Goal: Task Accomplishment & Management: Manage account settings

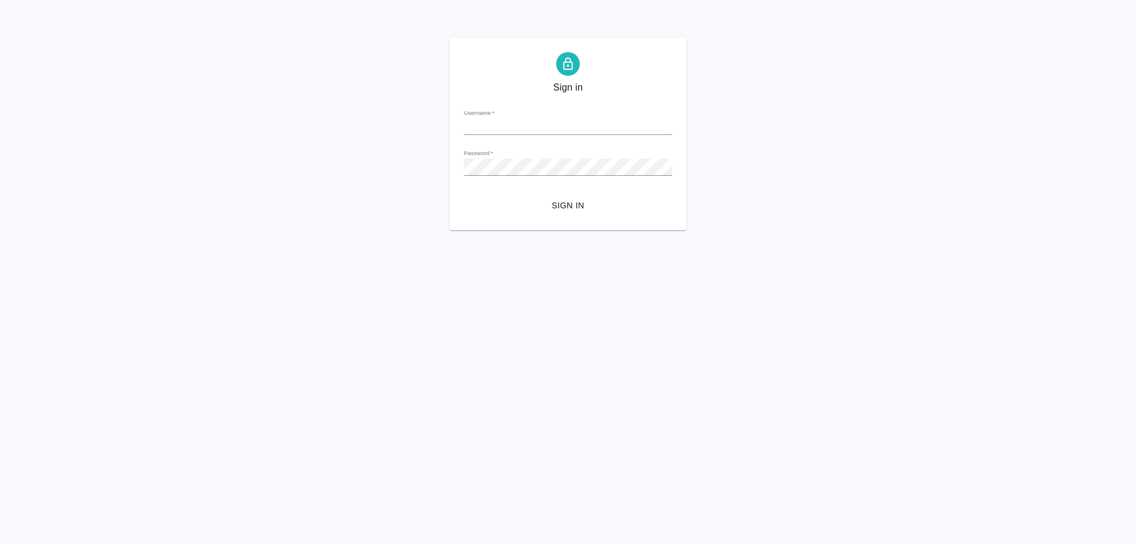
type input "[PERSON_NAME][EMAIL_ADDRESS][DOMAIN_NAME]"
click at [564, 206] on span "Sign in" at bounding box center [567, 205] width 189 height 15
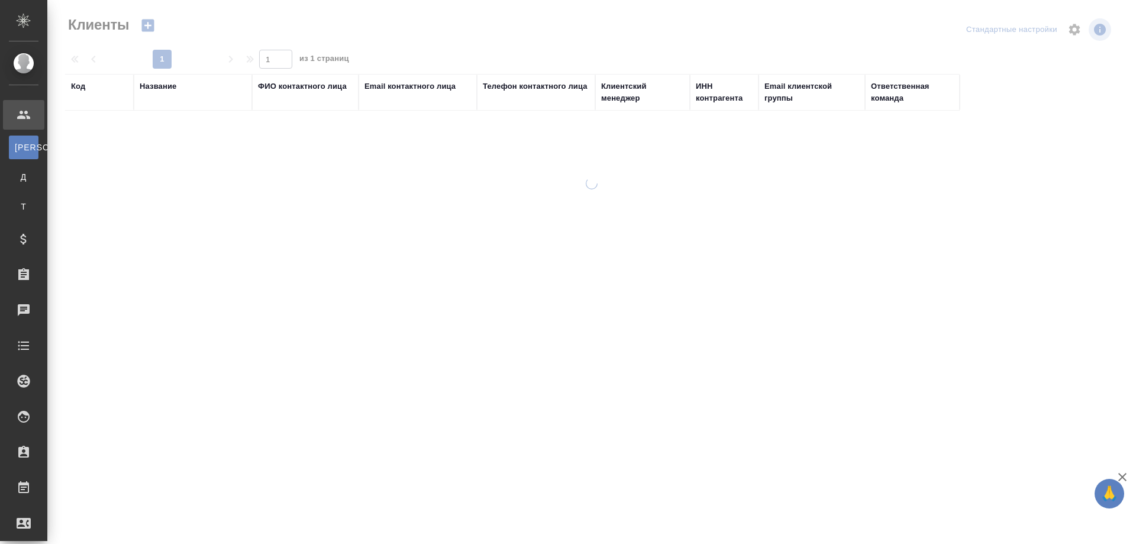
select select "RU"
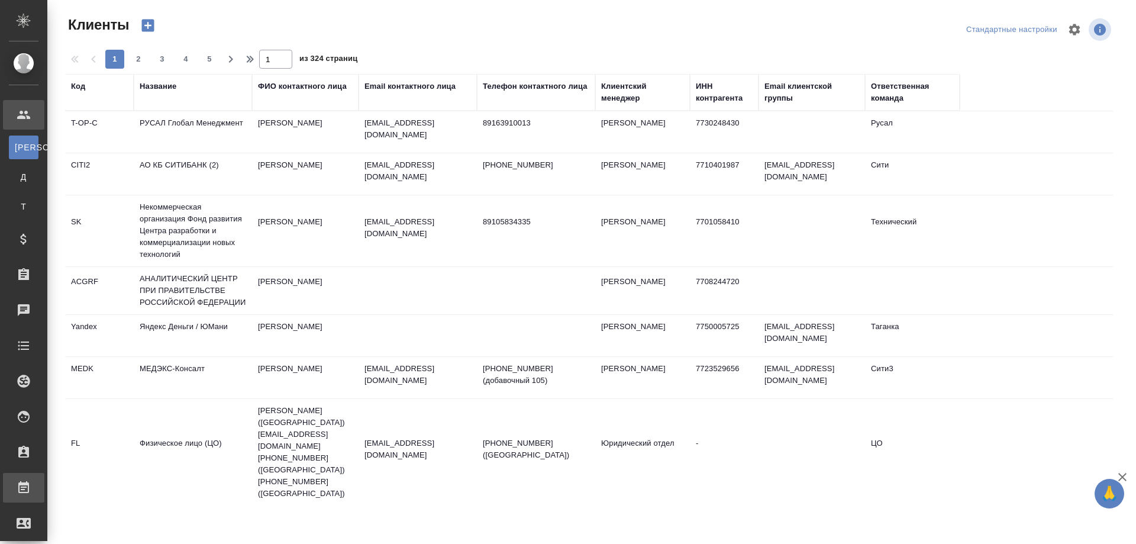
click at [24, 493] on div "Работы" at bounding box center [9, 488] width 30 height 18
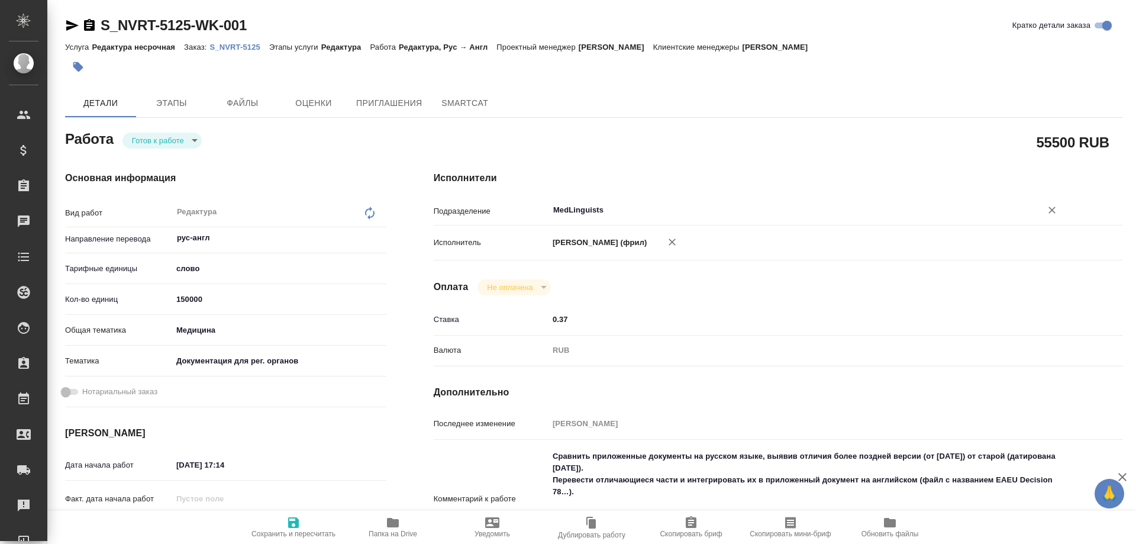
type textarea "x"
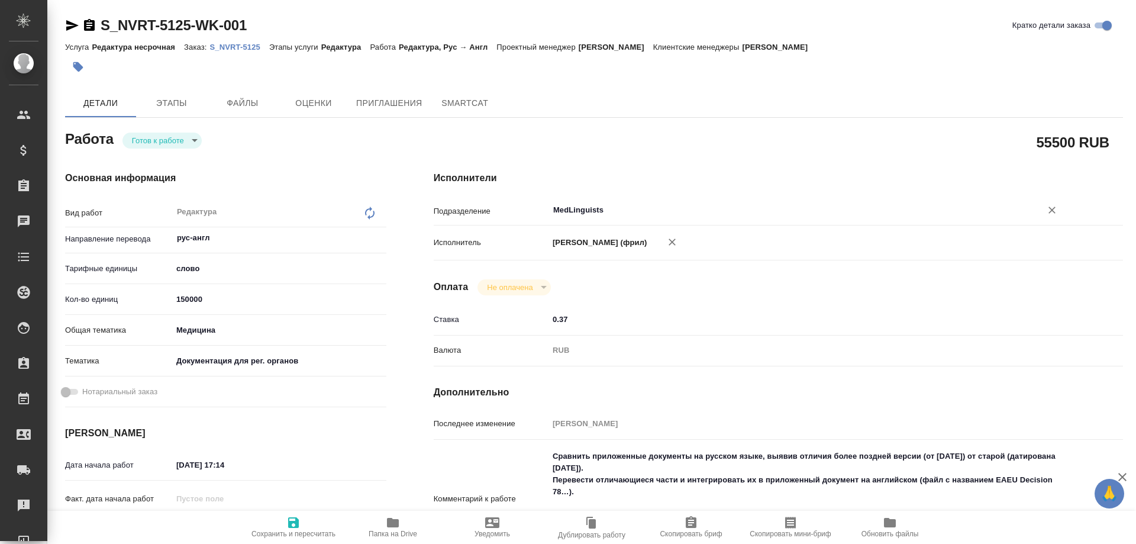
type textarea "x"
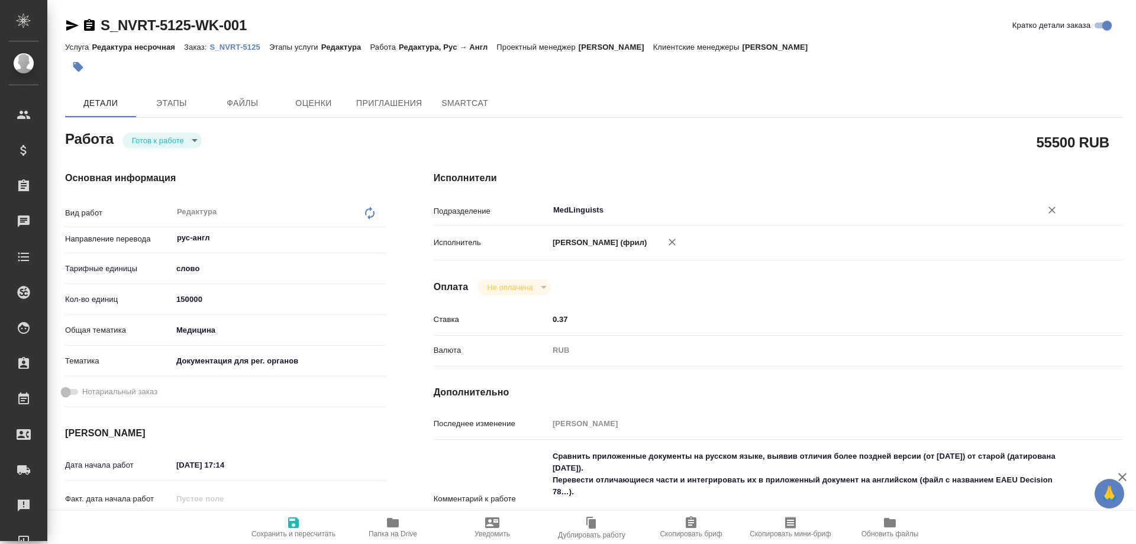
type textarea "x"
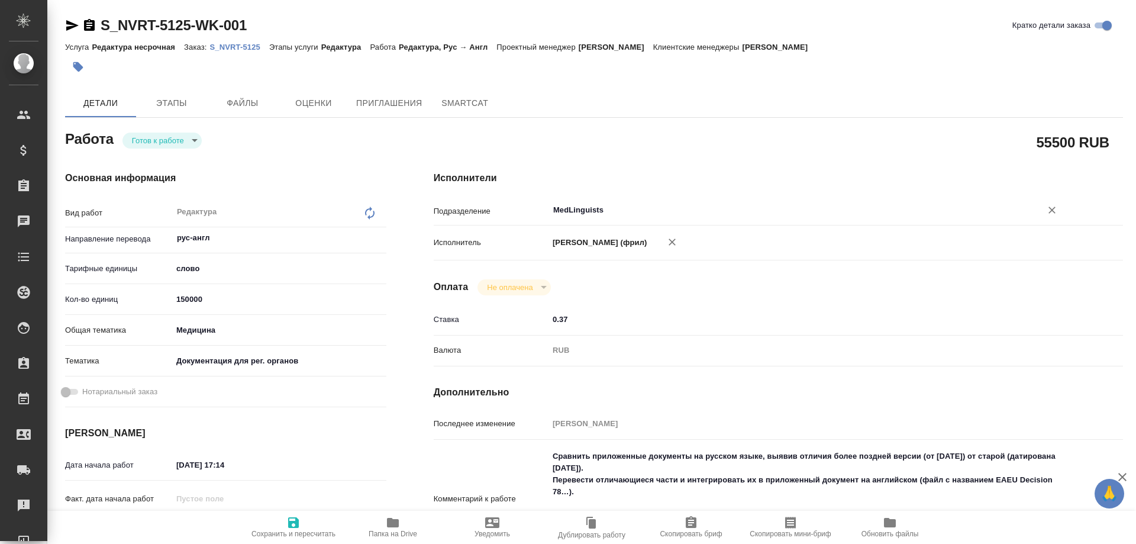
type textarea "x"
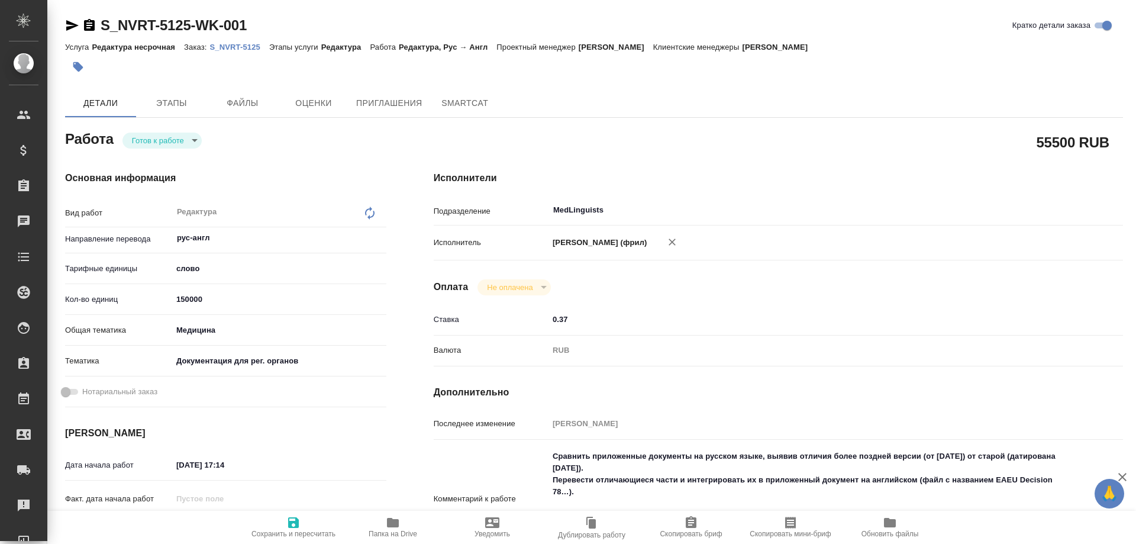
type textarea "x"
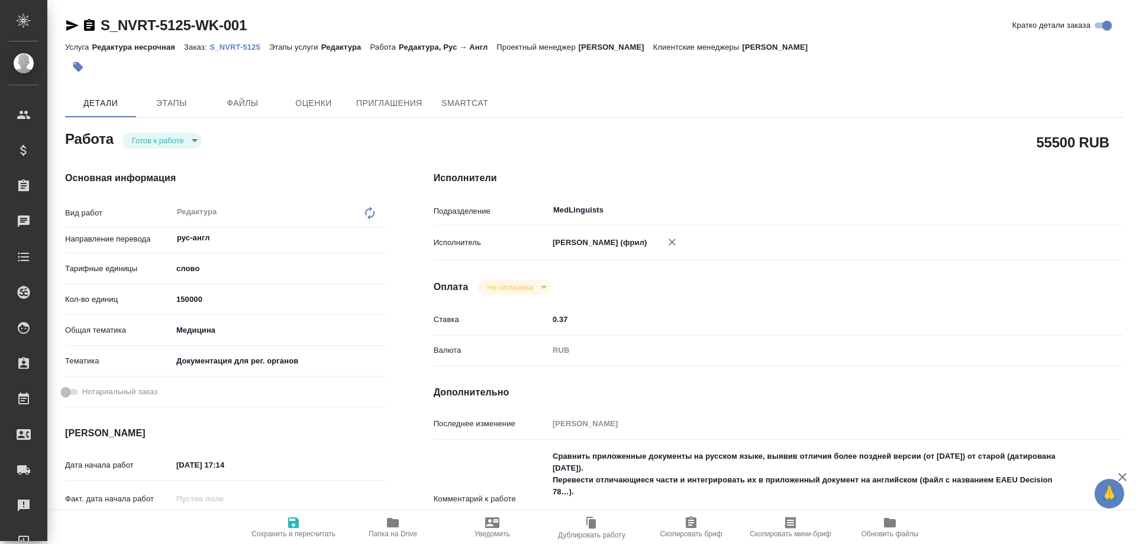
click at [230, 44] on p "S_NVRT-5125" at bounding box center [239, 47] width 59 height 9
type textarea "x"
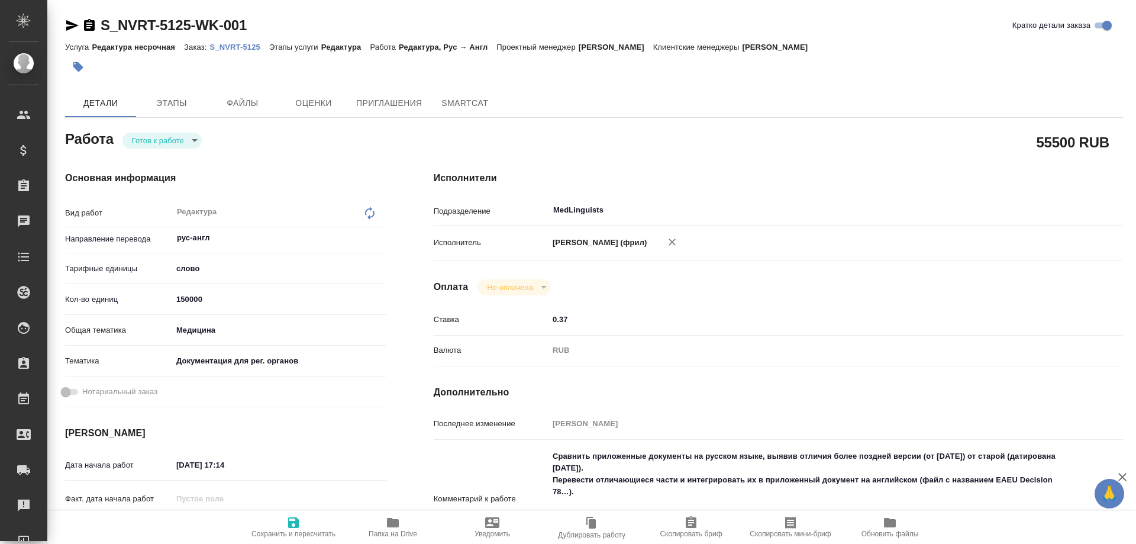
type textarea "x"
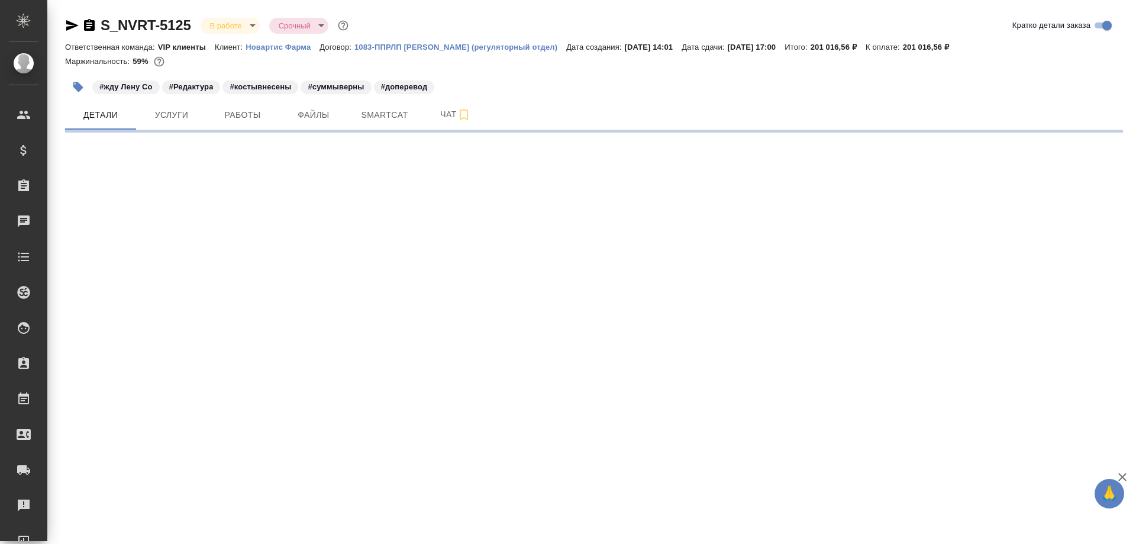
select select "RU"
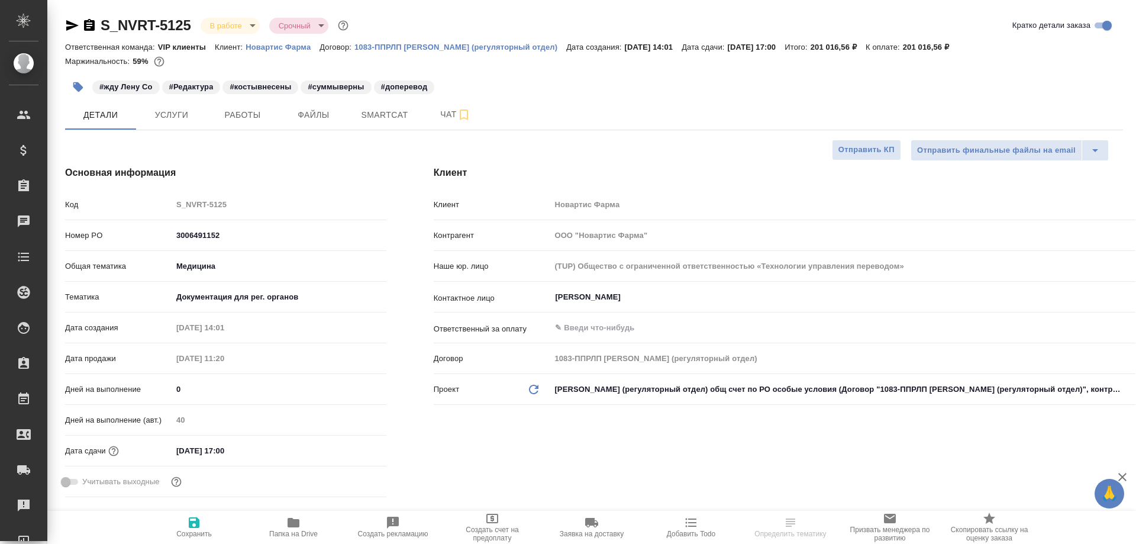
type textarea "x"
click at [238, 116] on span "Работы" at bounding box center [242, 115] width 57 height 15
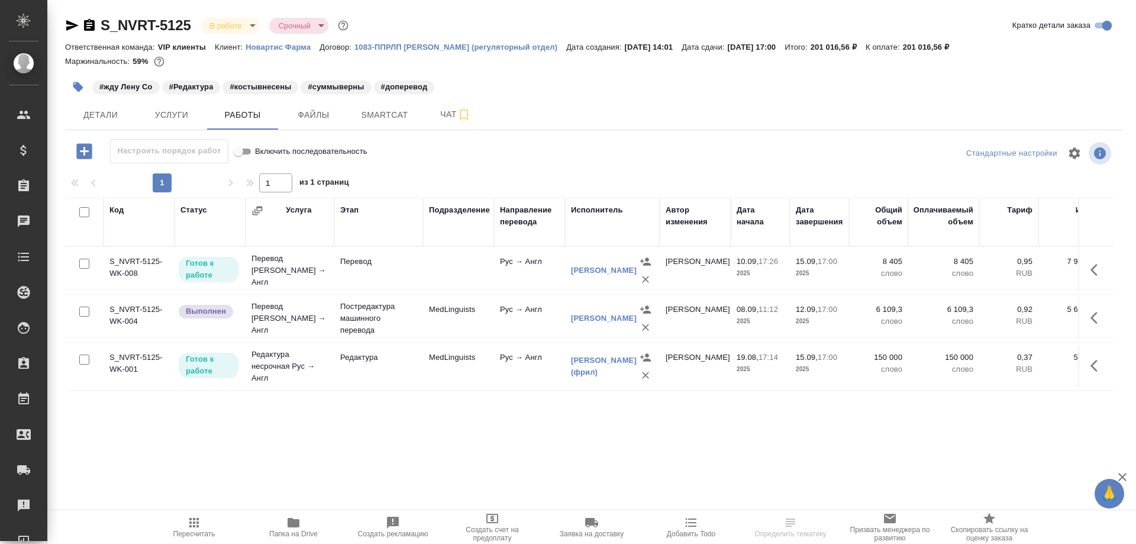
click at [271, 361] on td "Редактура несрочная Рус → Англ" at bounding box center [289, 365] width 89 height 47
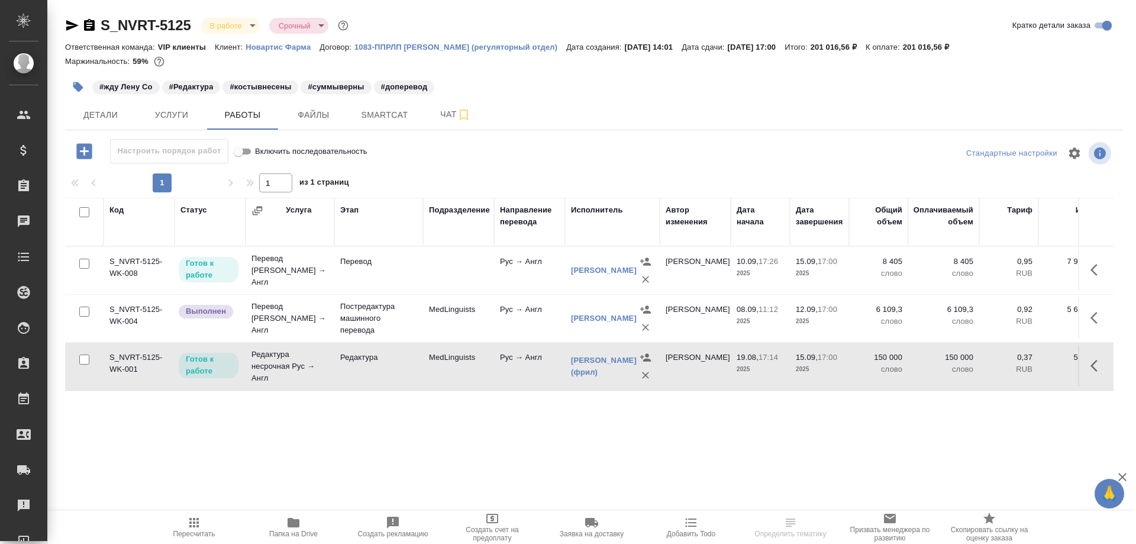
click at [271, 361] on td "Редактура несрочная Рус → Англ" at bounding box center [289, 365] width 89 height 47
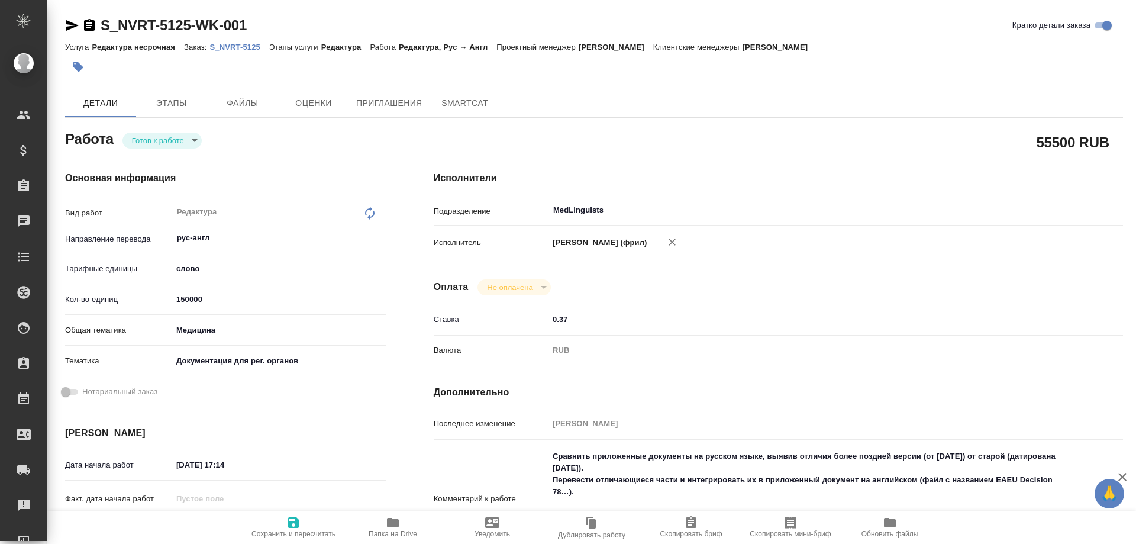
type textarea "x"
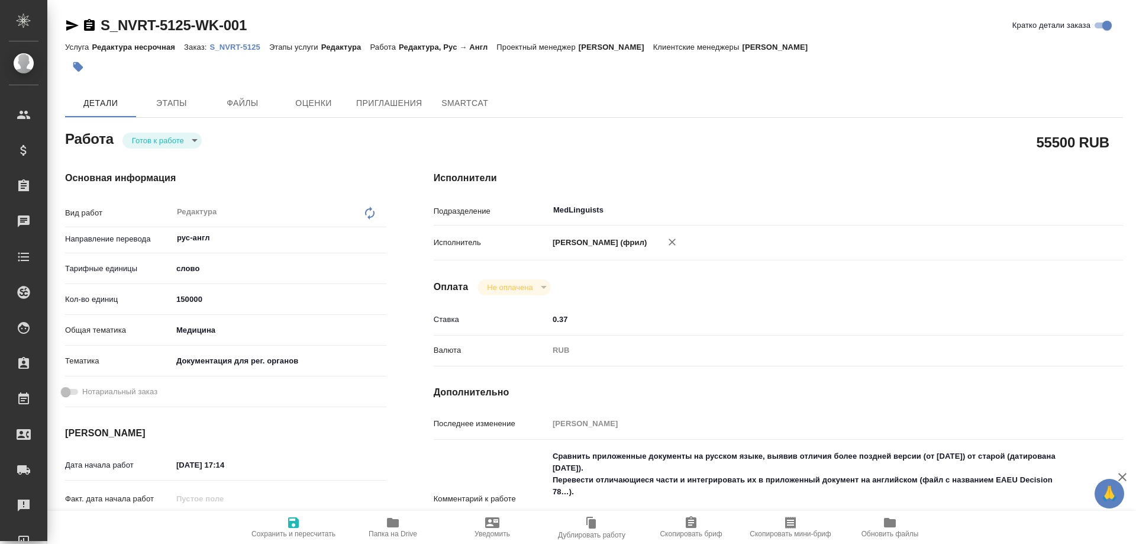
type textarea "x"
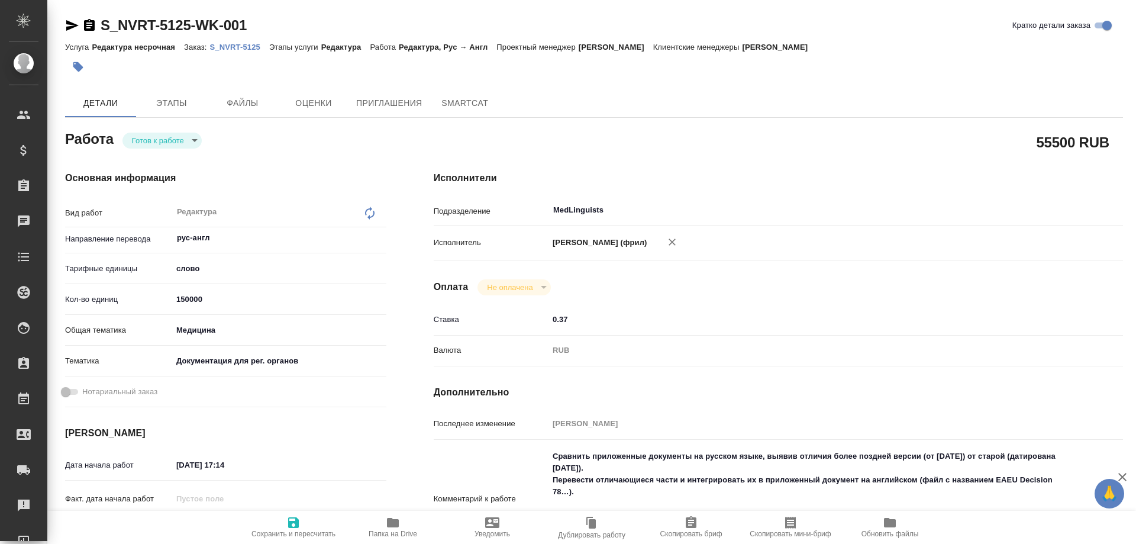
type textarea "x"
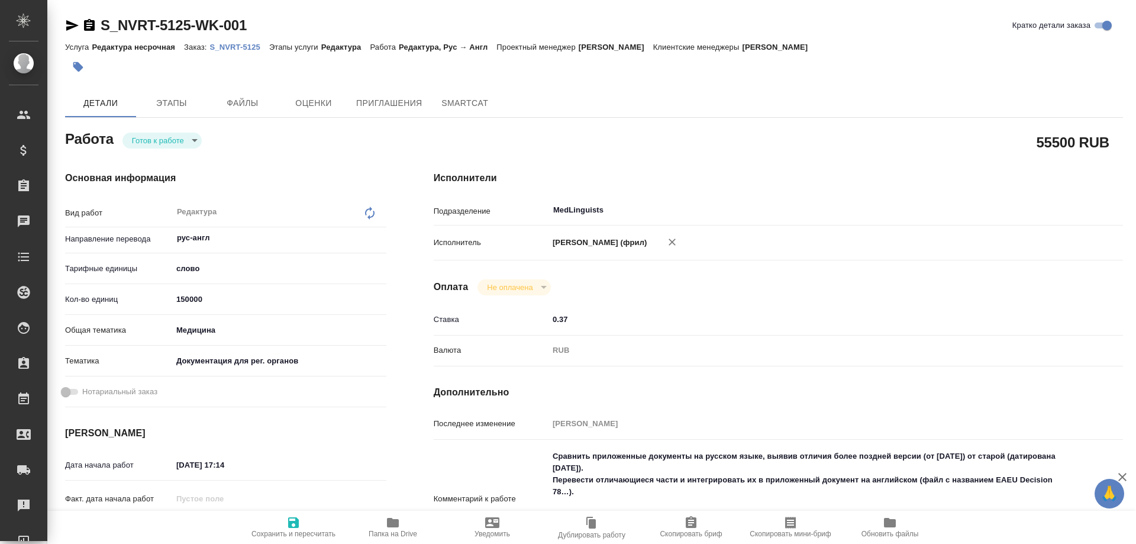
type textarea "x"
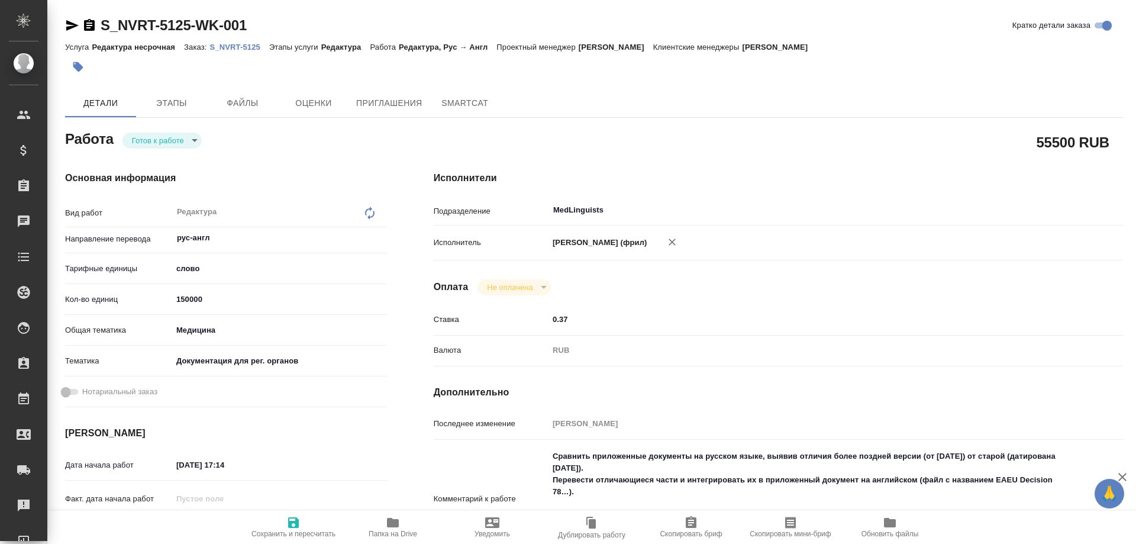
type textarea "x"
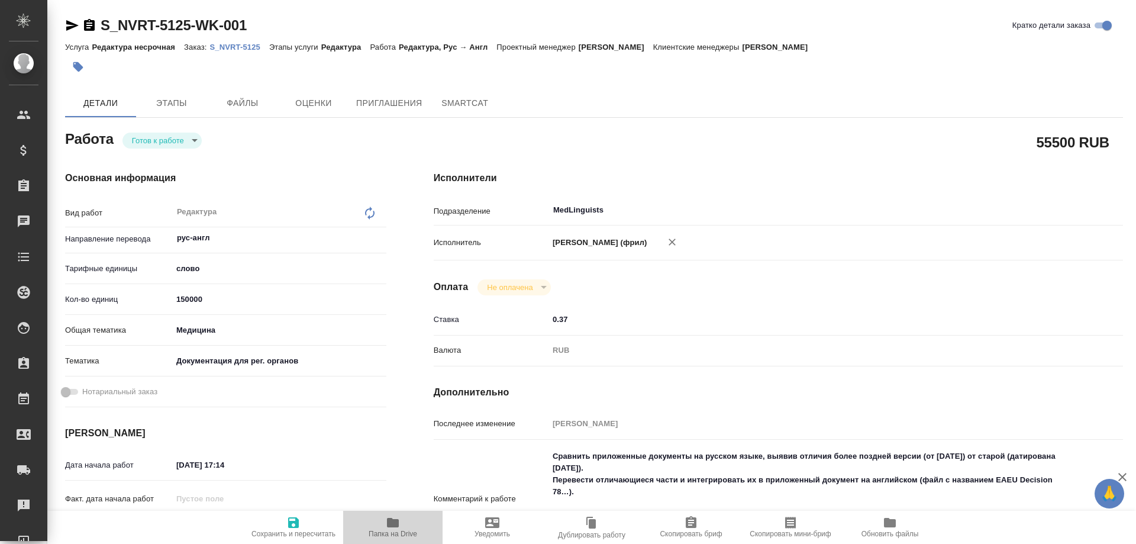
click at [395, 528] on icon "button" at bounding box center [393, 522] width 14 height 14
type textarea "x"
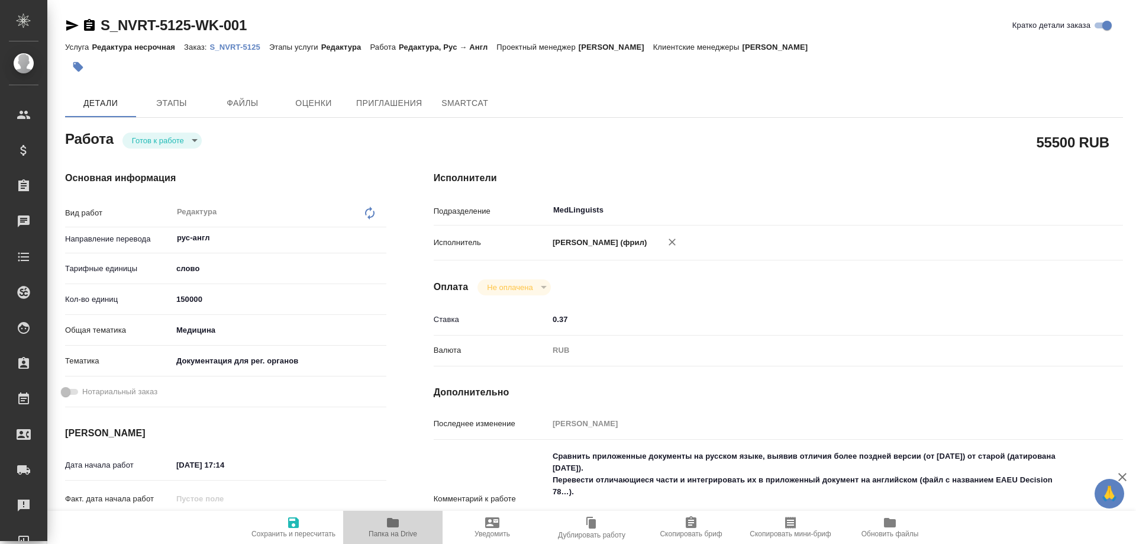
type textarea "x"
click at [395, 528] on icon "button" at bounding box center [393, 522] width 14 height 14
drag, startPoint x: 246, startPoint y: 302, endPoint x: 160, endPoint y: 289, distance: 87.4
click at [160, 289] on div "Кол-во единиц 150000" at bounding box center [225, 299] width 321 height 21
type textarea "x"
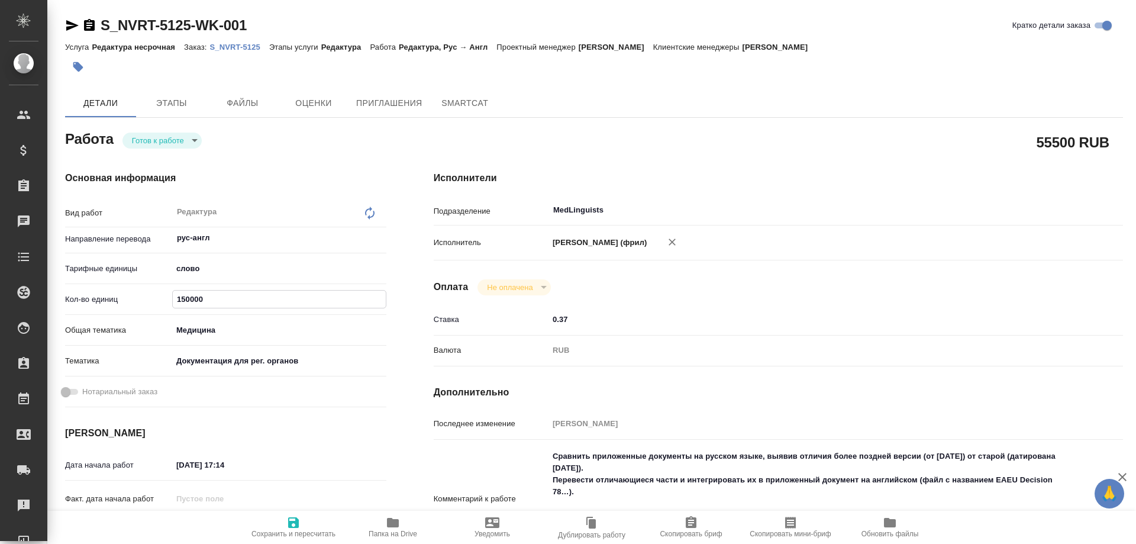
type input "1"
type textarea "x"
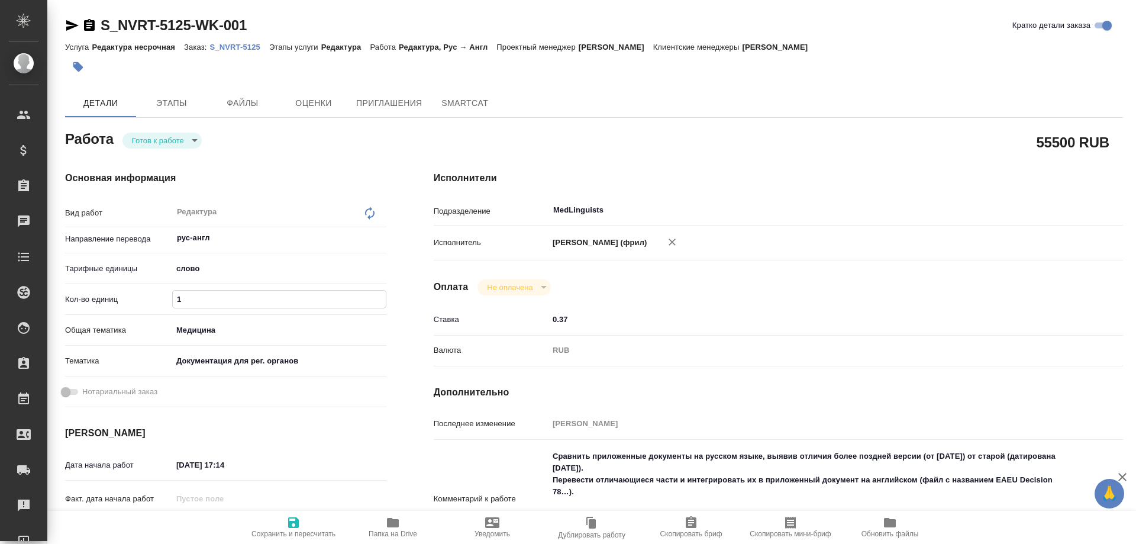
type textarea "x"
type input "13"
type textarea "x"
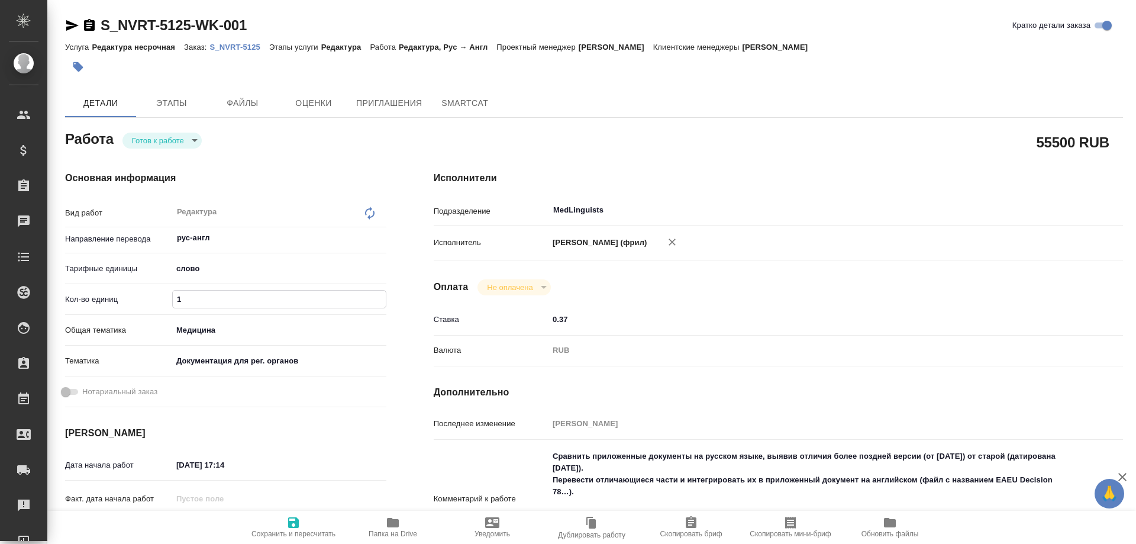
type textarea "x"
type input "131"
type textarea "x"
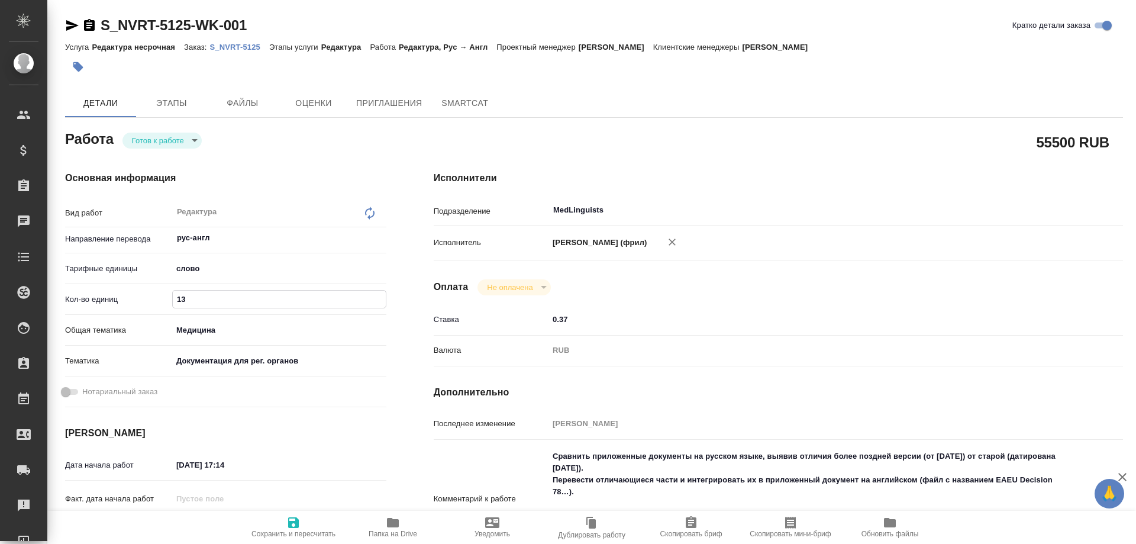
type textarea "x"
type input "1316"
type textarea "x"
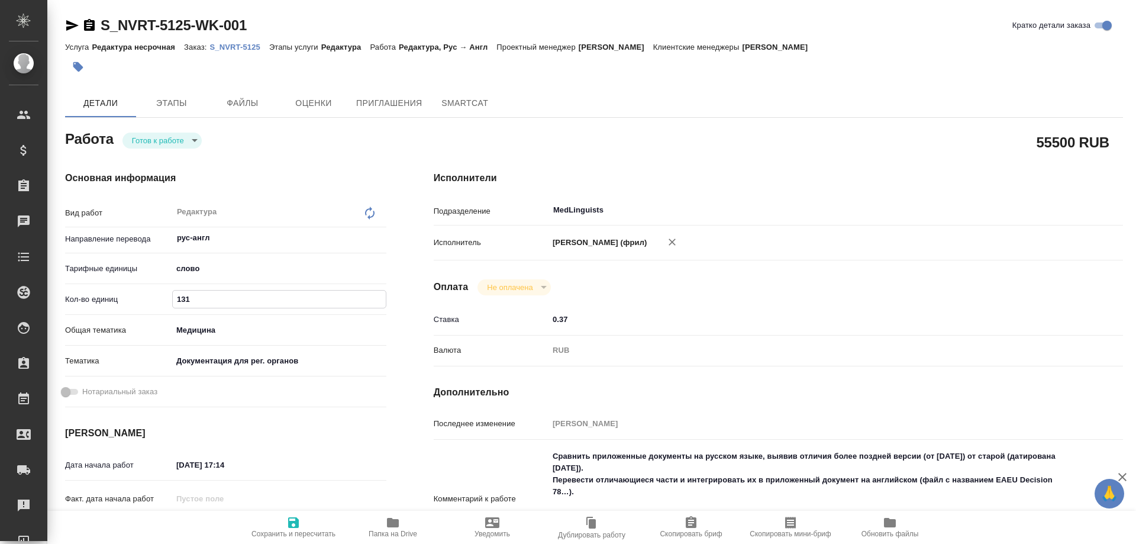
type textarea "x"
type input "13160"
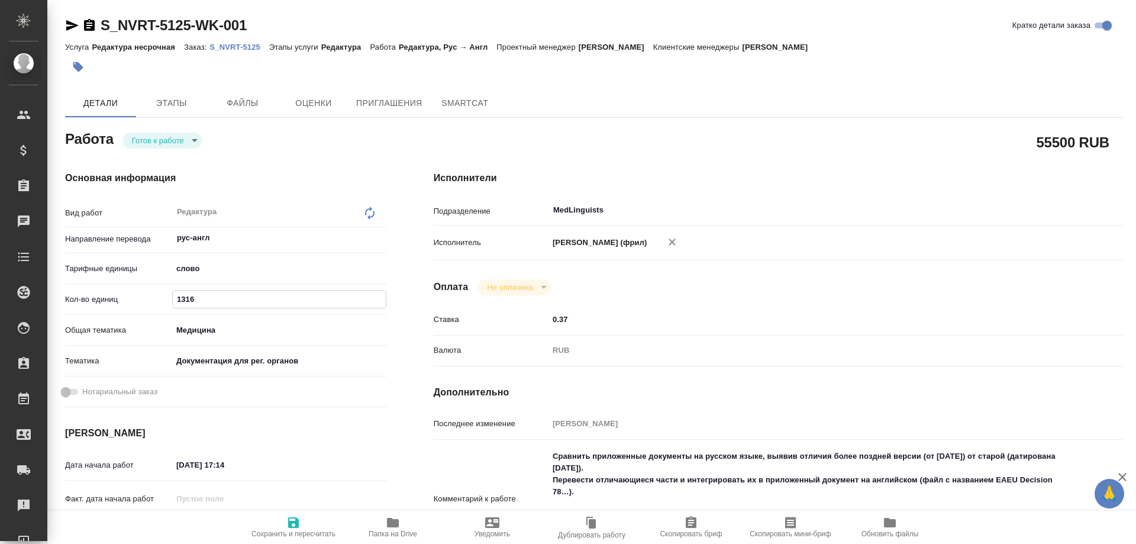
type textarea "x"
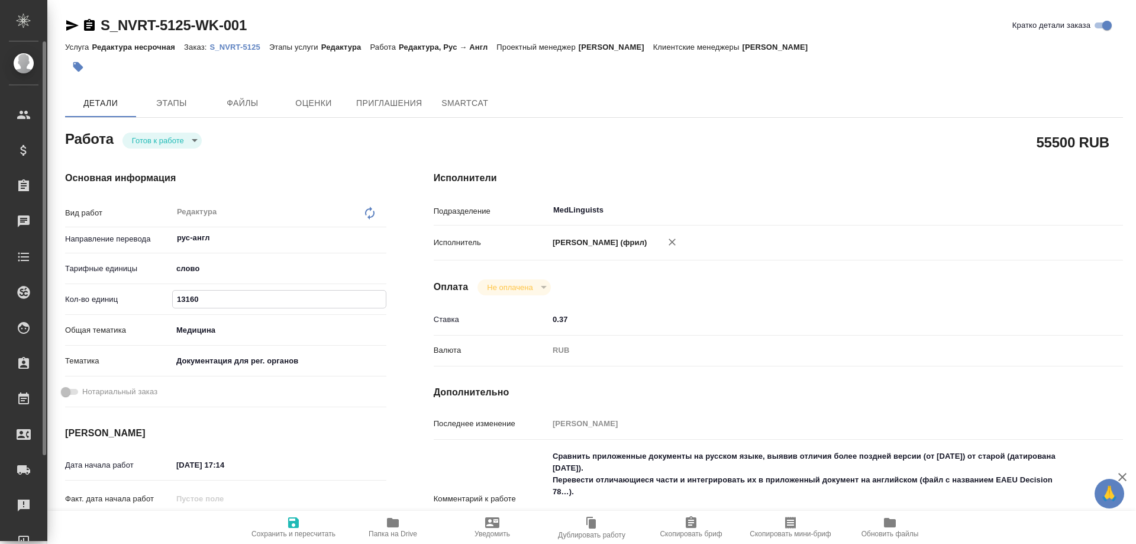
type textarea "x"
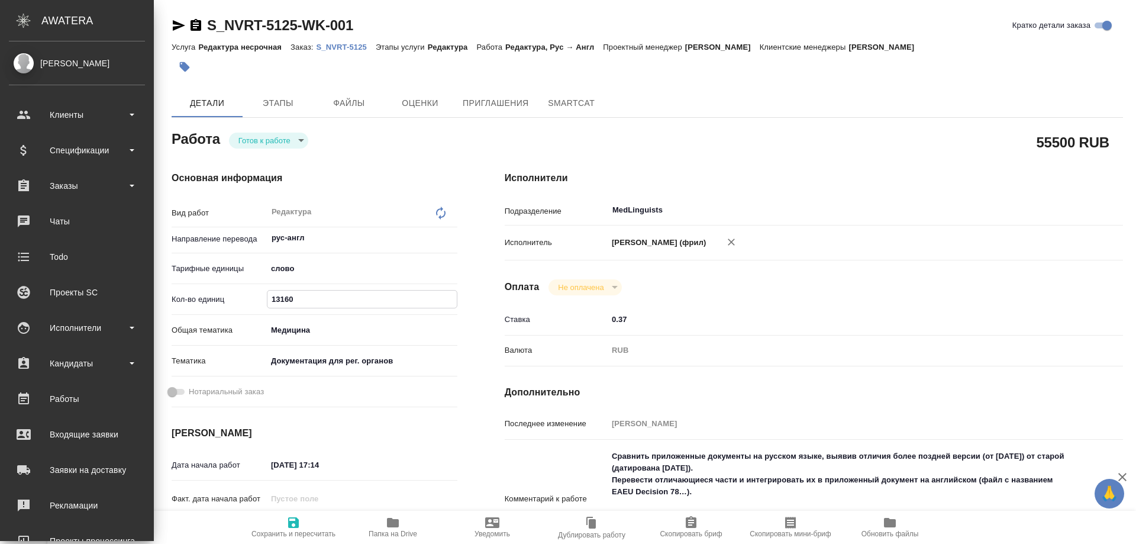
type textarea "x"
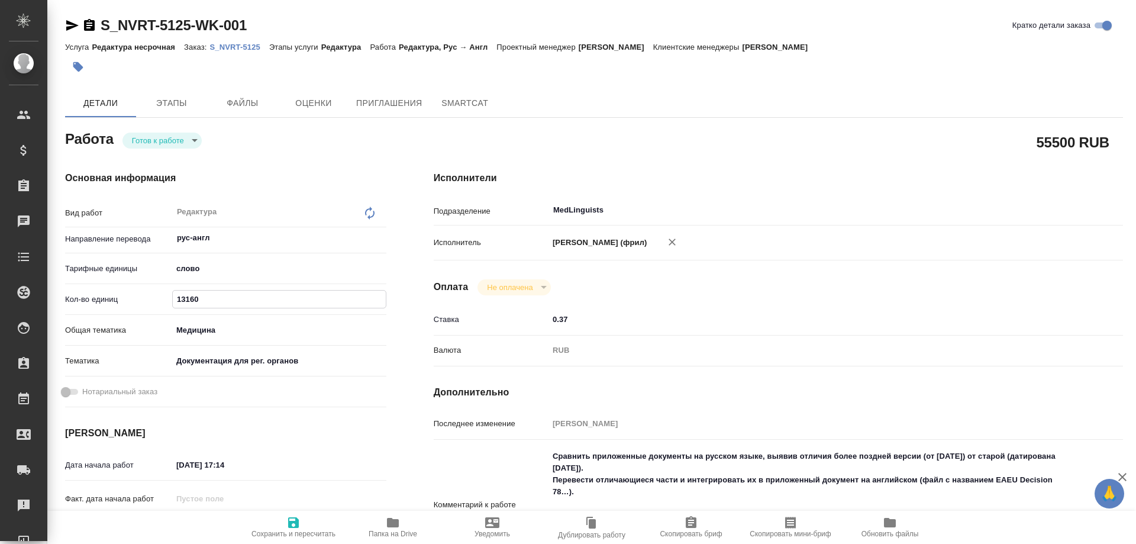
type input "13160"
click at [299, 524] on icon "button" at bounding box center [293, 522] width 11 height 11
type textarea "x"
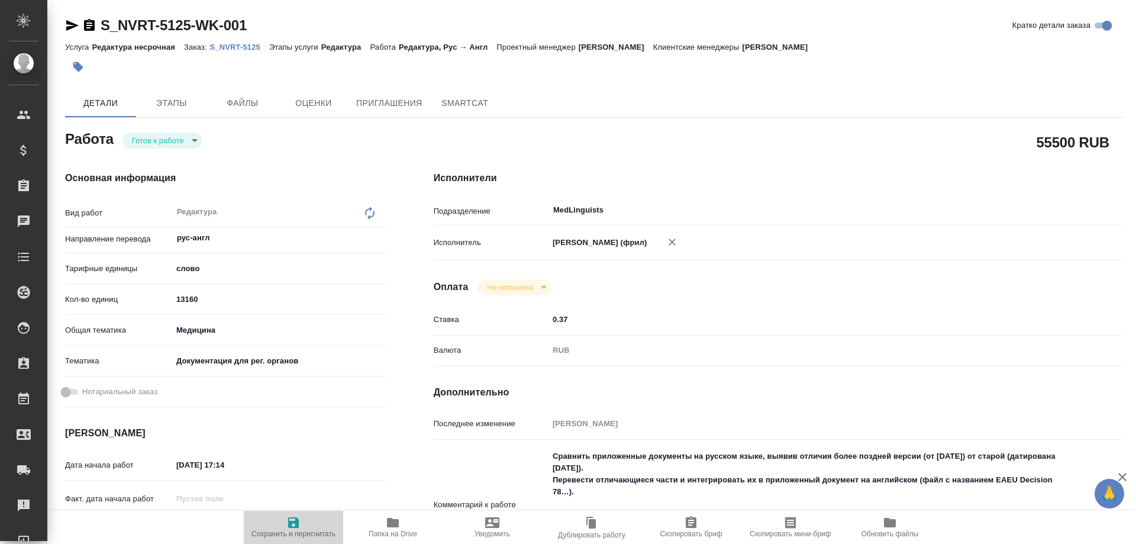
type textarea "x"
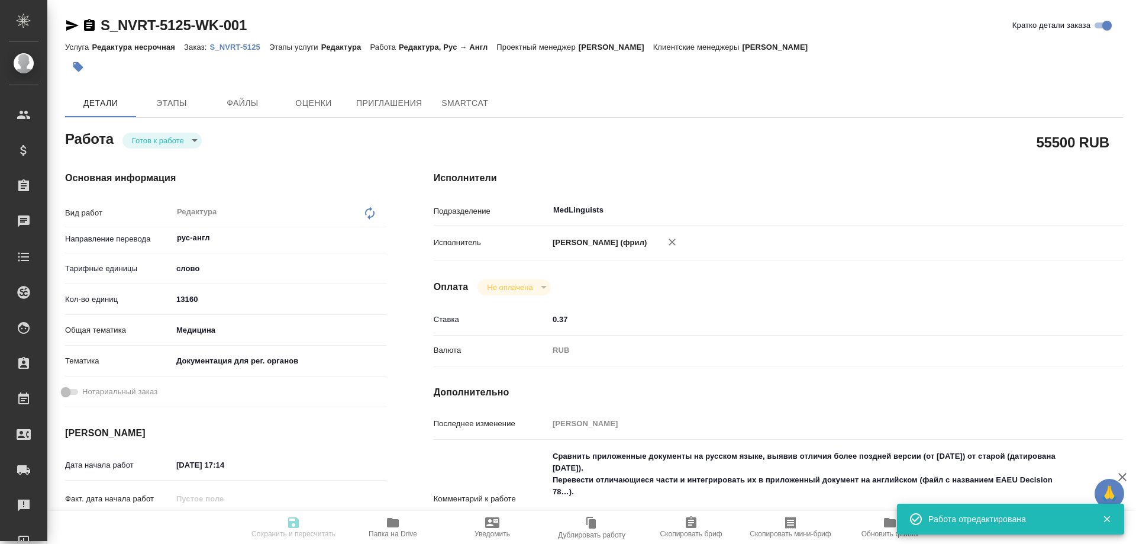
type textarea "x"
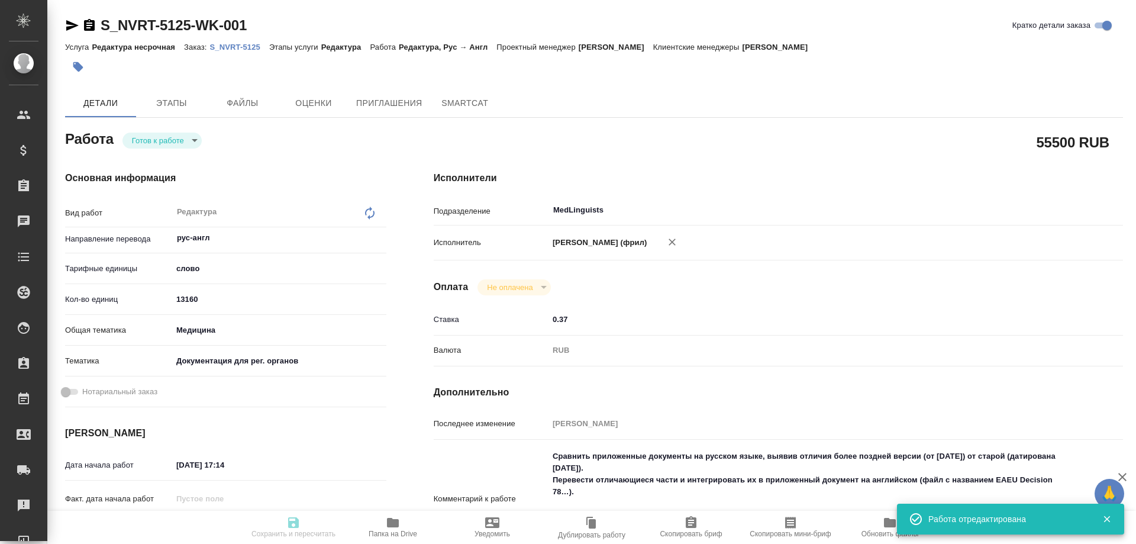
type textarea "x"
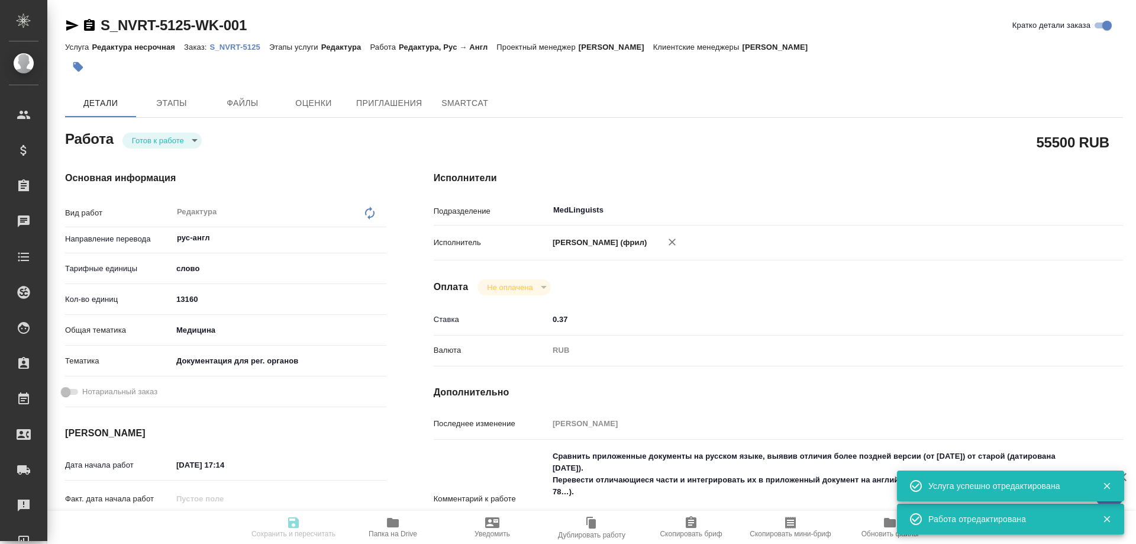
type input "readyForWork"
type textarea "Редактура"
type textarea "x"
type input "рус-англ"
type input "5a8b1489cc6b4906c91bfd90"
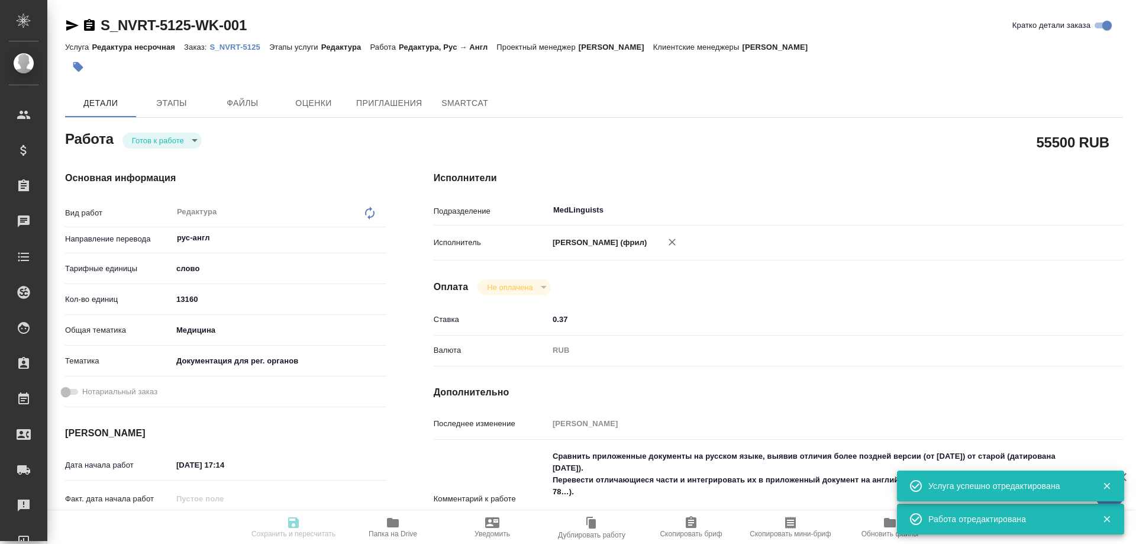
type input "13160"
type input "med"
type input "5f647205b73bc97568ca66c6"
type input "19.08.2025 17:14"
type input "15.09.2025 17:00"
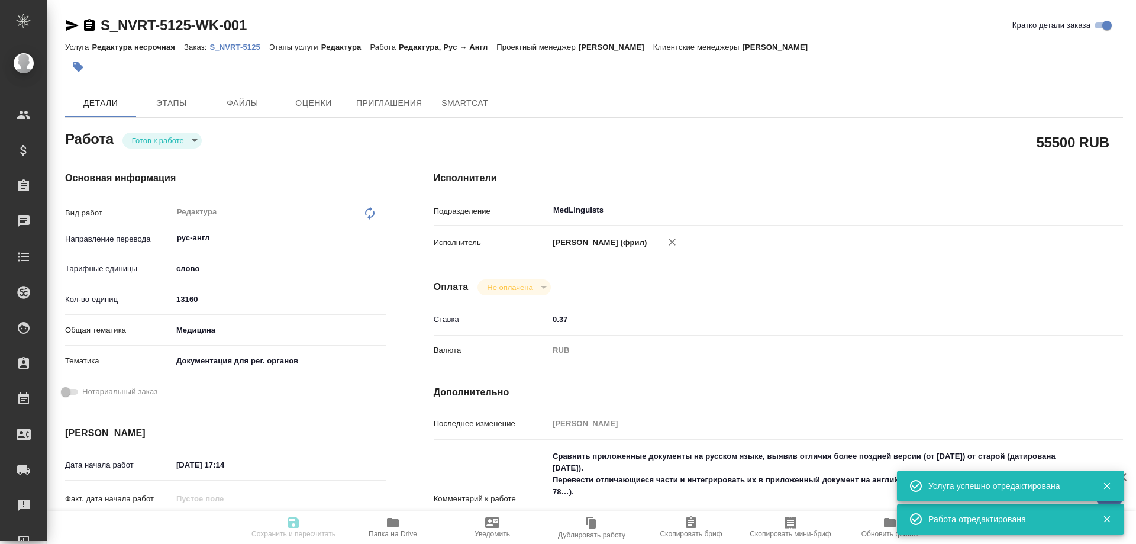
type input "15.09.2025 17:00"
type input "MedLinguists"
type input "notPayed"
type input "0.37"
type input "RUB"
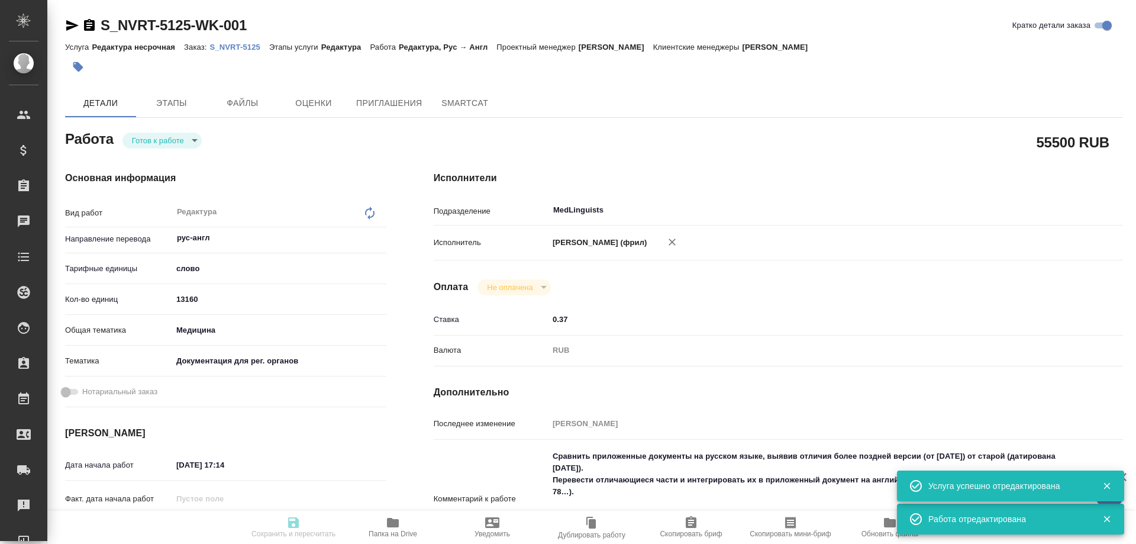
type input "Соловьева Елена"
type textarea "Сравнить приложенные документы на русском языке, выявив отличия более поздней в…"
type textarea "x"
type textarea "/Clients/Novartos_Pharma/Orders/S_NVRT-5125/Edited/S_NVRT-5125-WK-001"
type textarea "x"
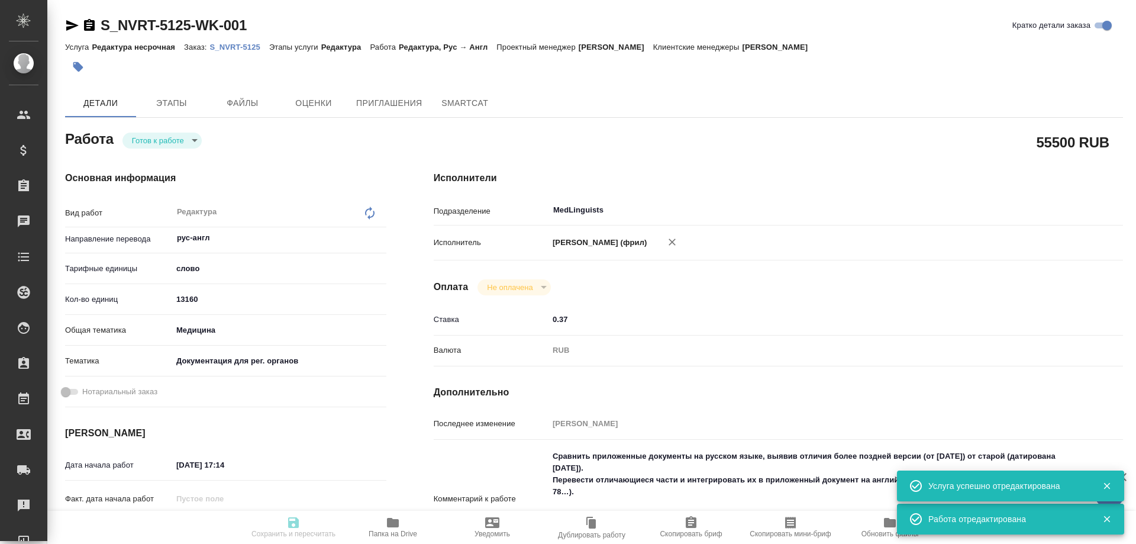
type input "S_NVRT-5125"
type input "3006491152"
type input "Редактура несрочная"
type input "Редактура"
type input "Кабаргина Анна"
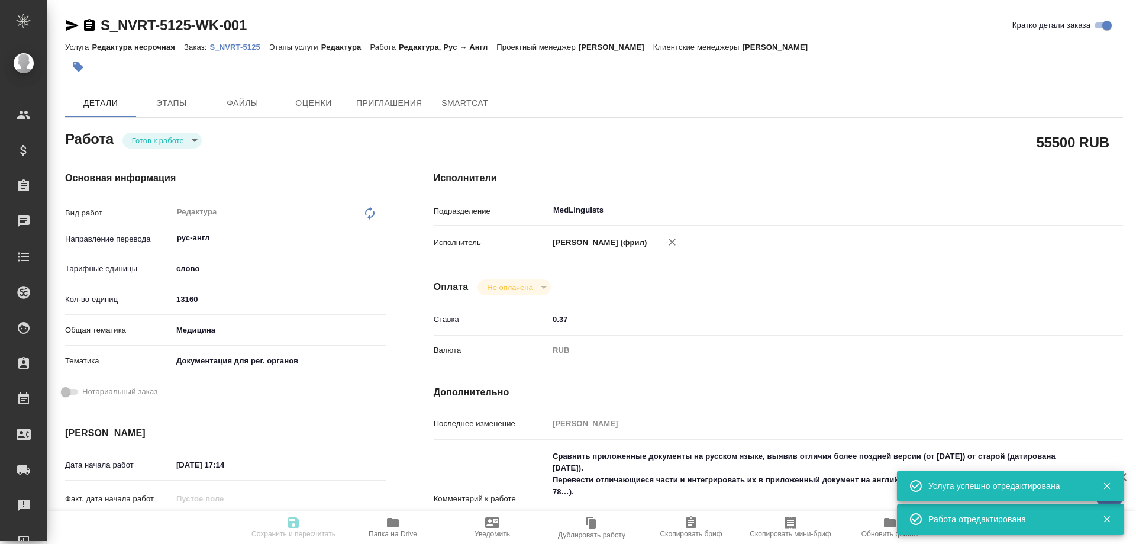
type input "Малофеева Екатерина"
type input "/Clients/Novartos_Pharma/Orders/S_NVRT-5125"
type textarea "x"
type textarea "прошу принять в перевод Правила регистрации. Техническое задание следующее: Сра…"
type textarea "x"
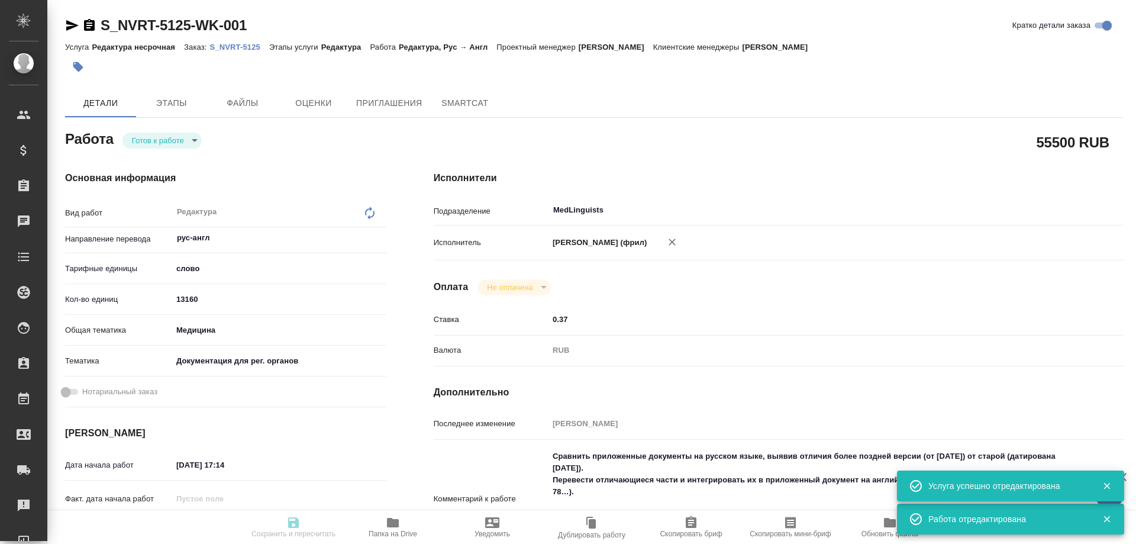
type textarea "x"
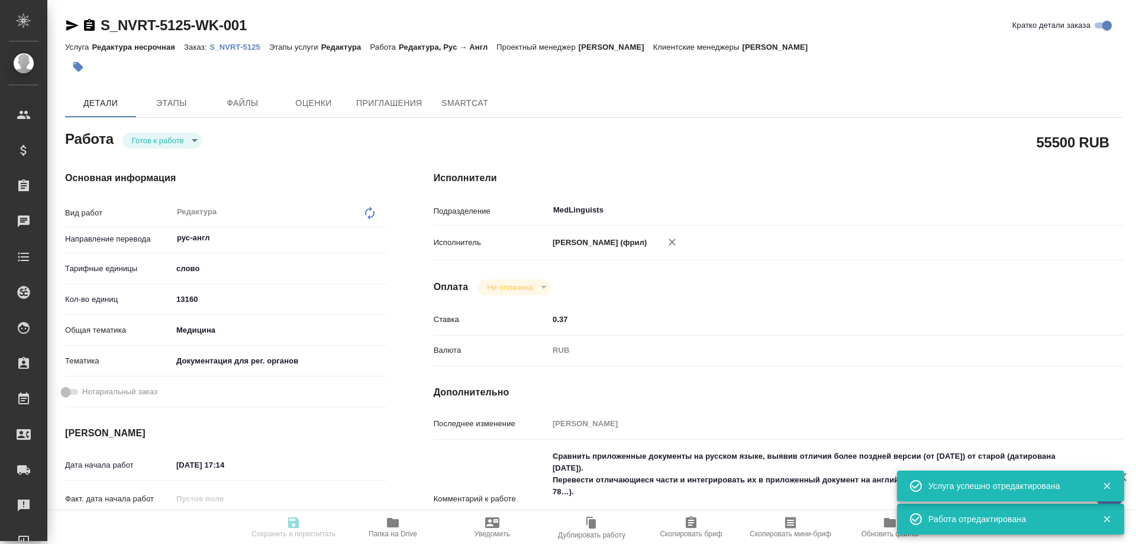
type textarea "x"
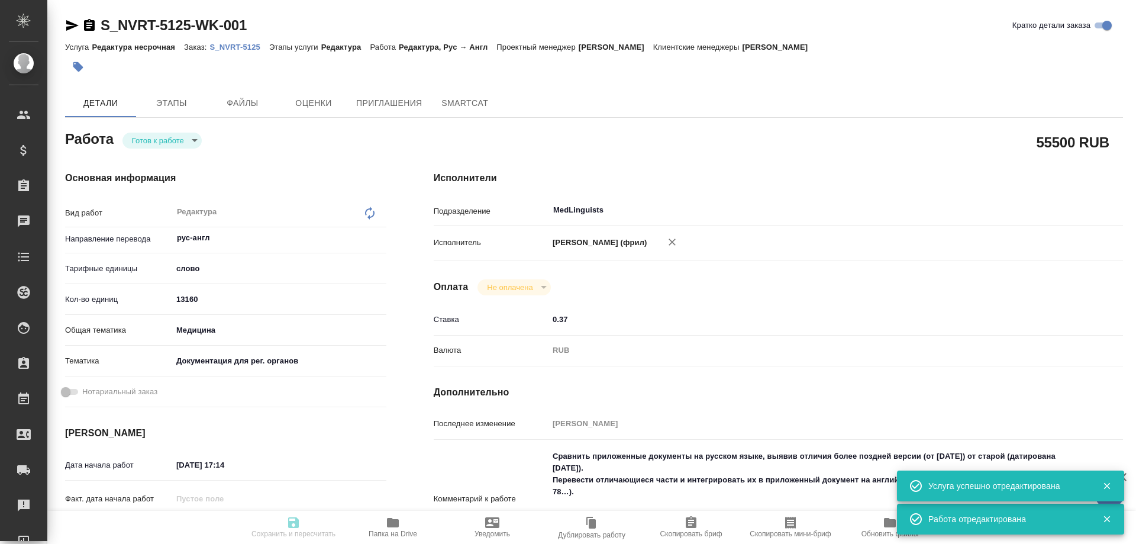
type textarea "x"
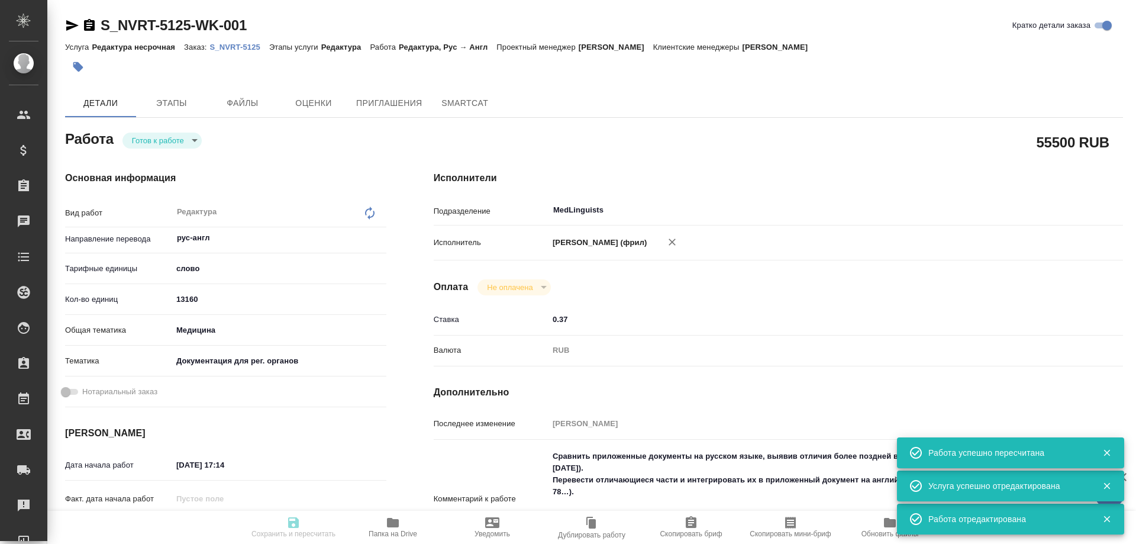
type input "readyForWork"
type textarea "Редактура"
type textarea "x"
type input "рус-англ"
type input "5a8b1489cc6b4906c91bfd90"
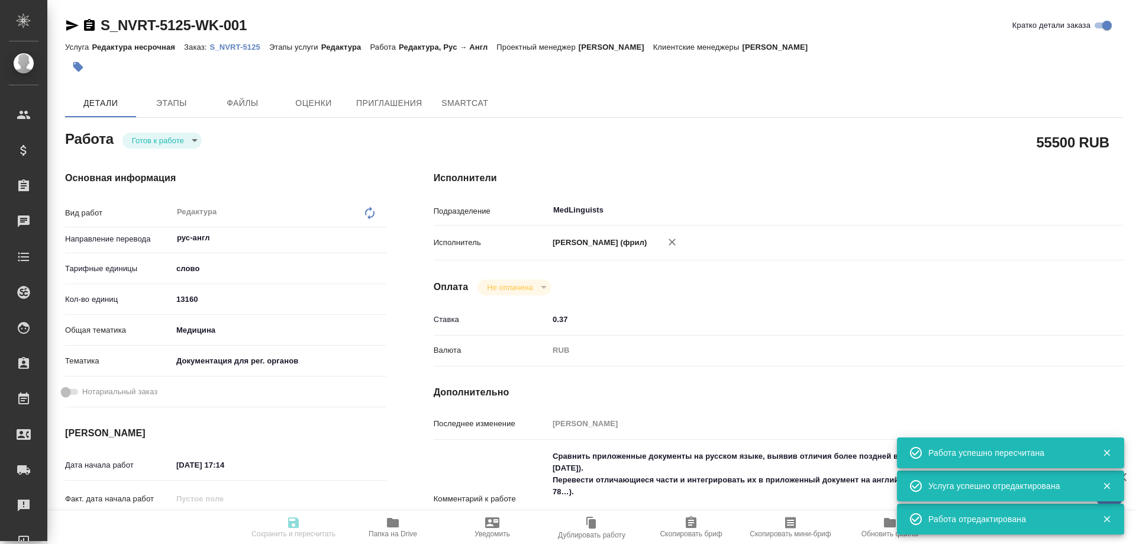
type input "13160"
type input "med"
type input "5f647205b73bc97568ca66c6"
type input "19.08.2025 17:14"
type input "15.09.2025 17:00"
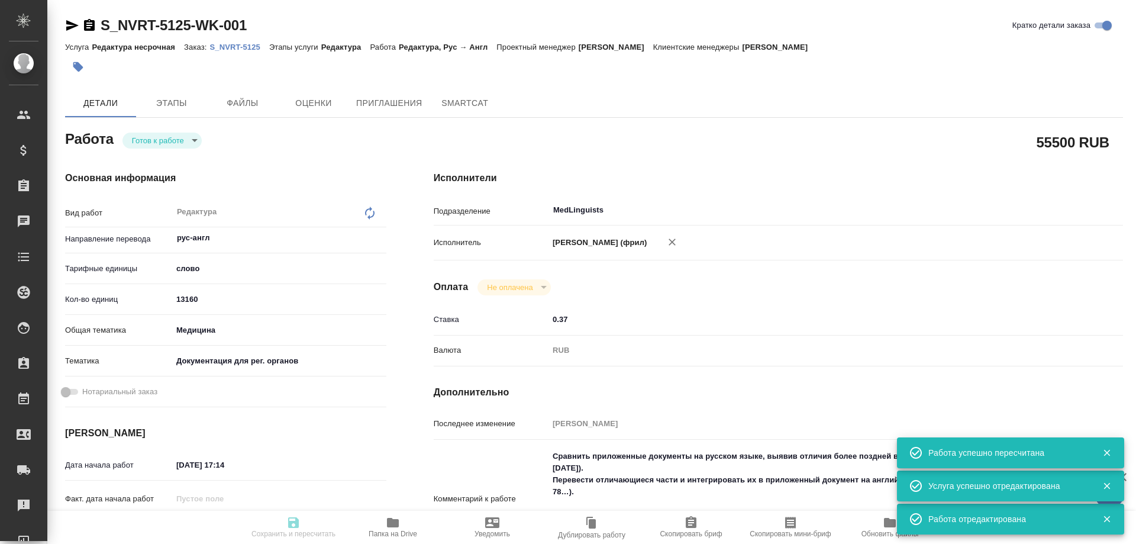
type input "15.09.2025 17:00"
type input "MedLinguists"
type input "notPayed"
type input "0.37"
type input "RUB"
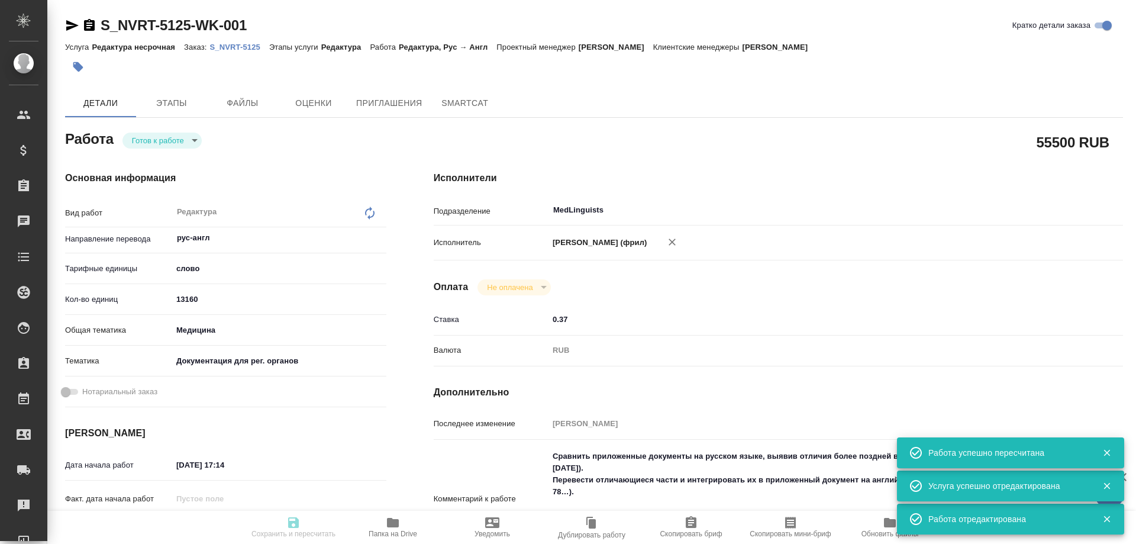
type input "Соловьева Елена"
type textarea "Сравнить приложенные документы на русском языке, выявив отличия более поздней в…"
type textarea "x"
type textarea "/Clients/Novartos_Pharma/Orders/S_NVRT-5125/Edited/S_NVRT-5125-WK-001"
type textarea "x"
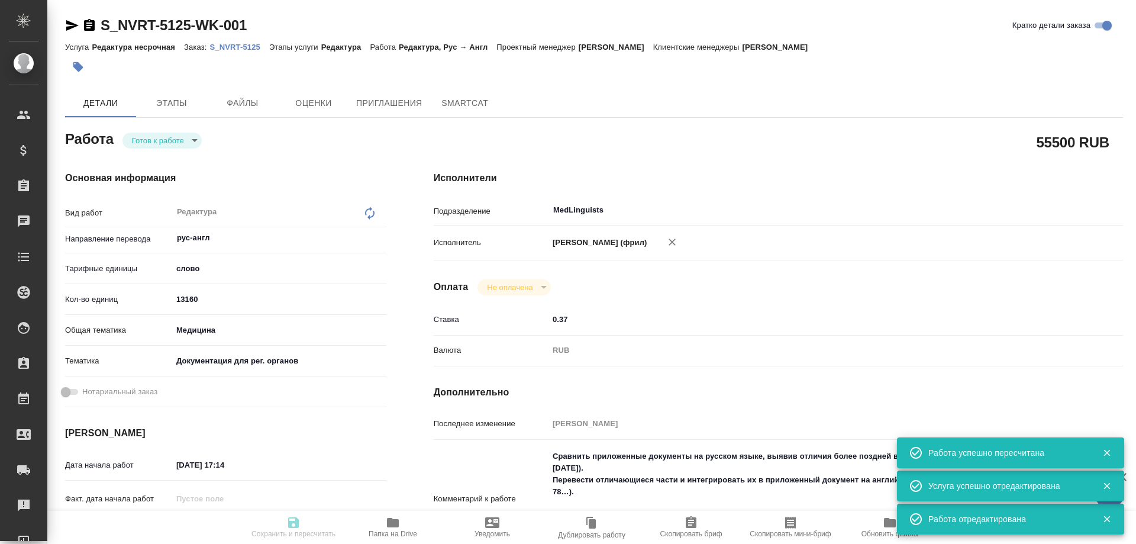
type input "S_NVRT-5125"
type input "3006491152"
type input "Редактура несрочная"
type input "Редактура"
type input "Кабаргина Анна"
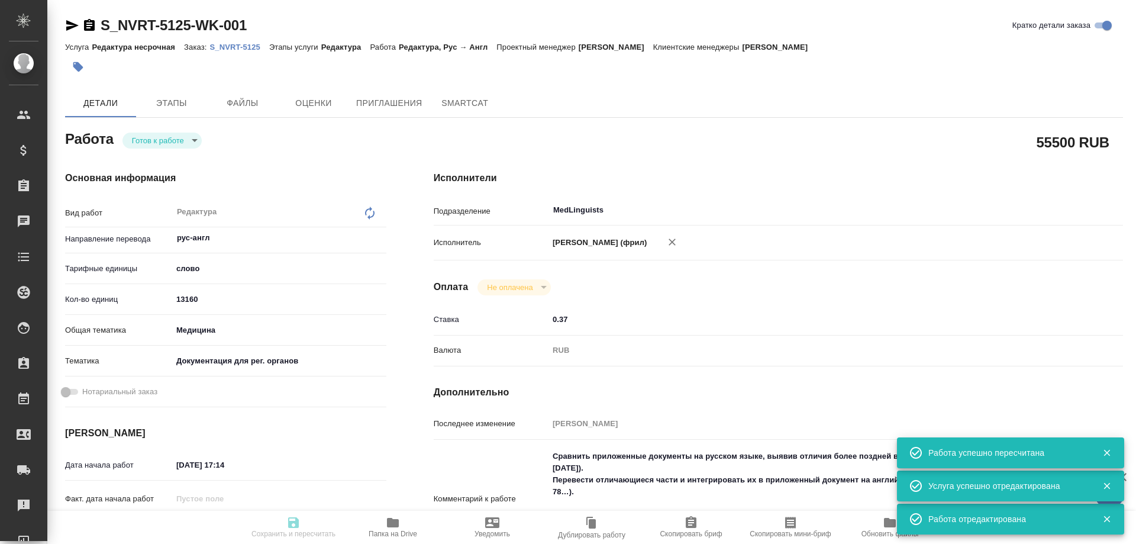
type input "Малофеева Екатерина"
type input "/Clients/Novartos_Pharma/Orders/S_NVRT-5125"
type textarea "x"
type textarea "прошу принять в перевод Правила регистрации. Техническое задание следующее: Сра…"
type textarea "x"
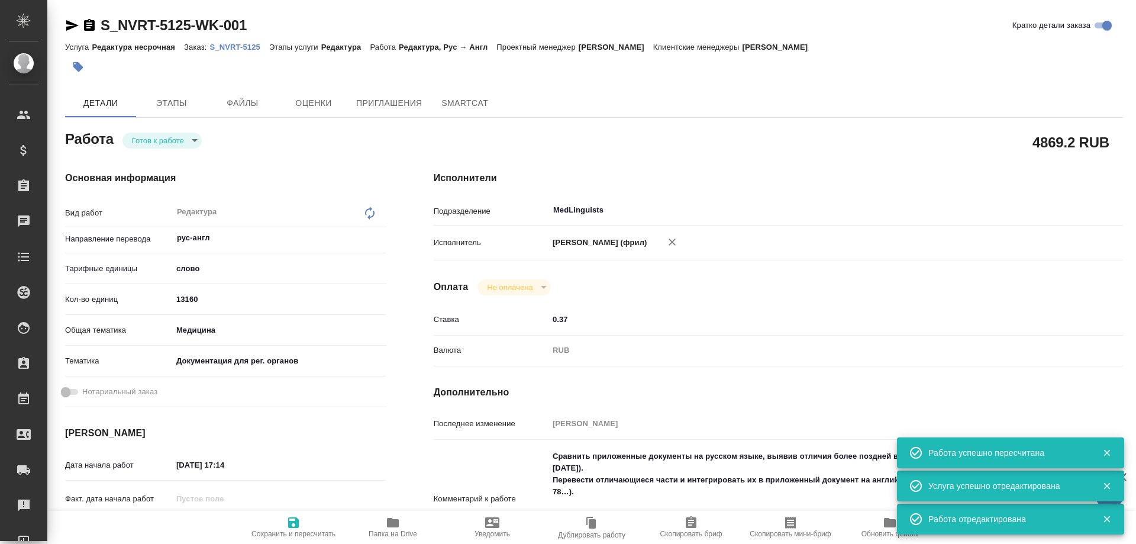
type textarea "x"
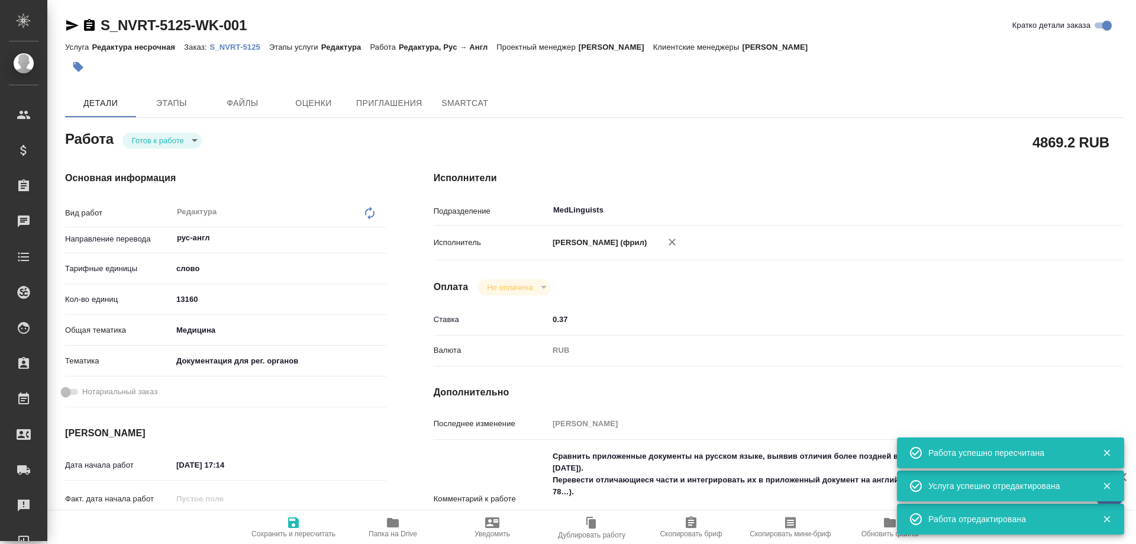
type textarea "x"
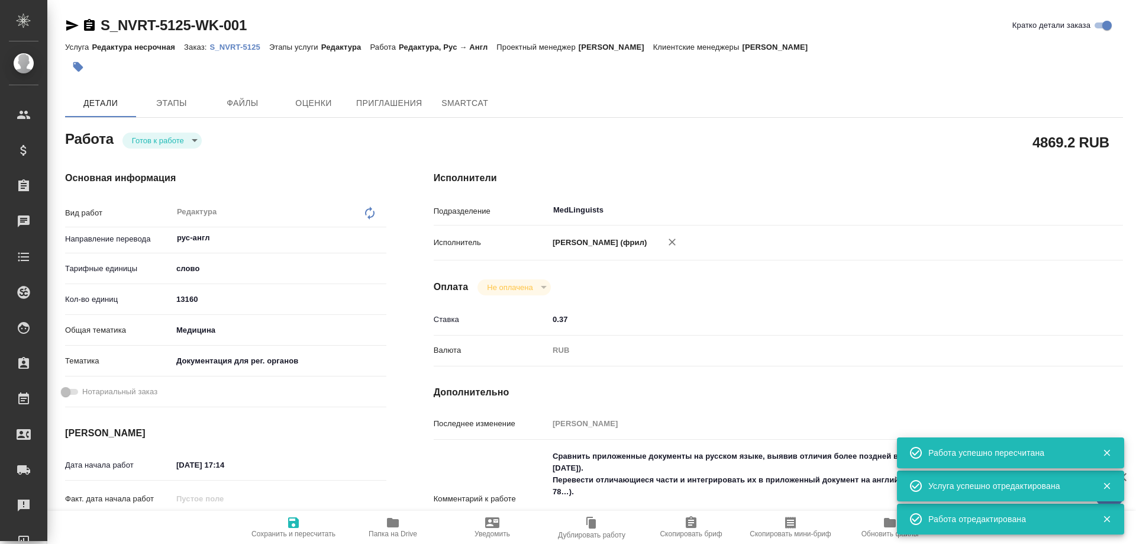
type textarea "x"
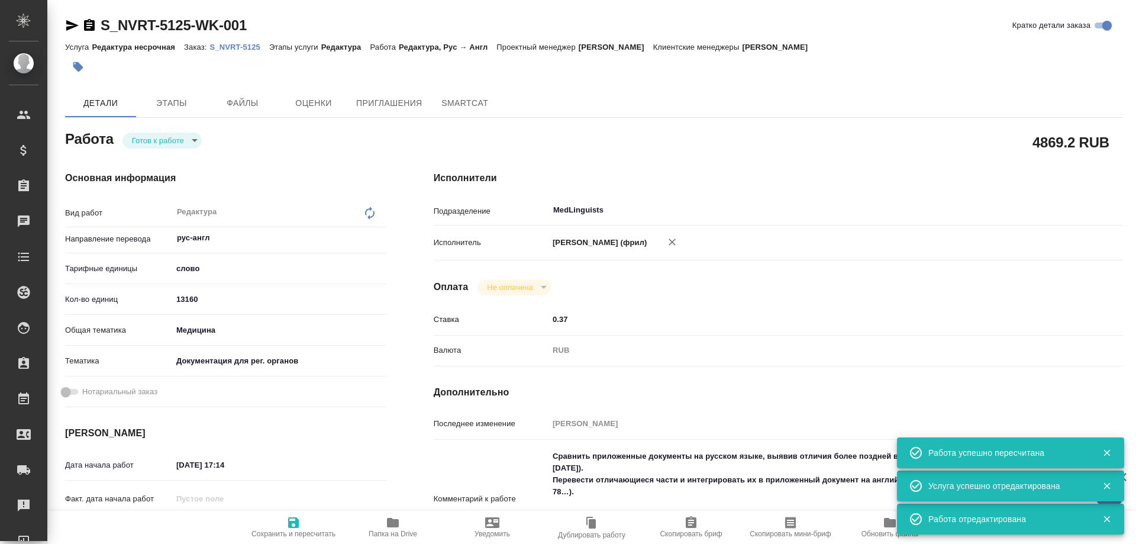
type textarea "x"
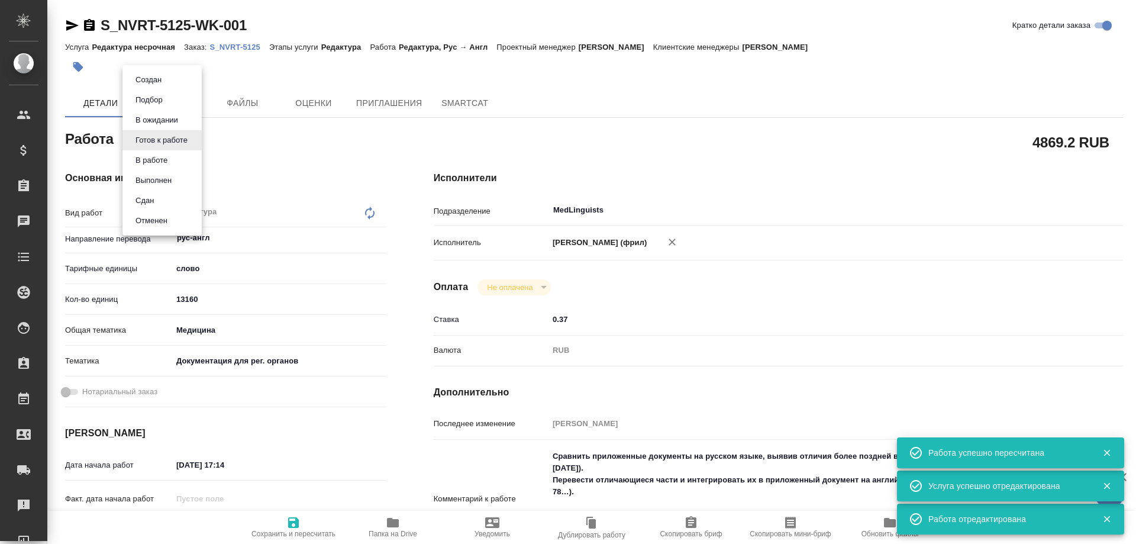
click at [178, 141] on body "🙏 .cls-1 fill:#fff; AWATERA Solovyova Elena Клиенты Спецификации Заказы 0 Чаты …" at bounding box center [568, 272] width 1136 height 544
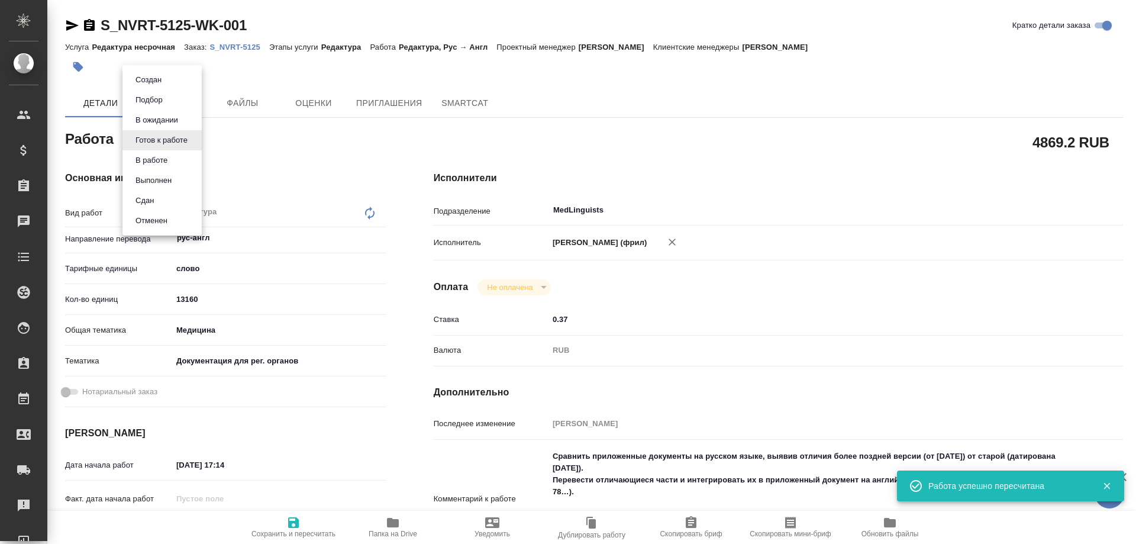
click at [159, 202] on li "Сдан" at bounding box center [161, 200] width 79 height 20
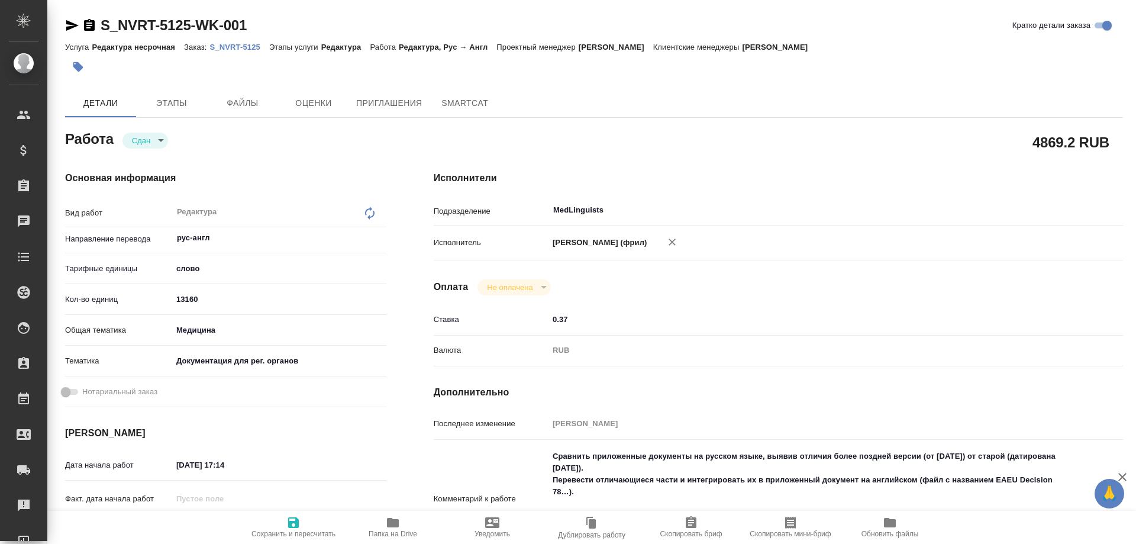
type textarea "x"
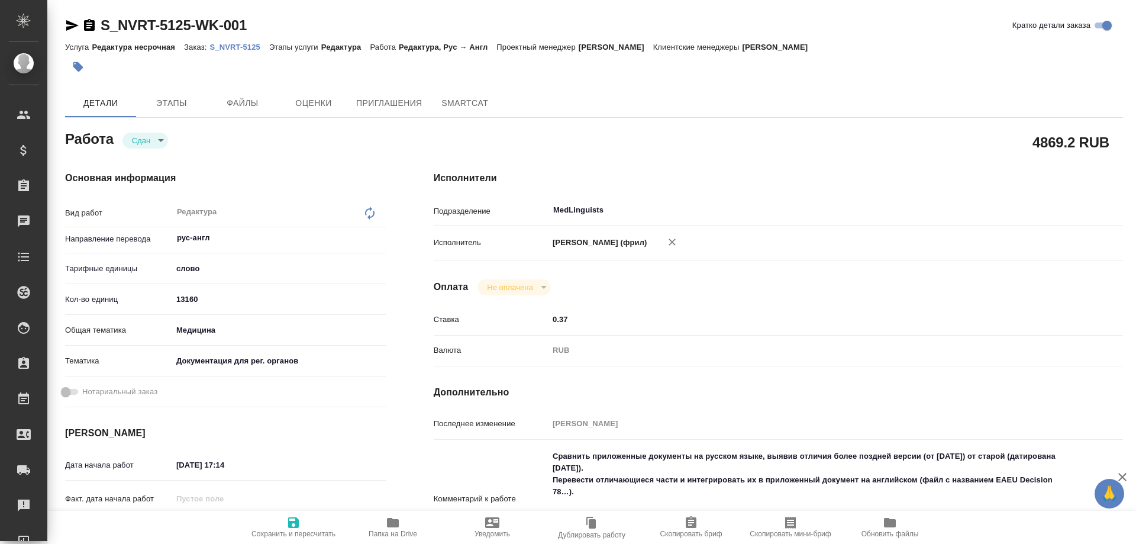
type textarea "x"
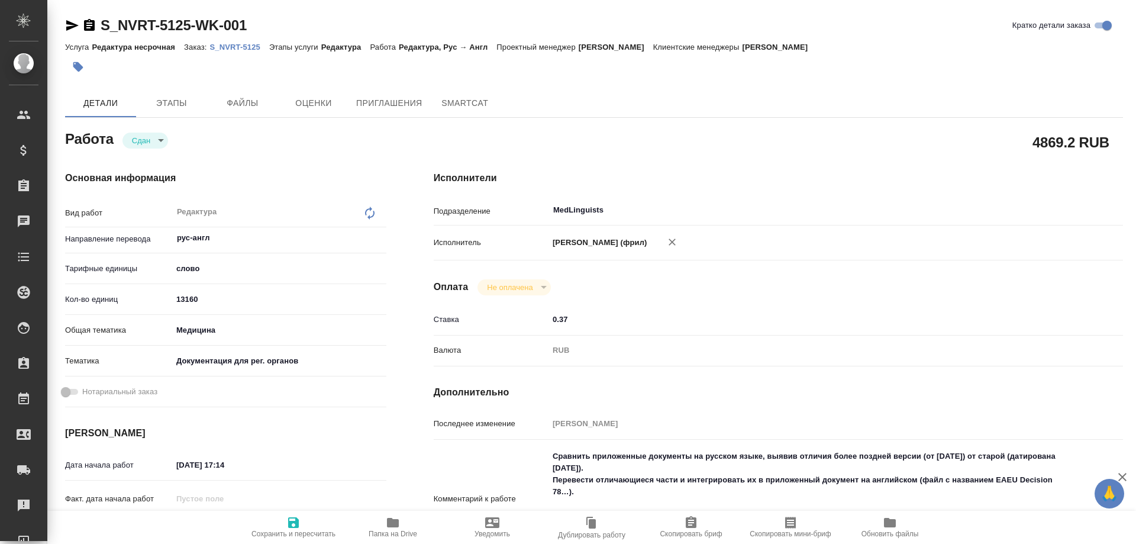
type textarea "x"
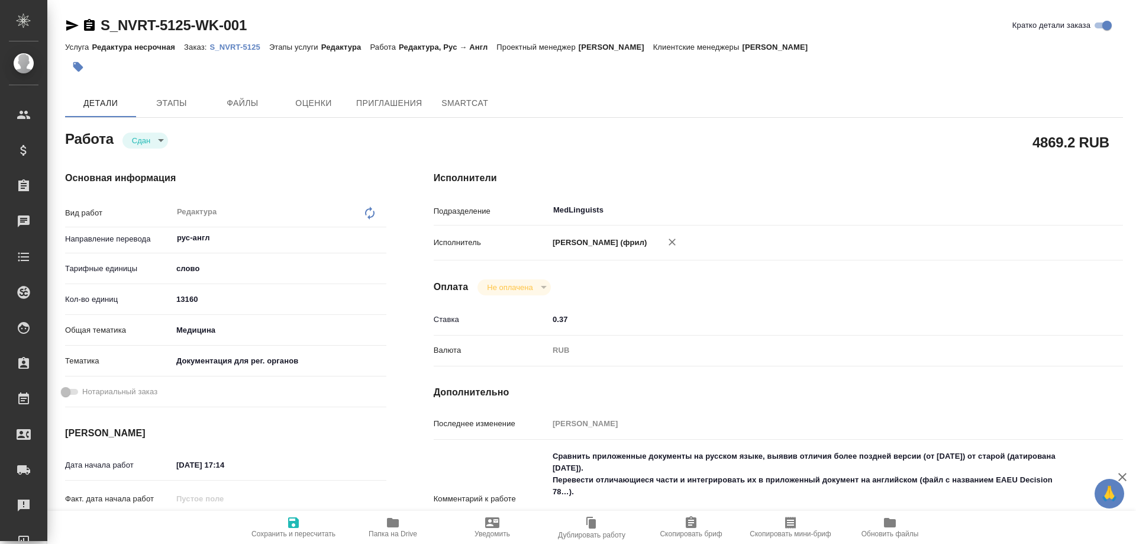
click at [229, 46] on p "S_NVRT-5125" at bounding box center [239, 47] width 59 height 9
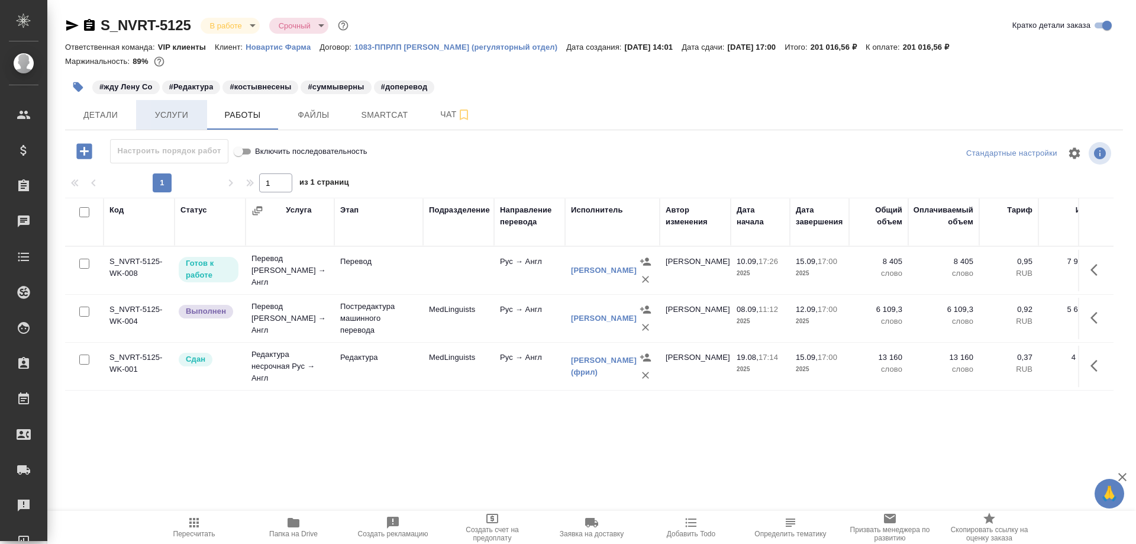
click at [186, 114] on span "Услуги" at bounding box center [171, 115] width 57 height 15
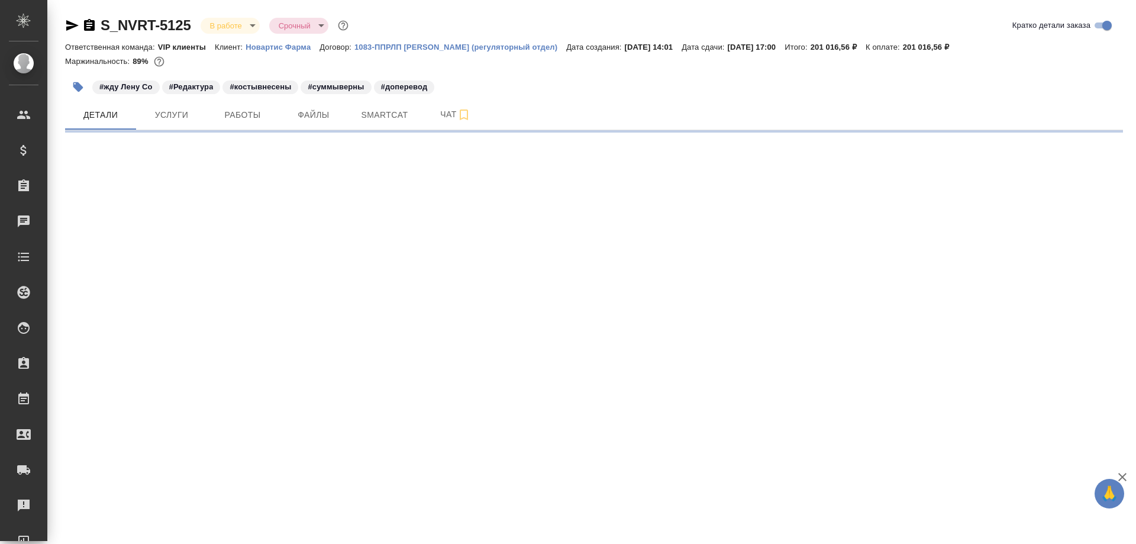
select select "RU"
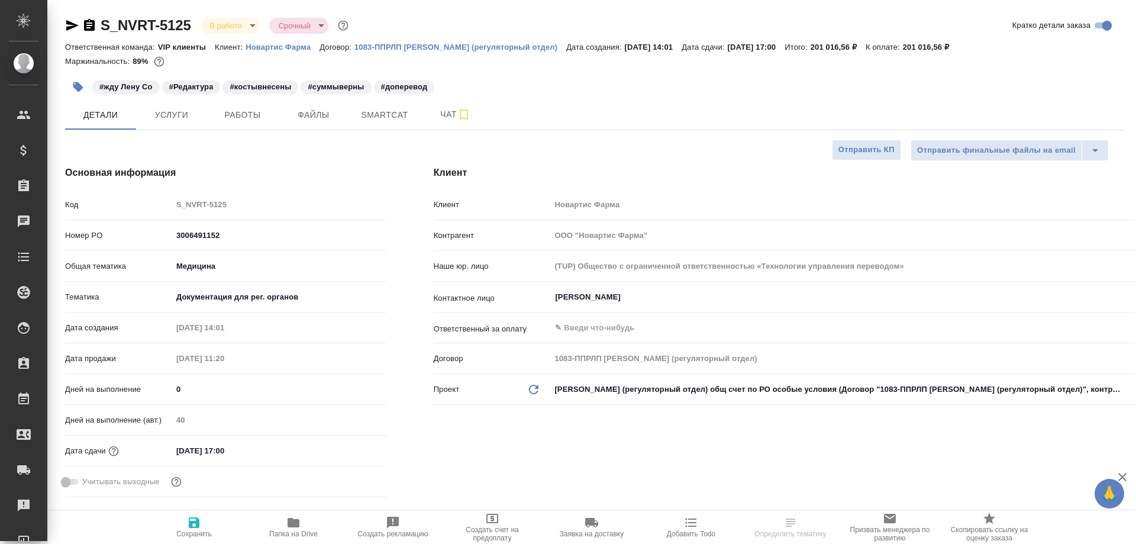
type textarea "x"
click at [73, 23] on icon "button" at bounding box center [72, 25] width 14 height 14
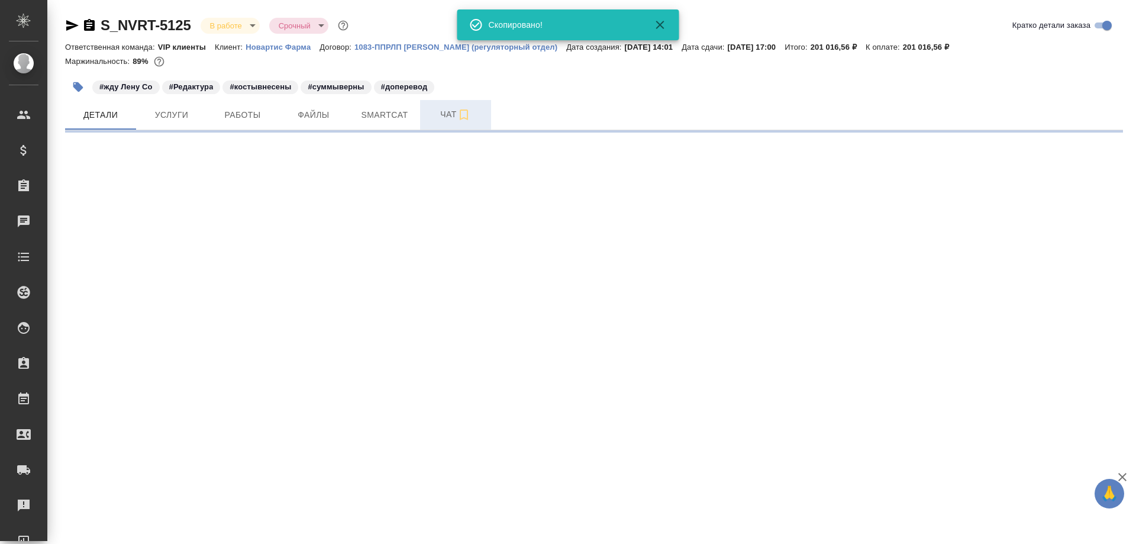
select select "RU"
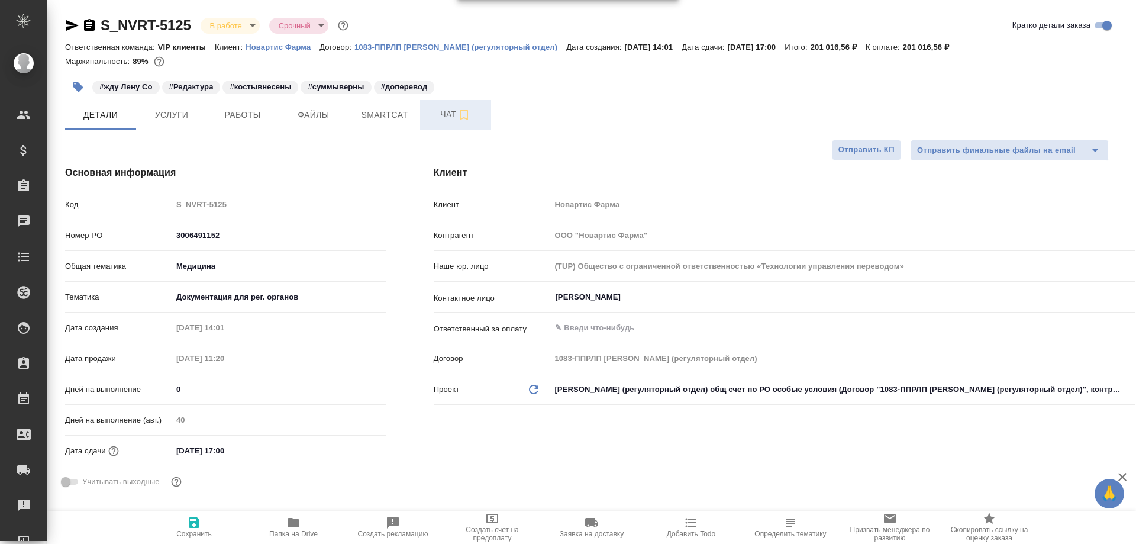
type textarea "x"
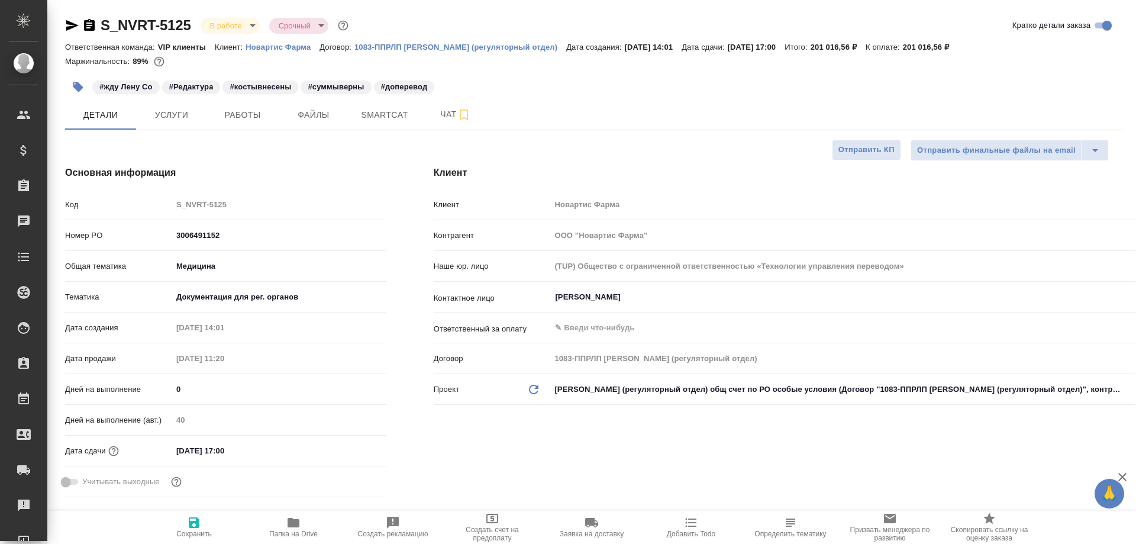
type textarea "x"
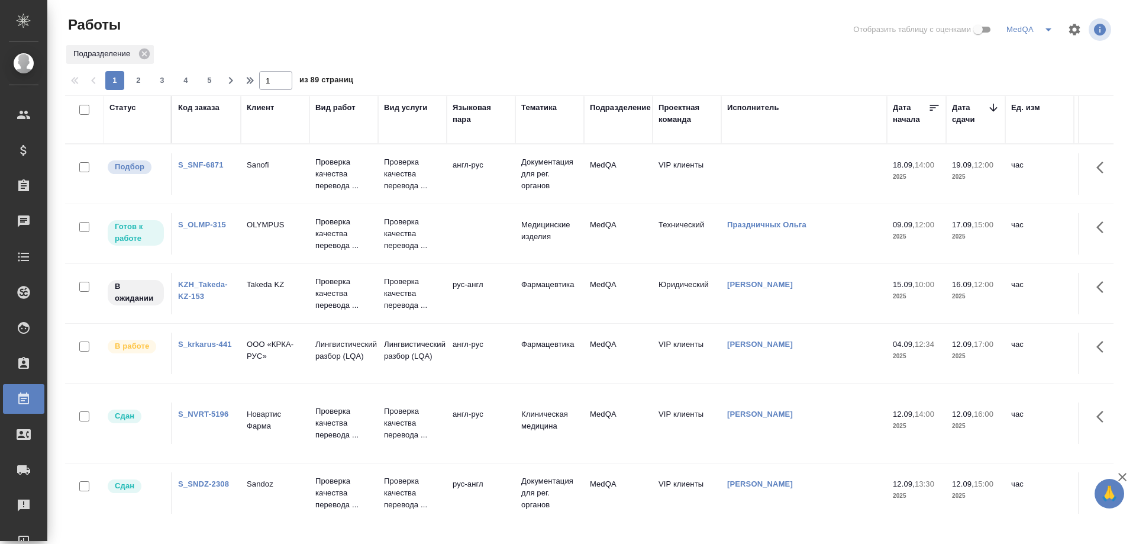
click at [195, 340] on link "S_krkarus-441" at bounding box center [205, 344] width 54 height 9
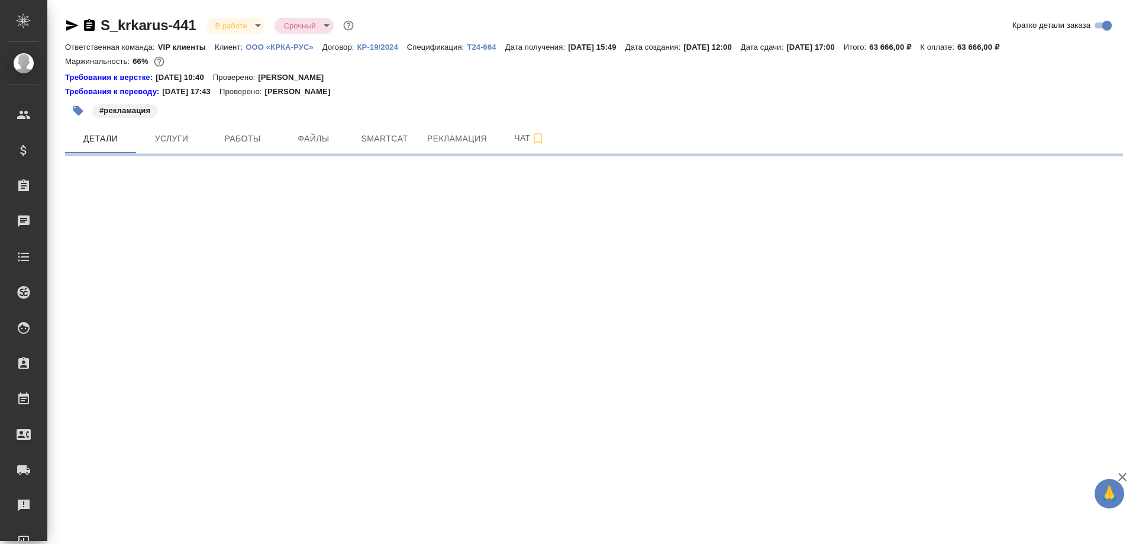
select select "RU"
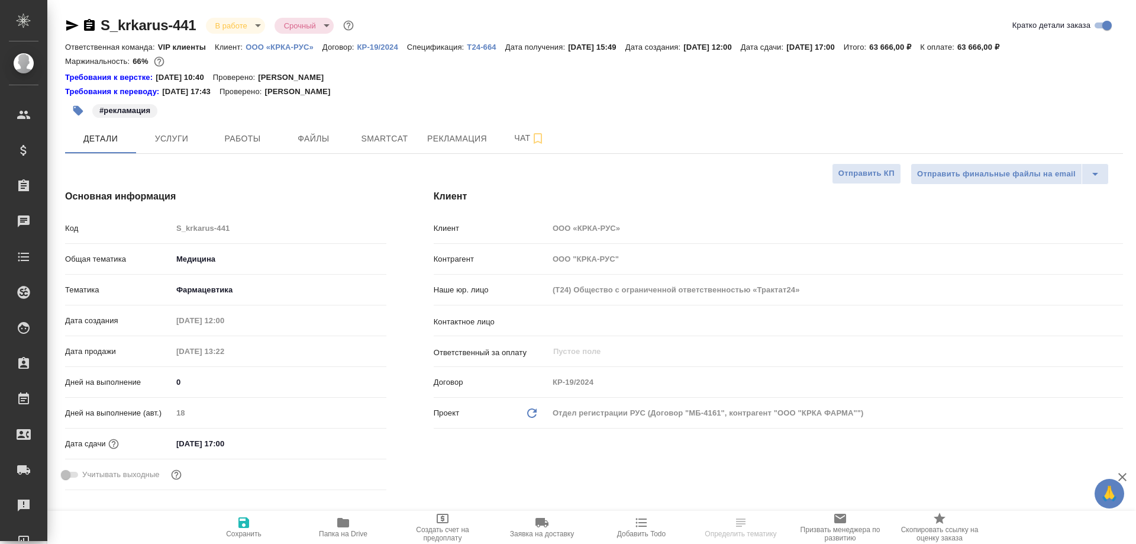
type textarea "x"
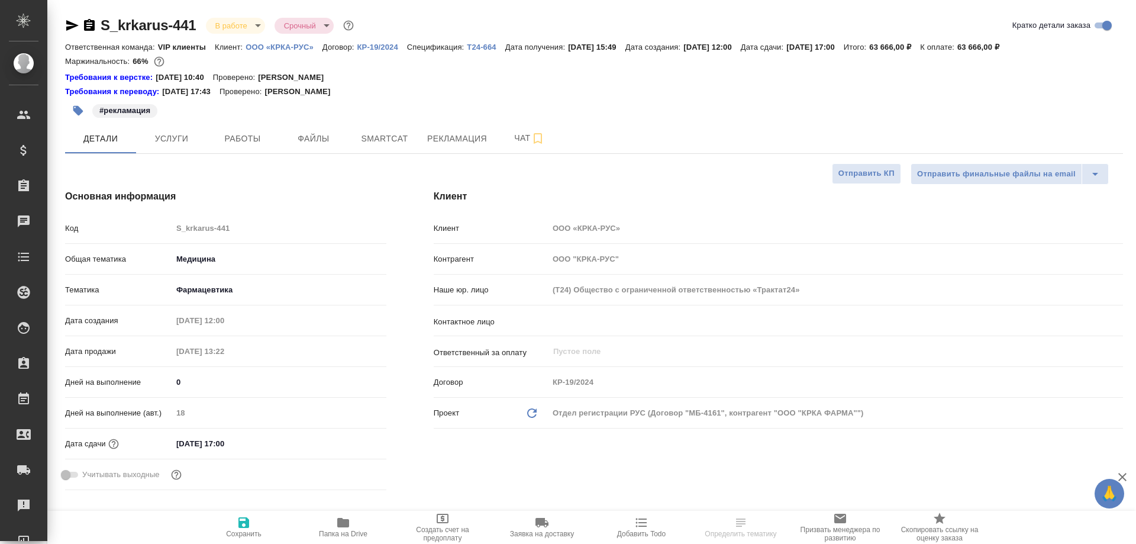
type textarea "x"
type input "[PERSON_NAME]"
type input "Matveeva Anastasia"
type input "[PERSON_NAME]"
click at [89, 27] on icon "button" at bounding box center [89, 25] width 11 height 12
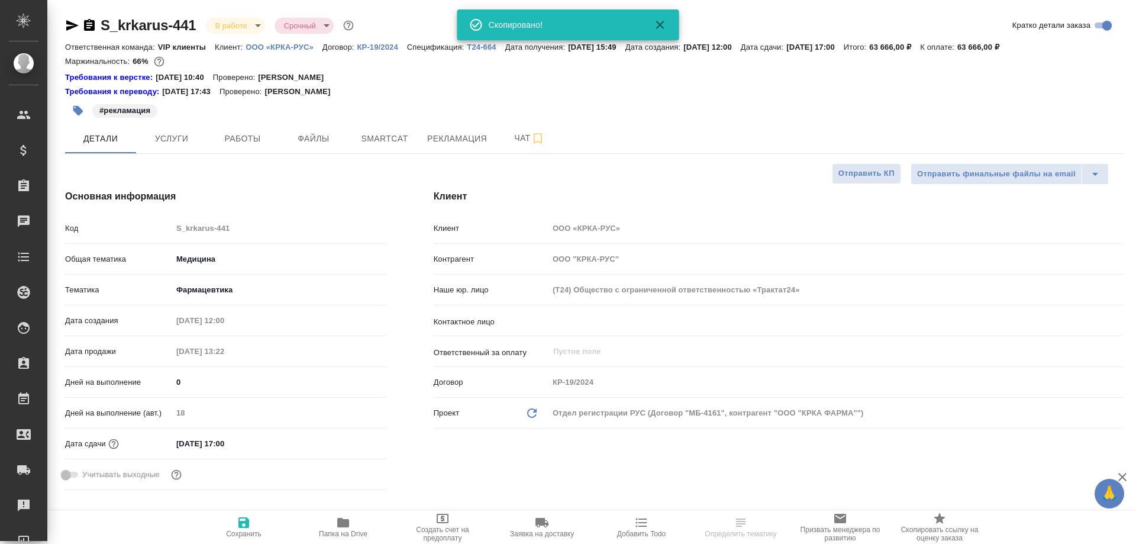
type textarea "x"
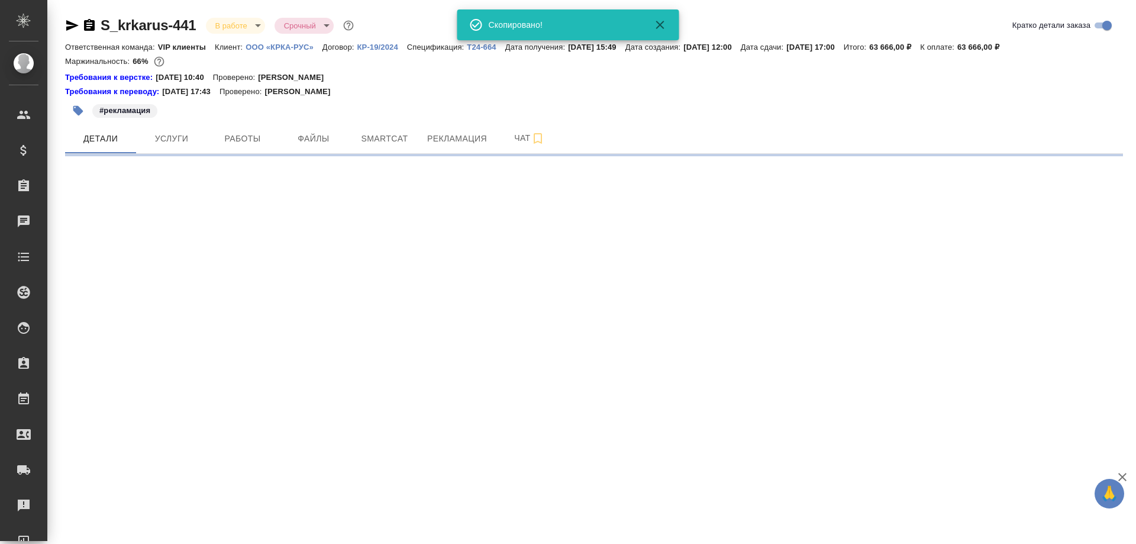
select select "RU"
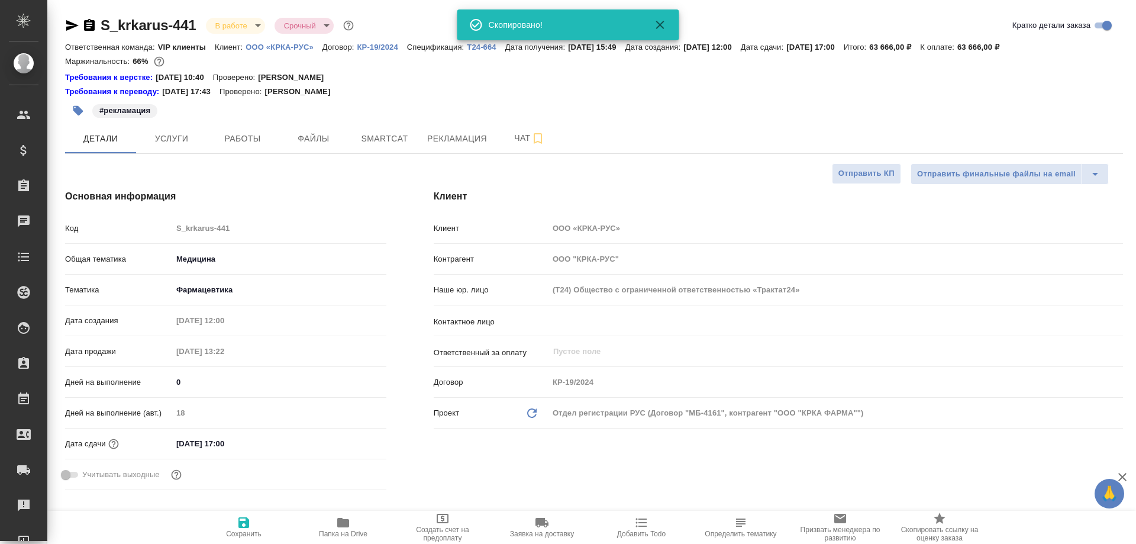
type textarea "x"
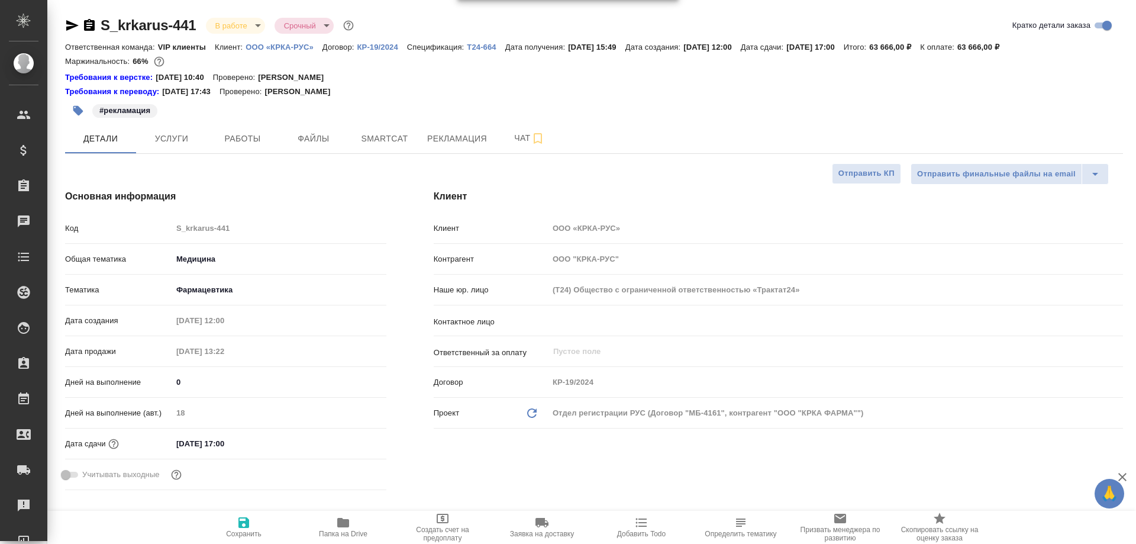
type textarea "x"
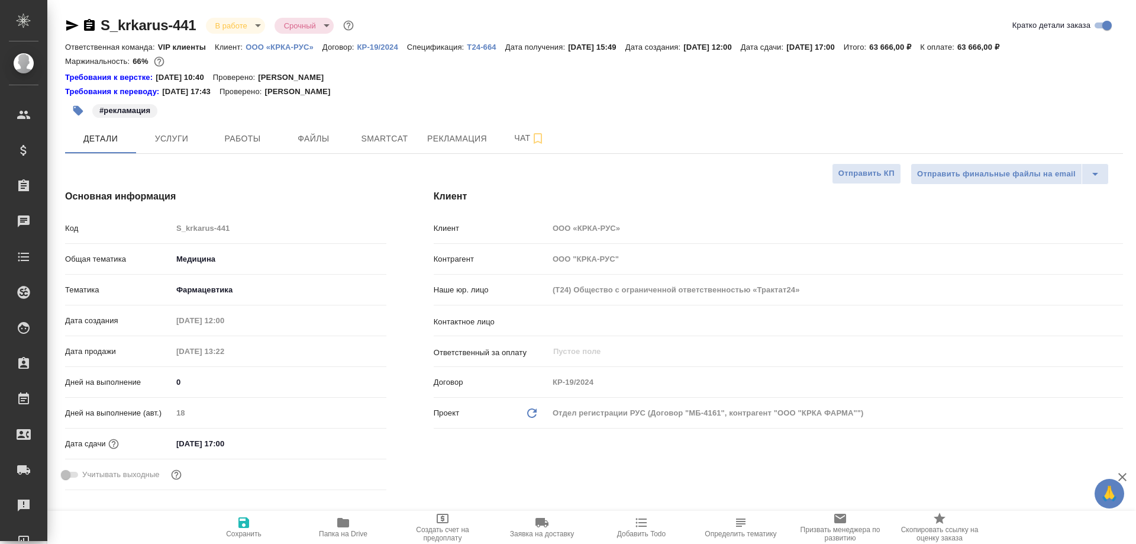
type textarea "x"
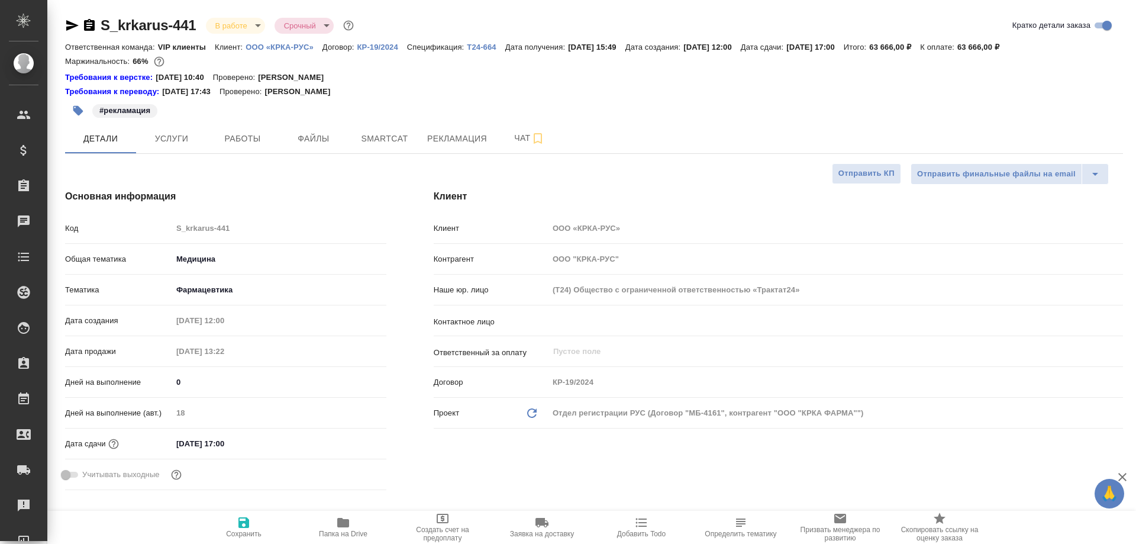
type textarea "x"
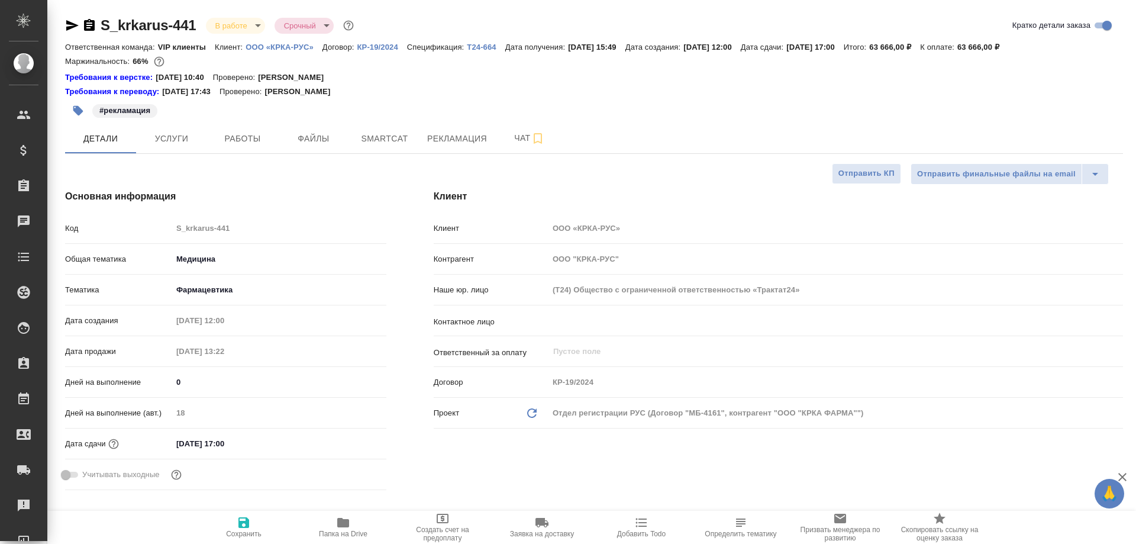
type textarea "x"
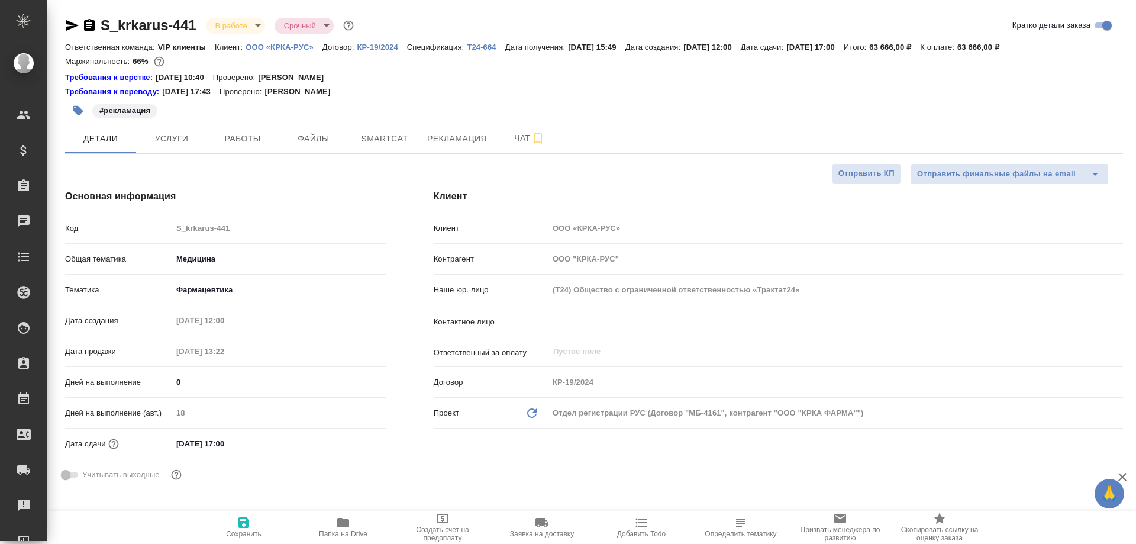
type textarea "x"
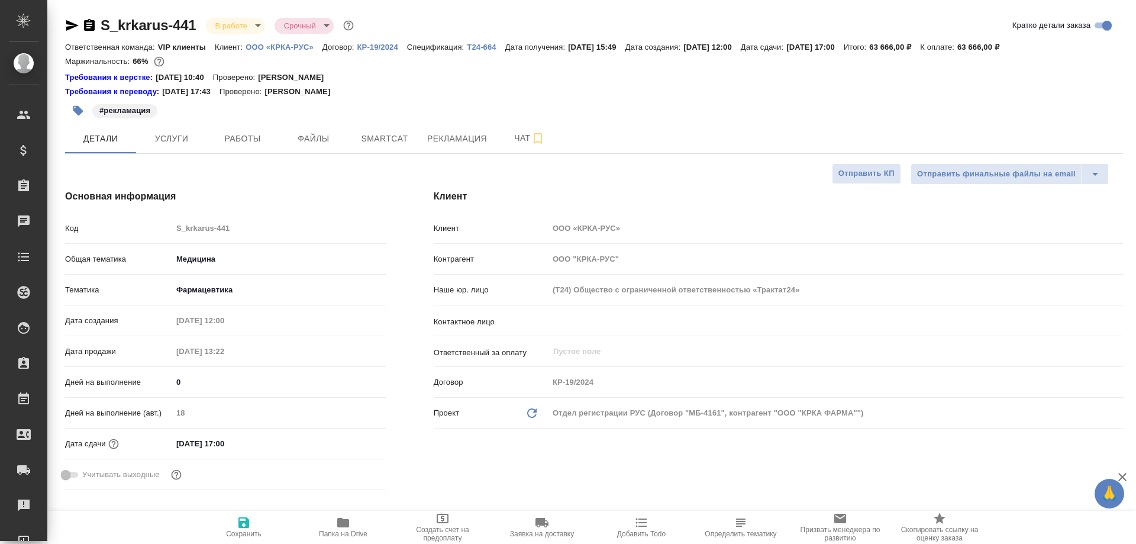
type textarea "x"
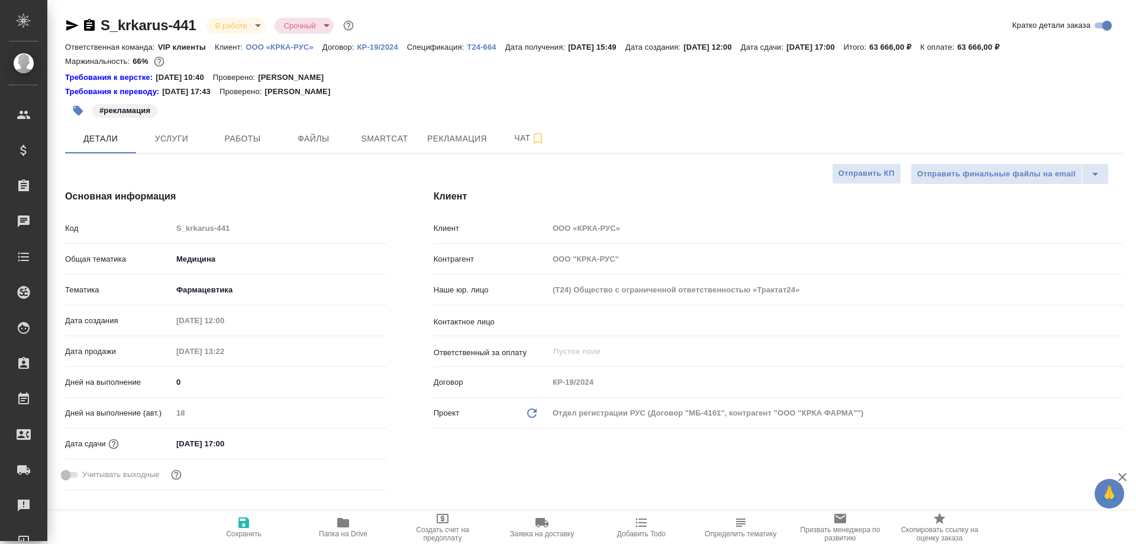
type textarea "x"
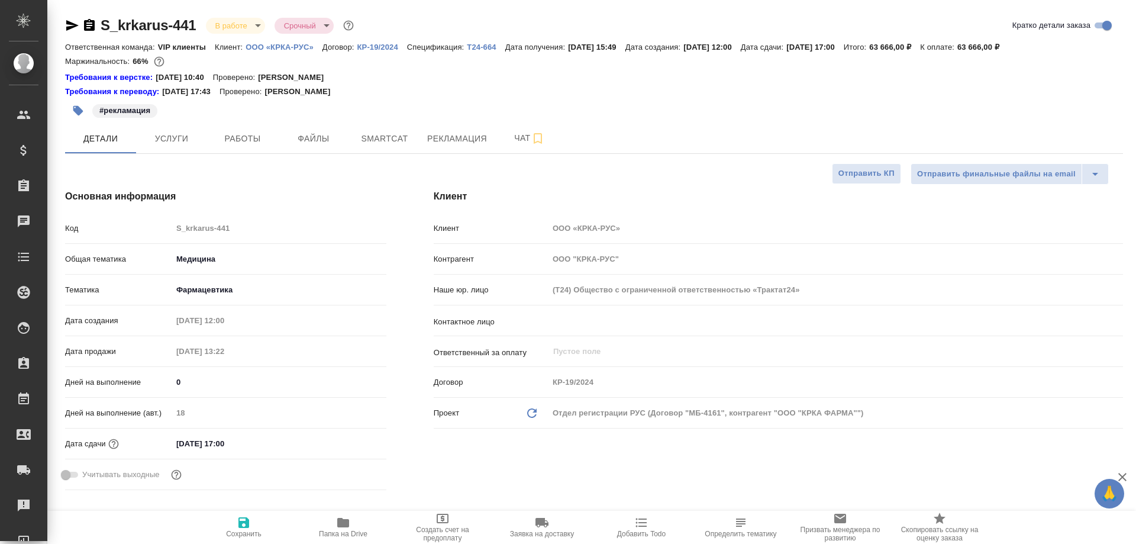
type textarea "x"
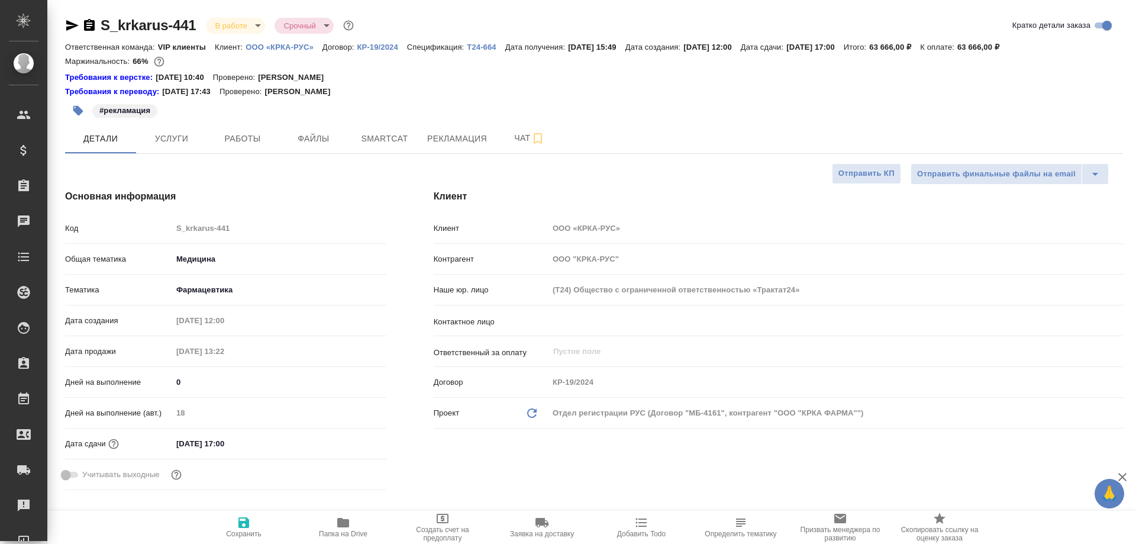
type textarea "x"
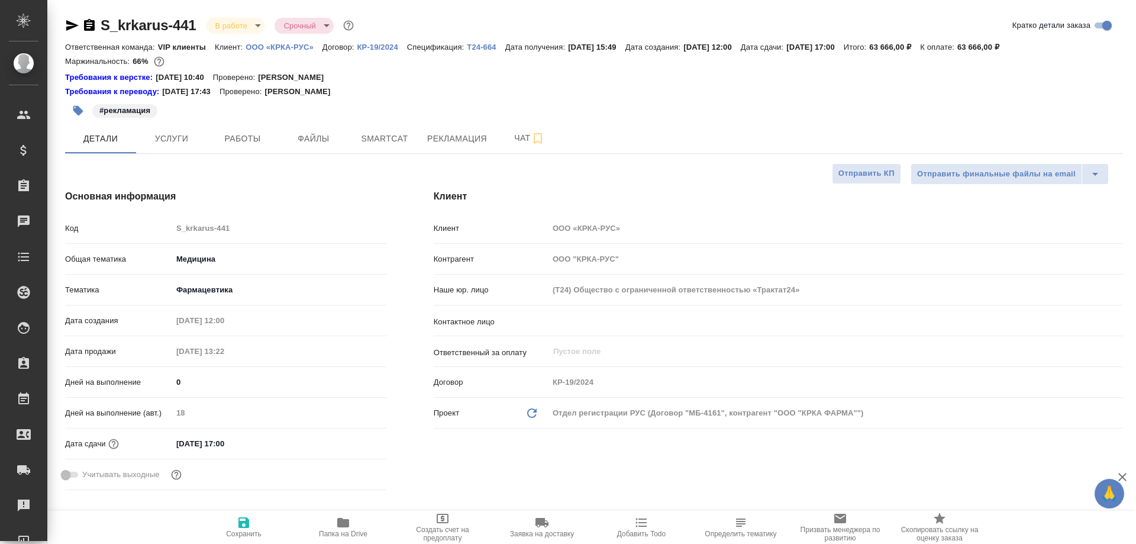
type textarea "x"
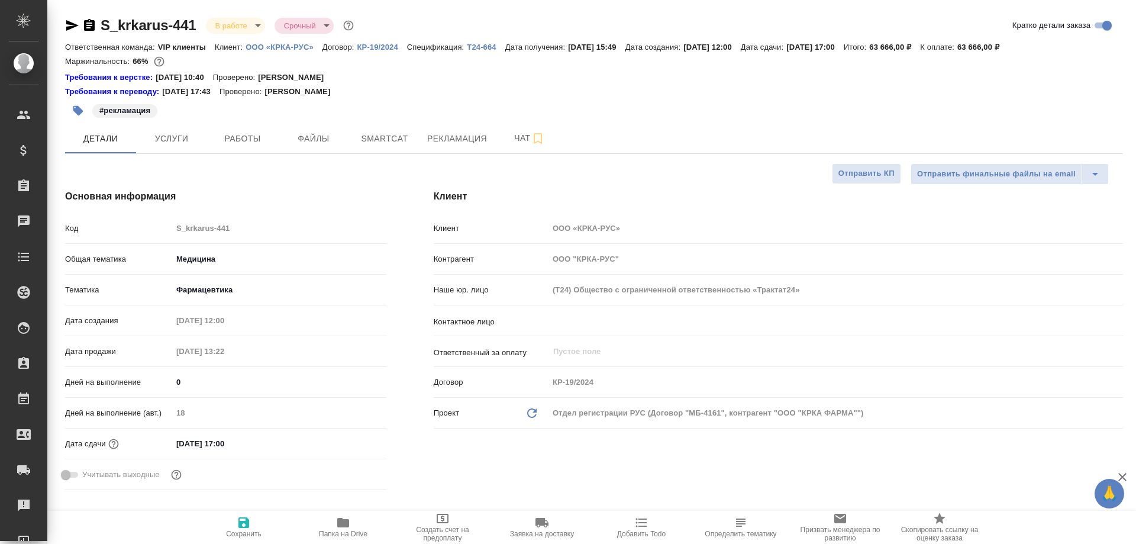
type textarea "x"
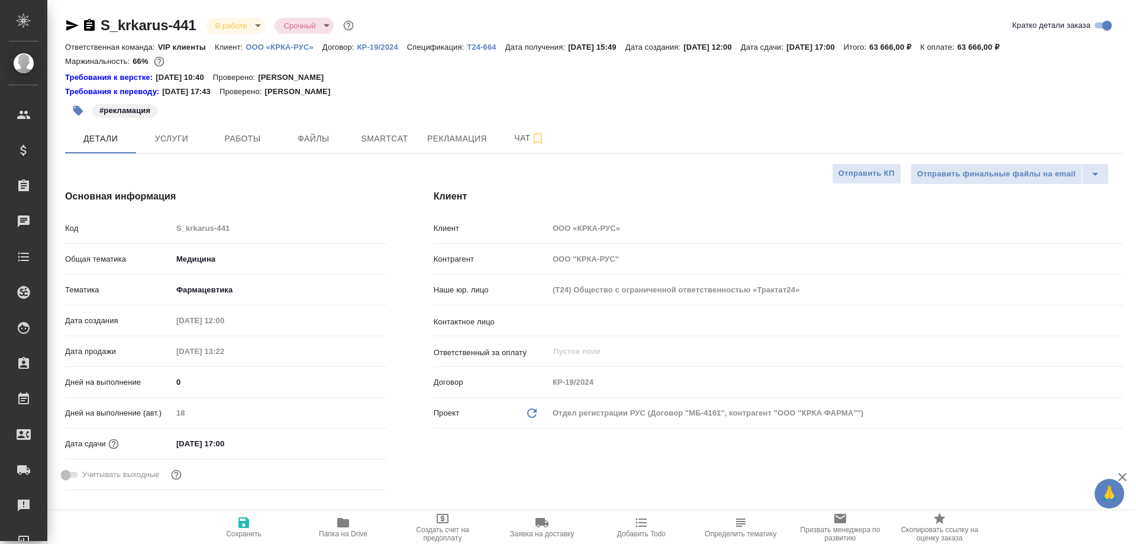
type textarea "x"
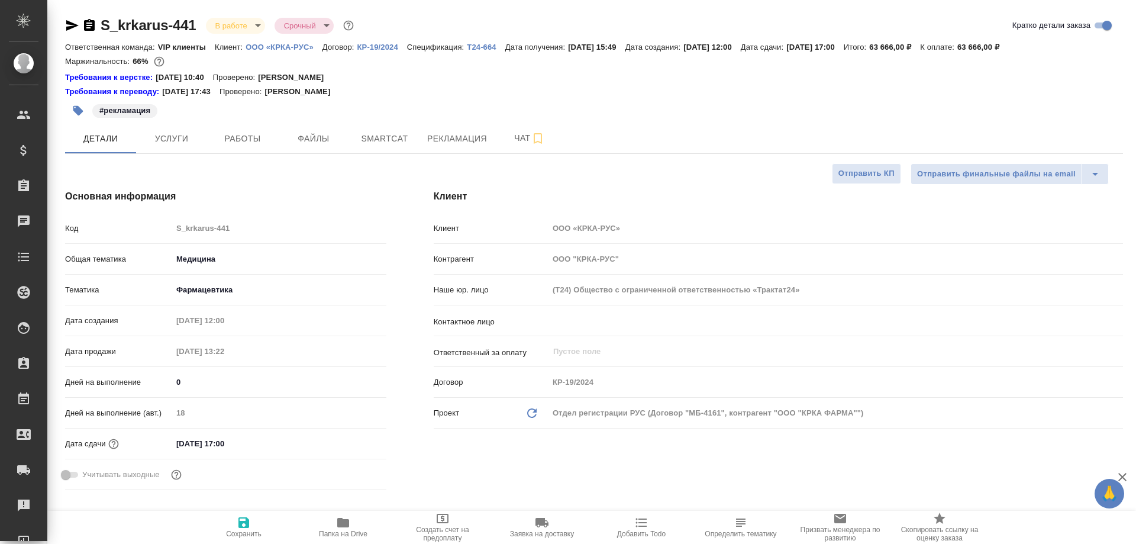
type textarea "x"
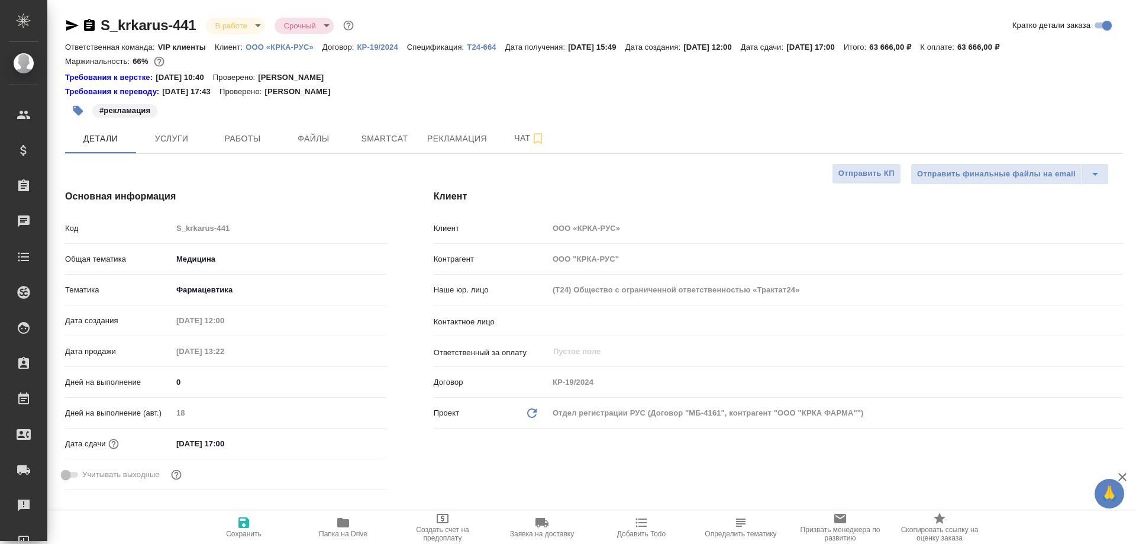
type textarea "x"
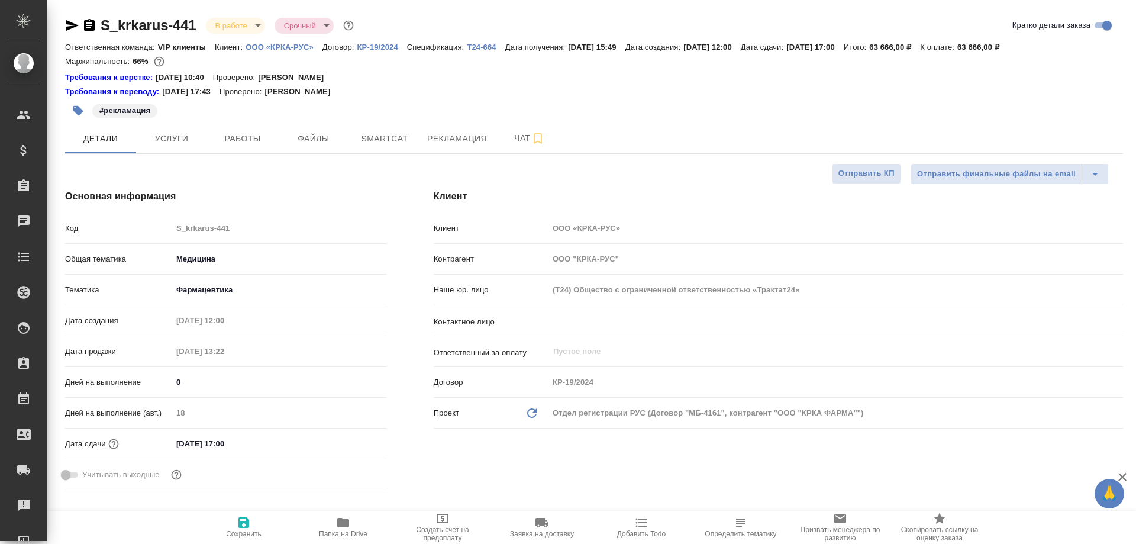
type textarea "x"
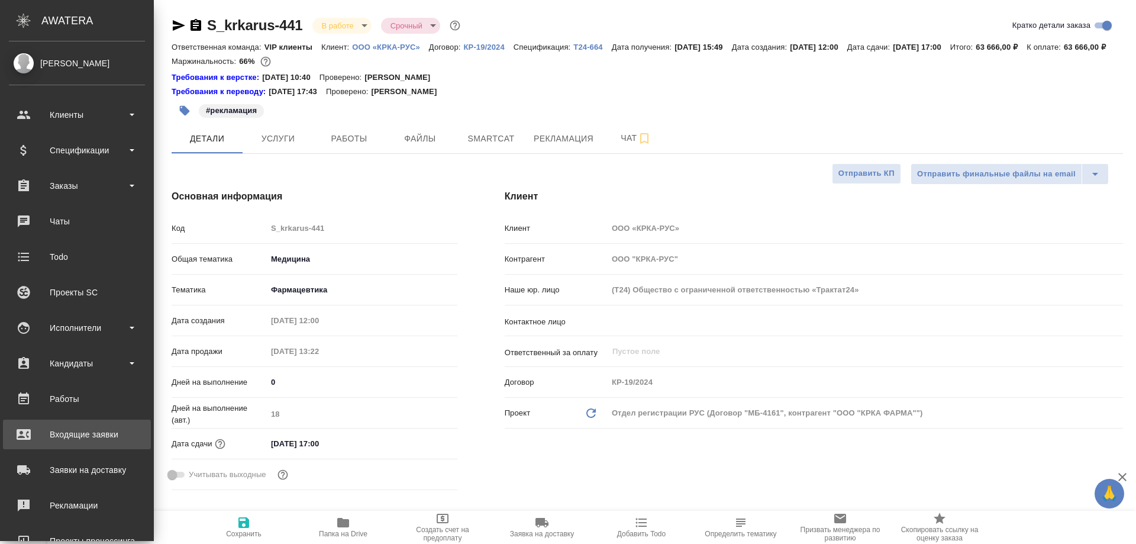
type textarea "x"
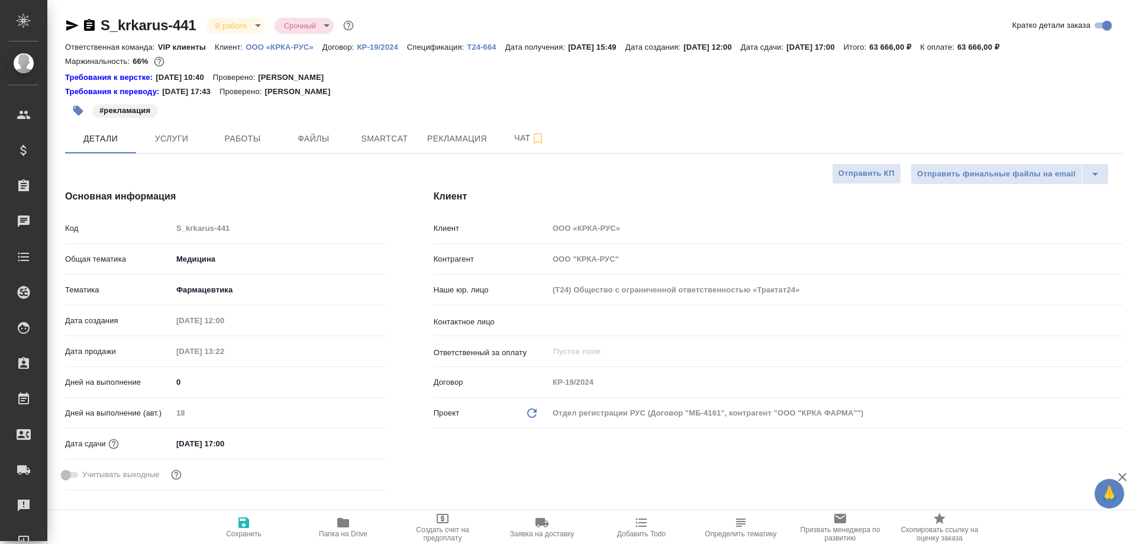
type textarea "x"
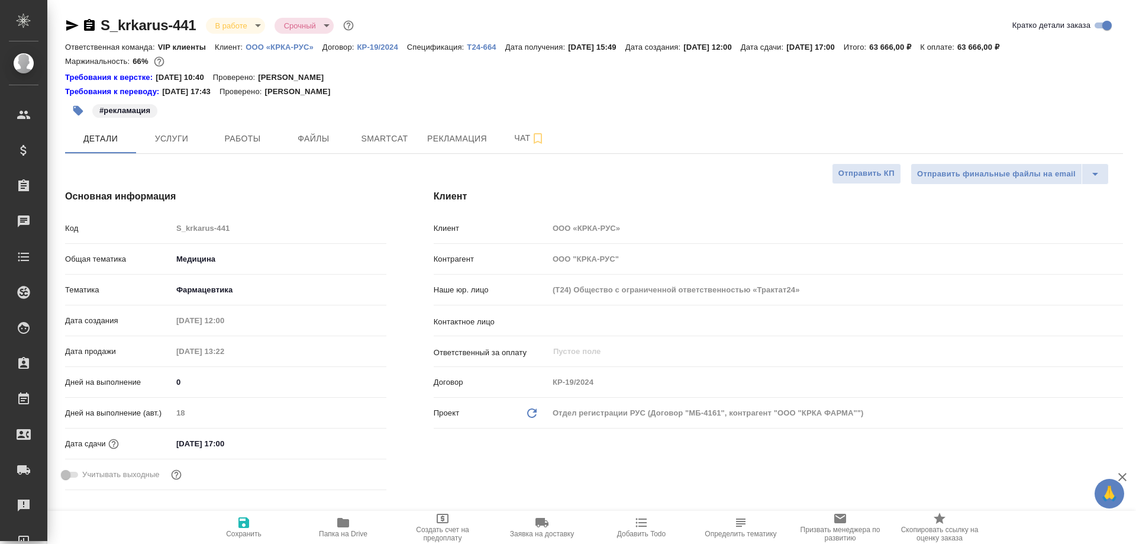
type textarea "x"
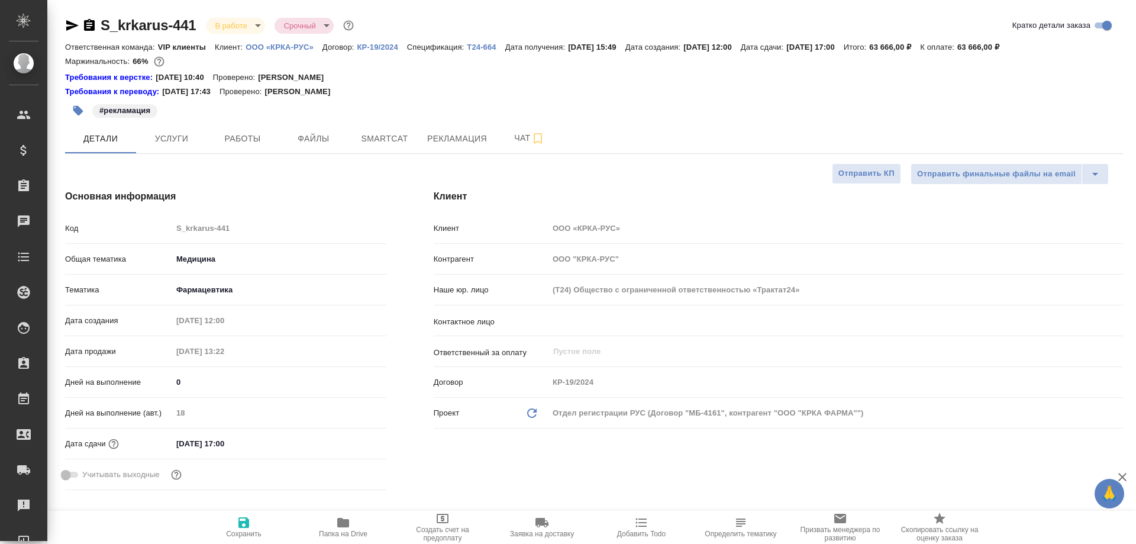
type textarea "x"
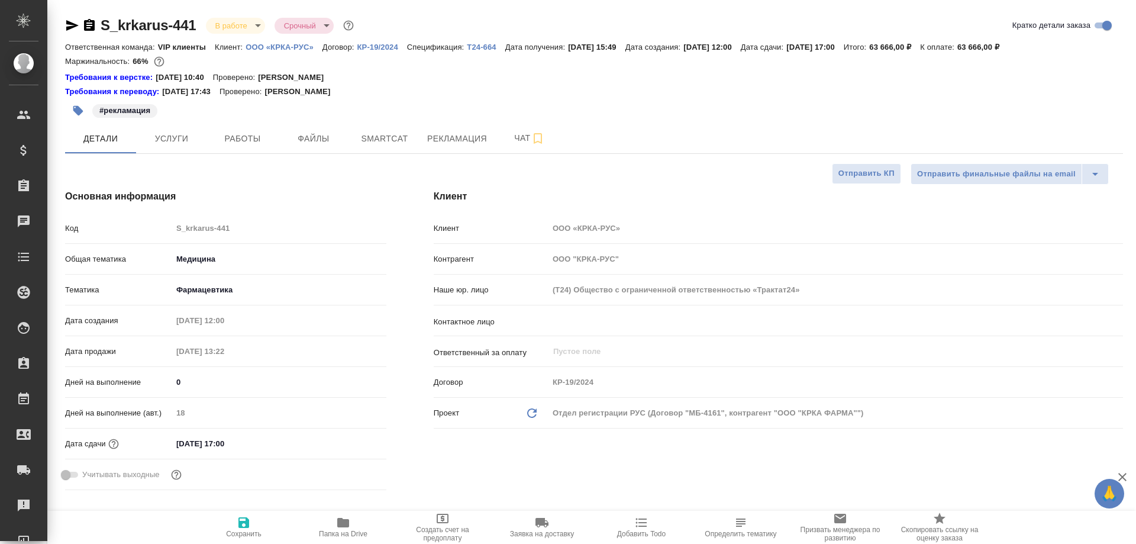
type textarea "x"
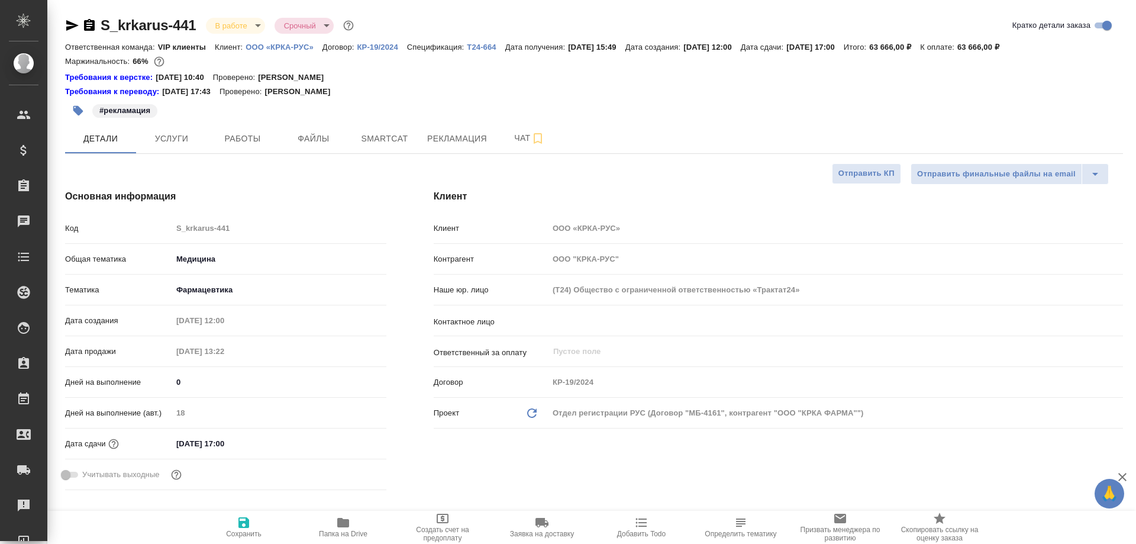
type textarea "x"
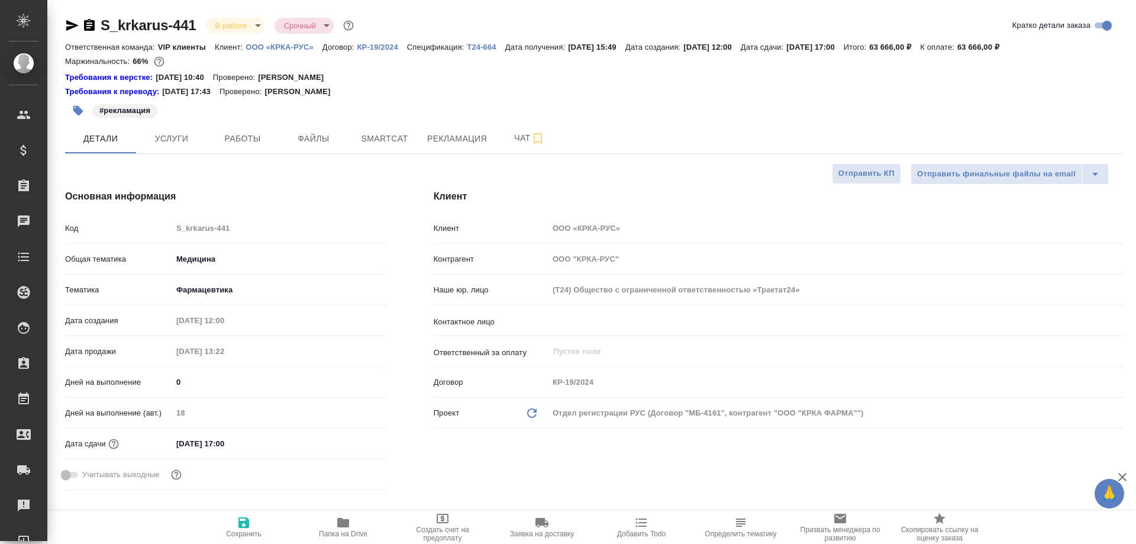
type textarea "x"
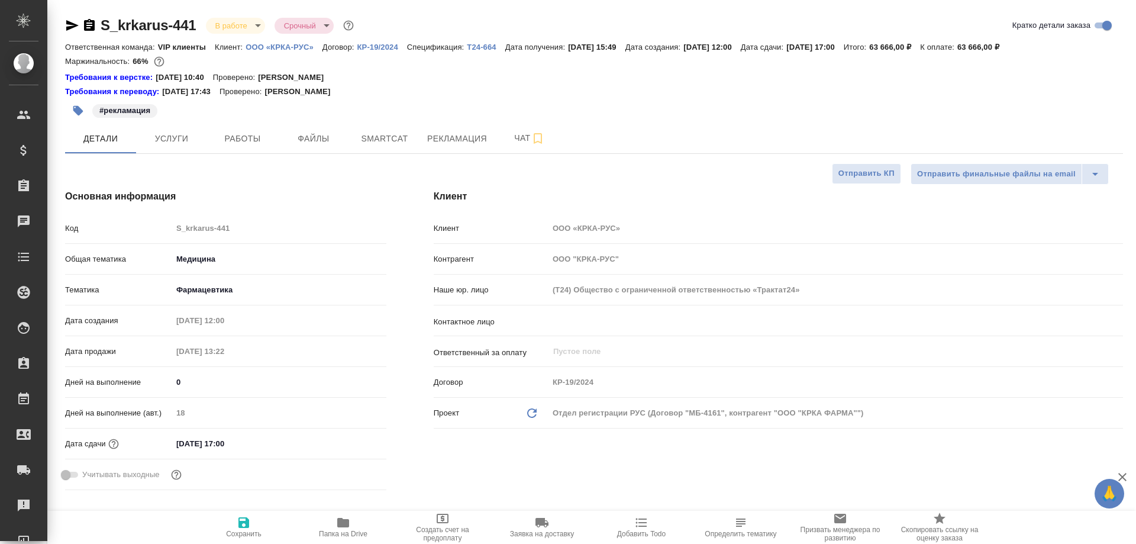
type textarea "x"
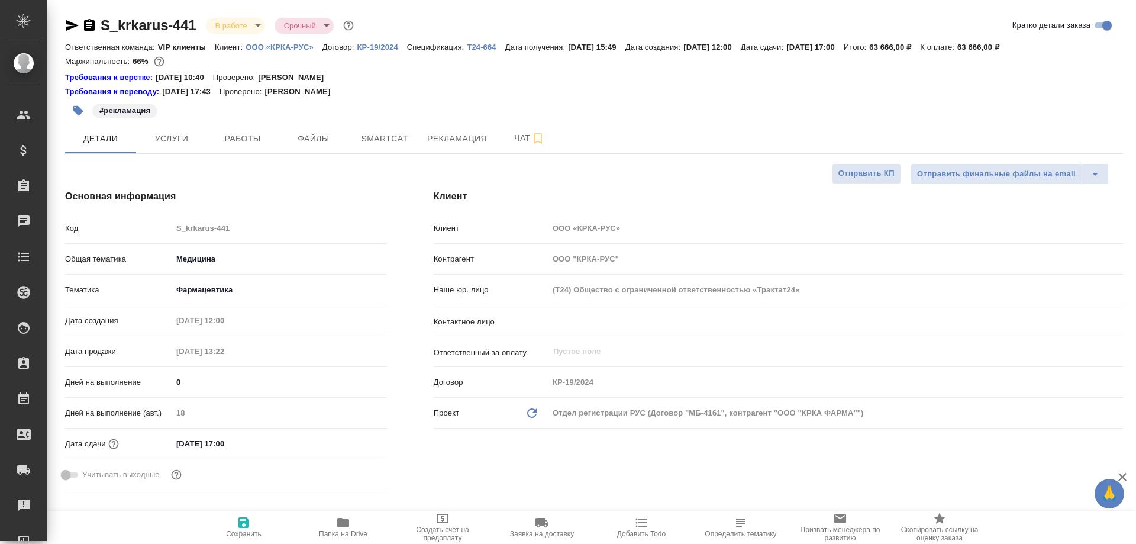
type textarea "x"
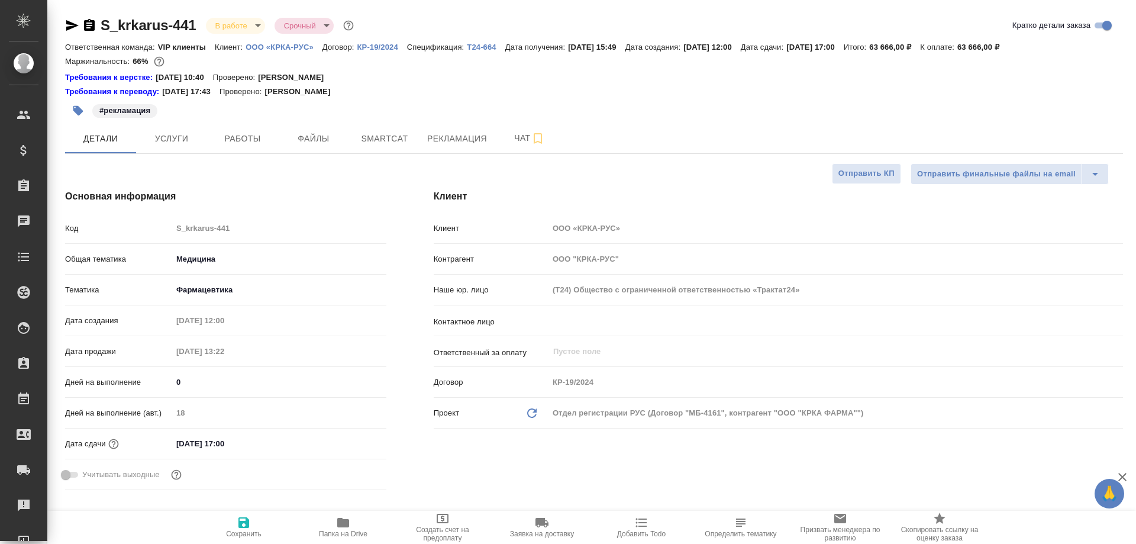
type textarea "x"
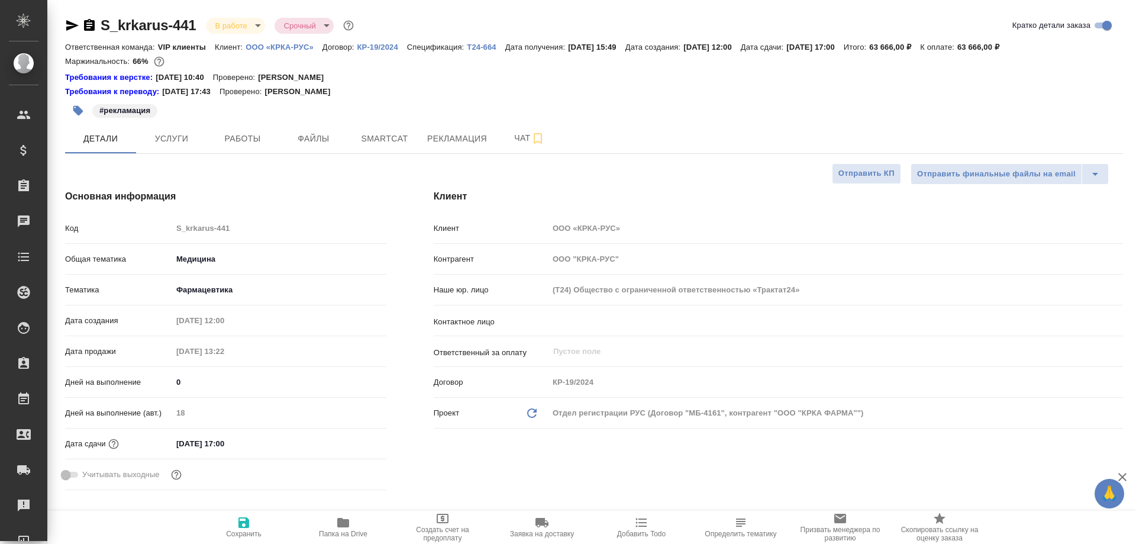
type textarea "x"
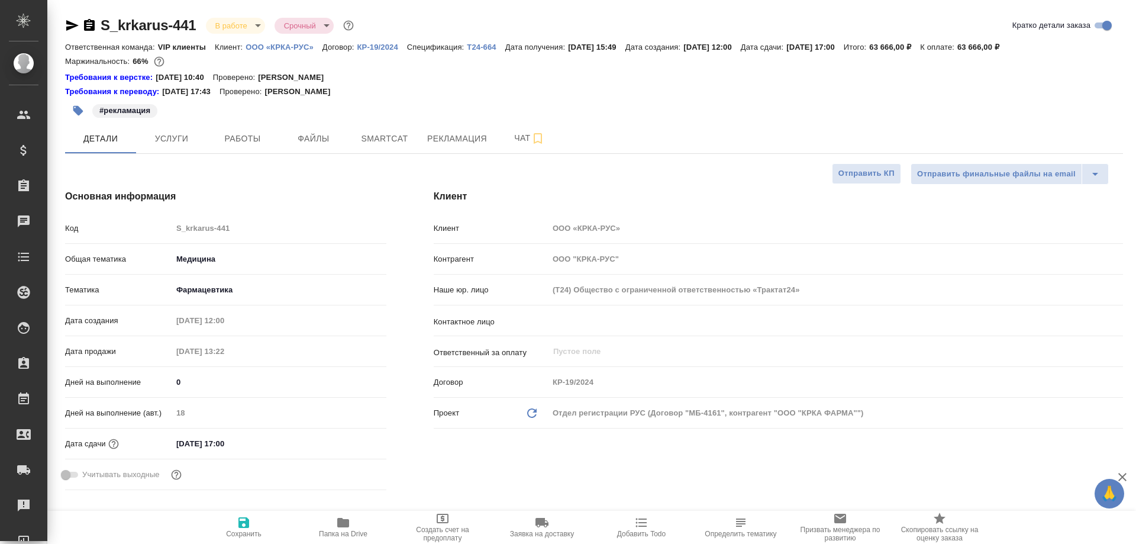
type textarea "x"
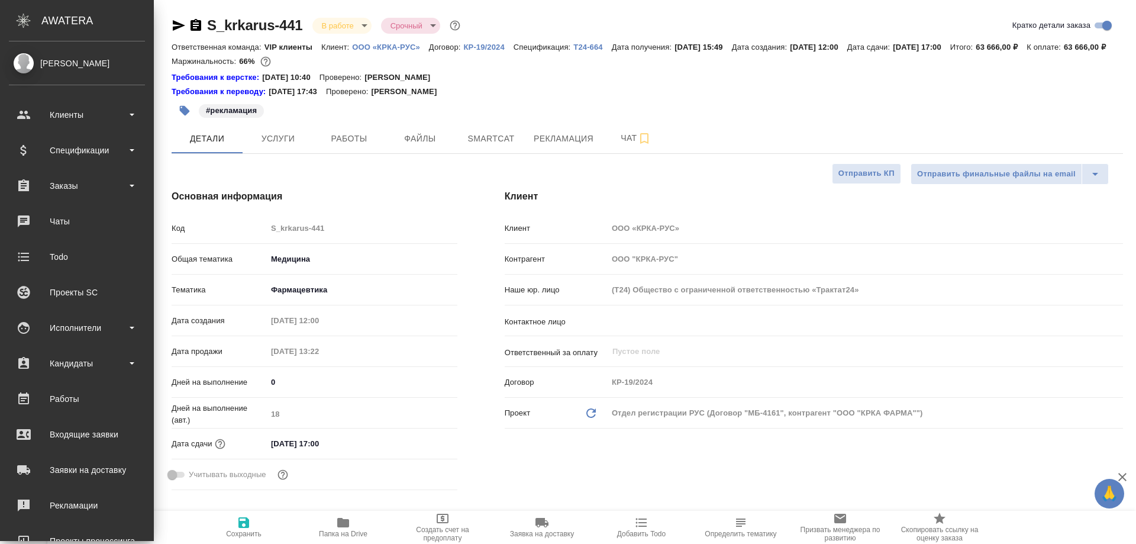
type textarea "x"
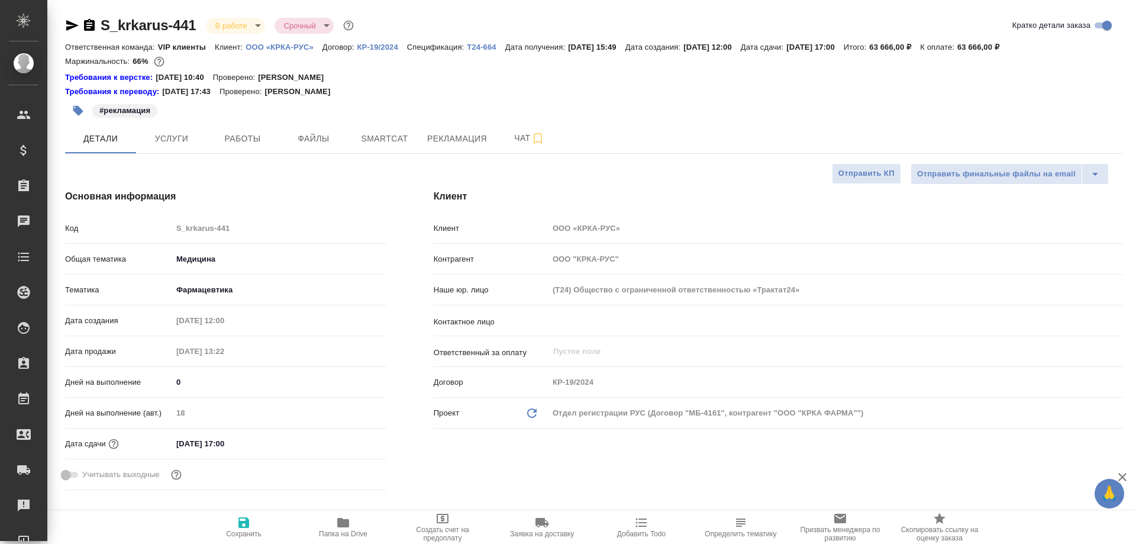
type textarea "x"
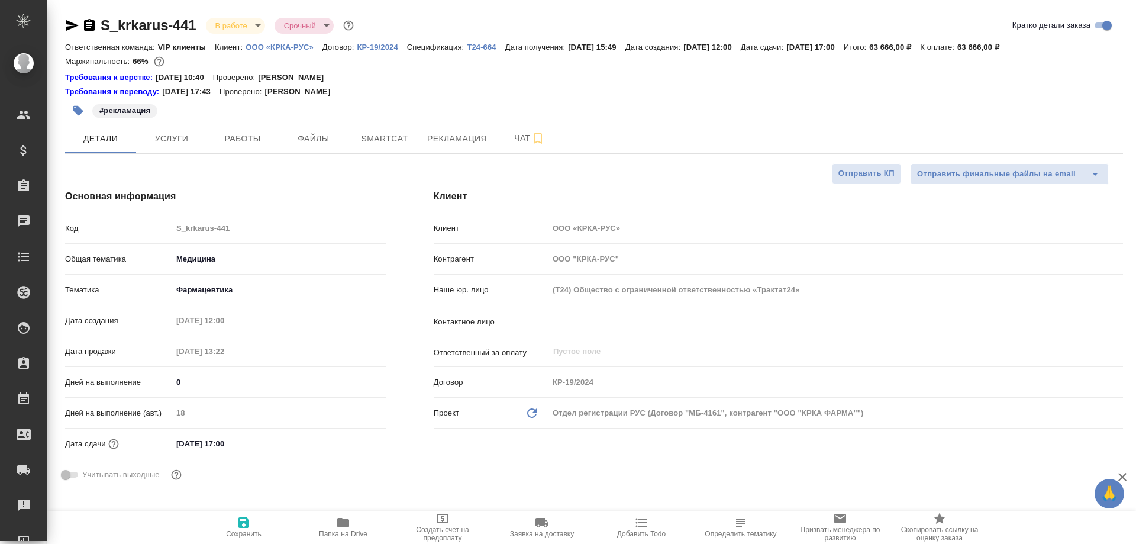
type textarea "x"
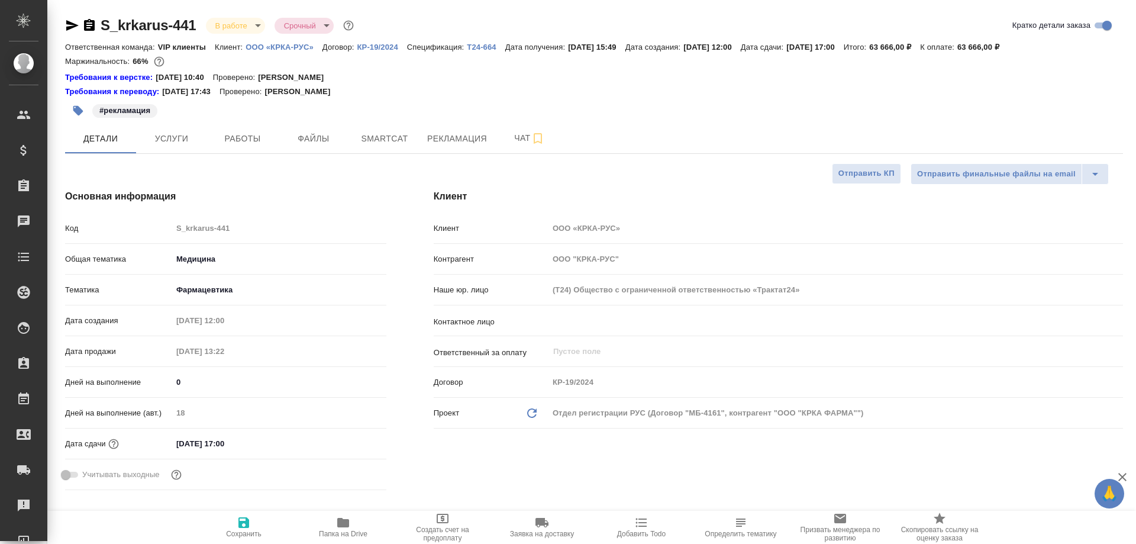
type textarea "x"
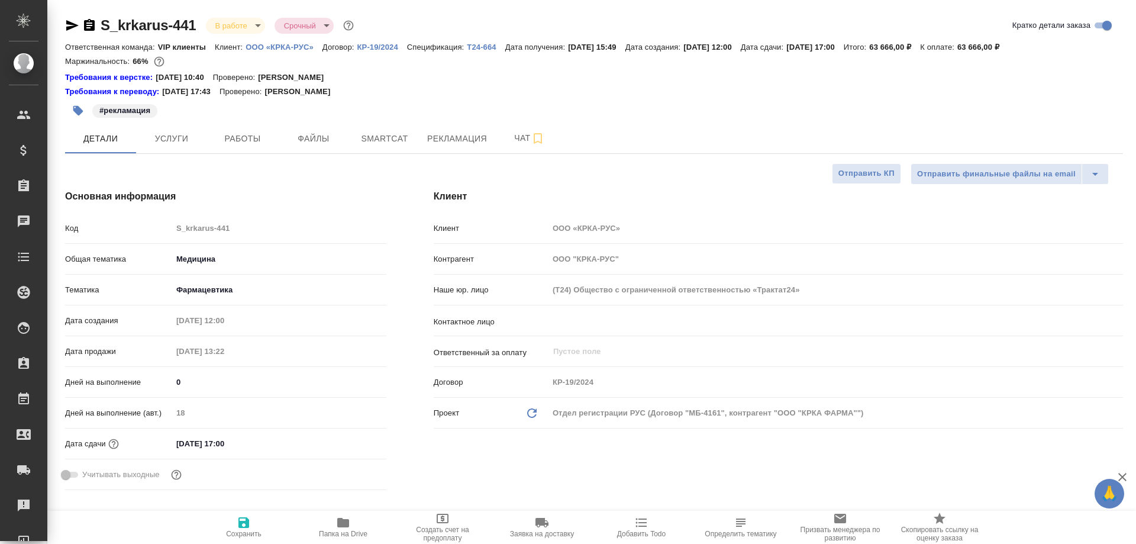
type textarea "x"
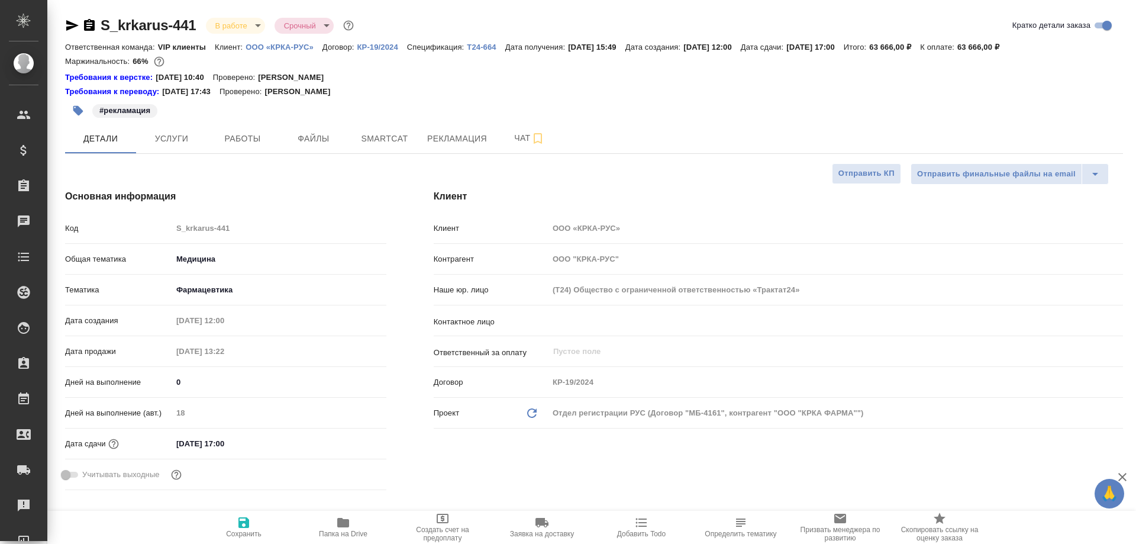
type textarea "x"
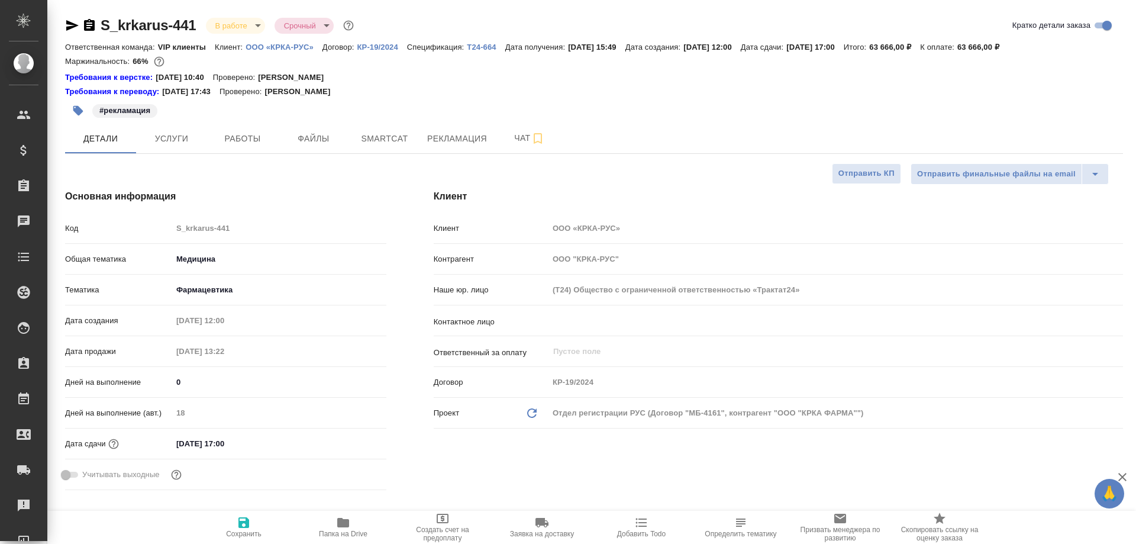
type textarea "x"
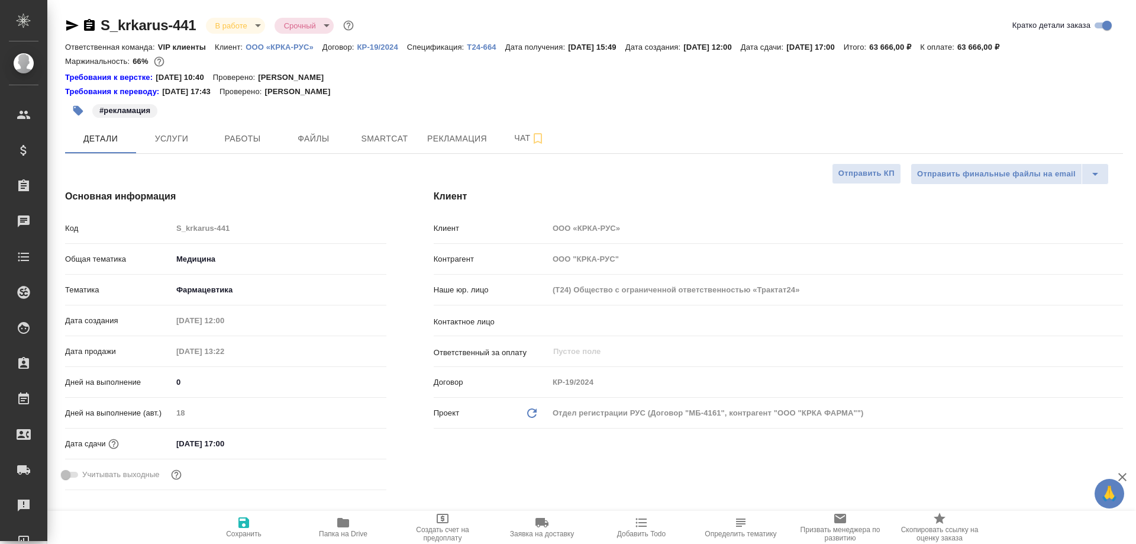
type textarea "x"
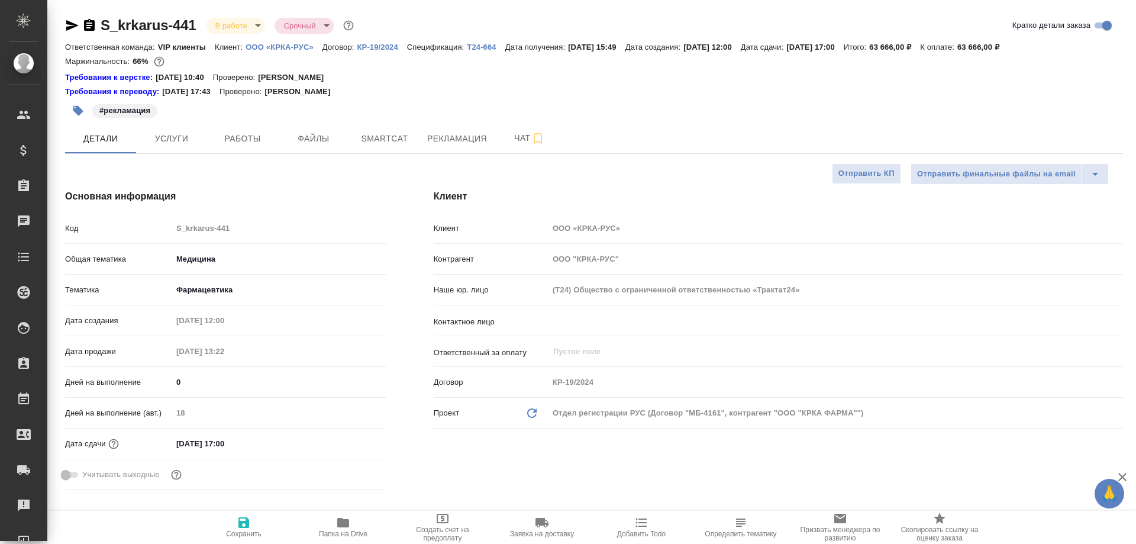
type textarea "x"
click at [375, 142] on span "Smartcat" at bounding box center [384, 138] width 57 height 15
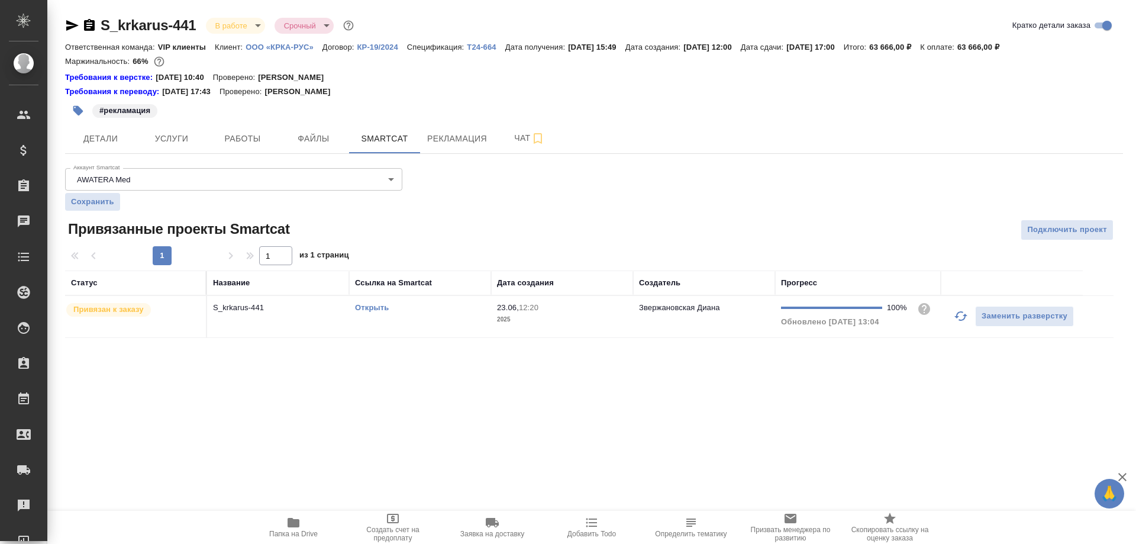
click at [369, 307] on link "Открыть" at bounding box center [372, 307] width 34 height 9
click at [298, 519] on icon "button" at bounding box center [293, 522] width 12 height 9
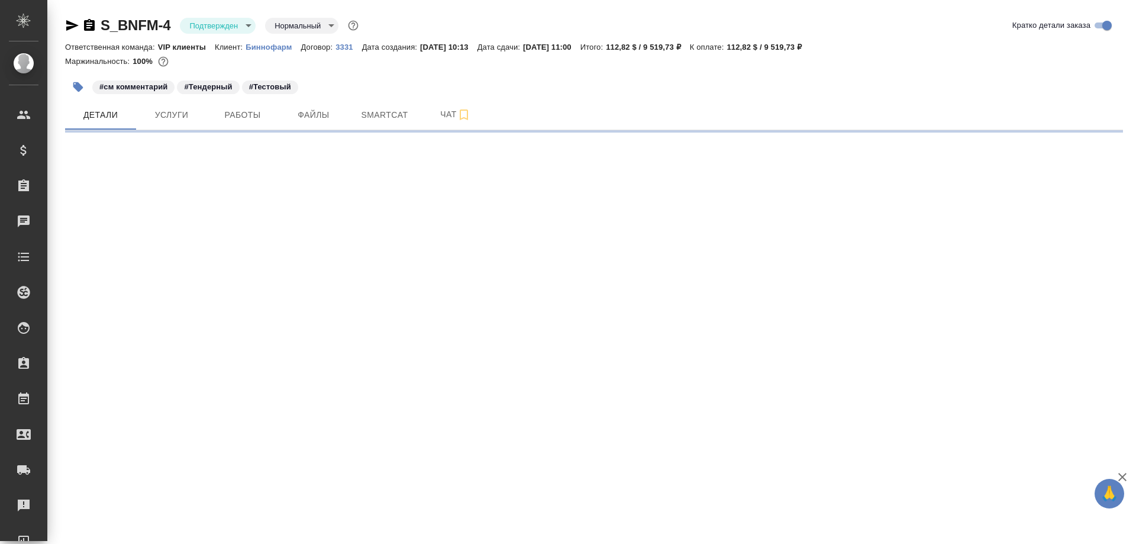
select select "RU"
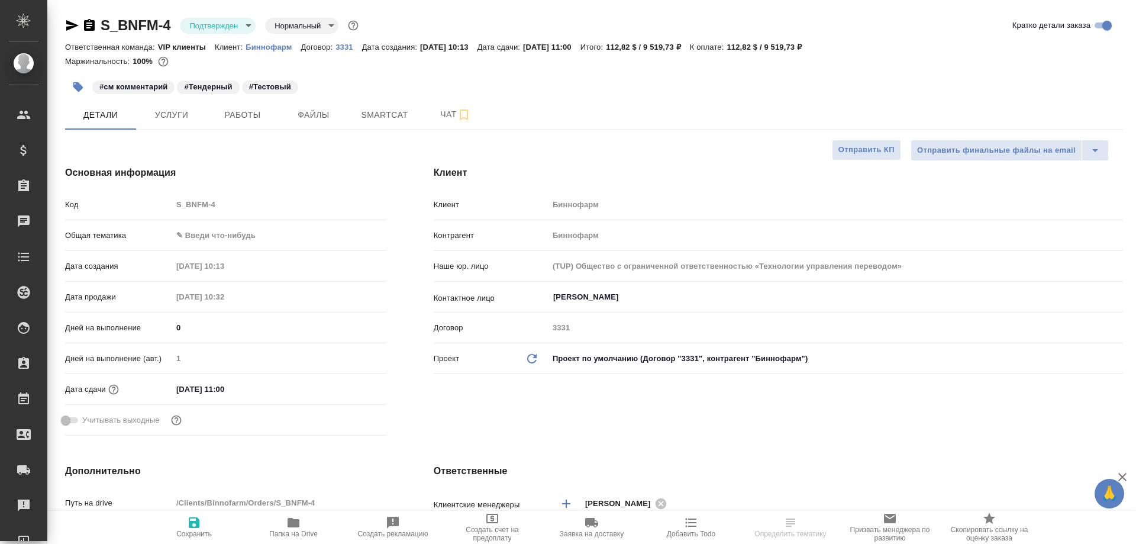
type textarea "x"
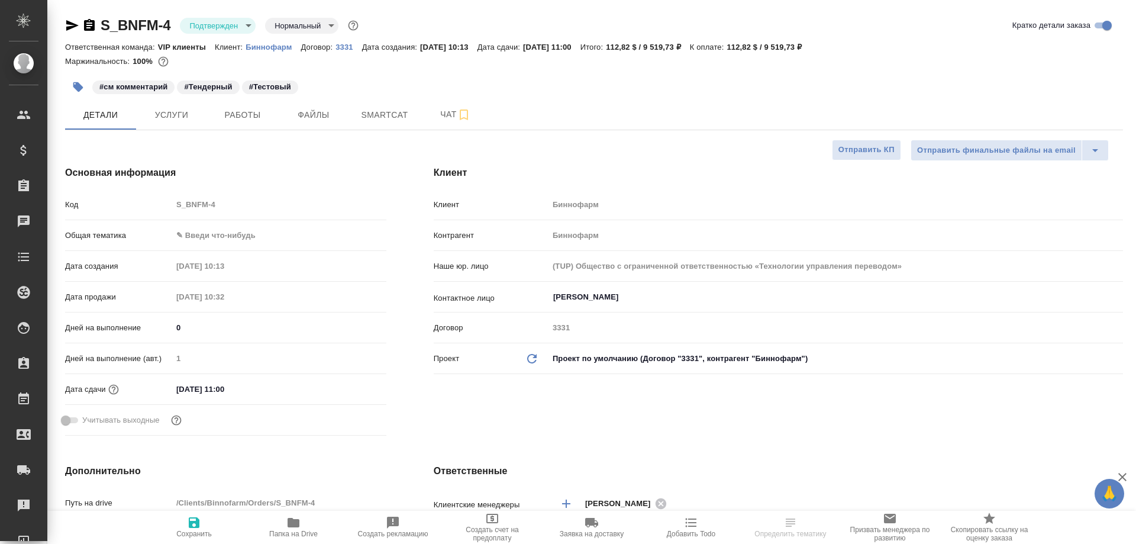
type textarea "x"
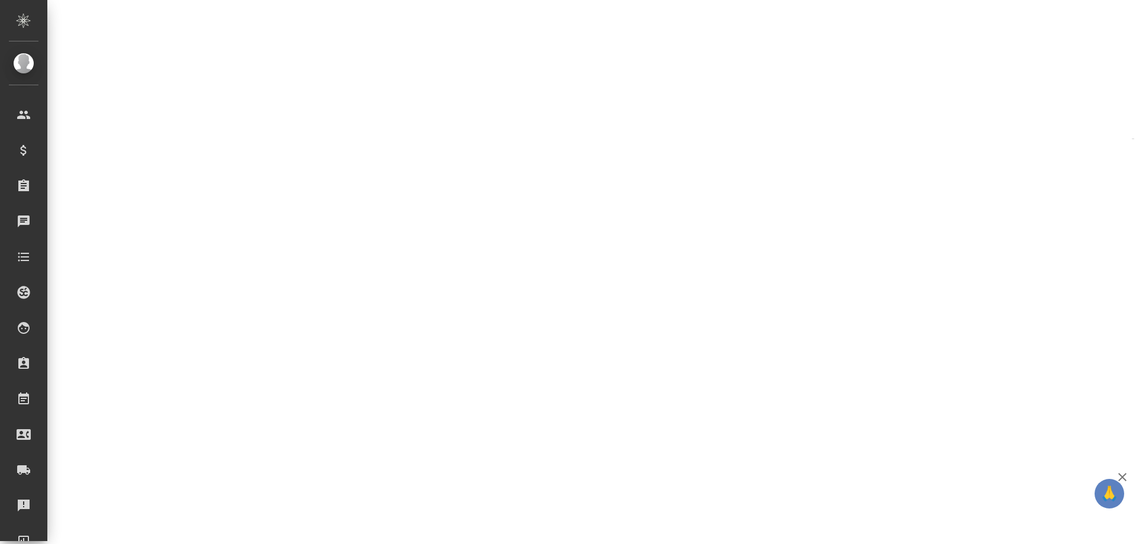
select select "RU"
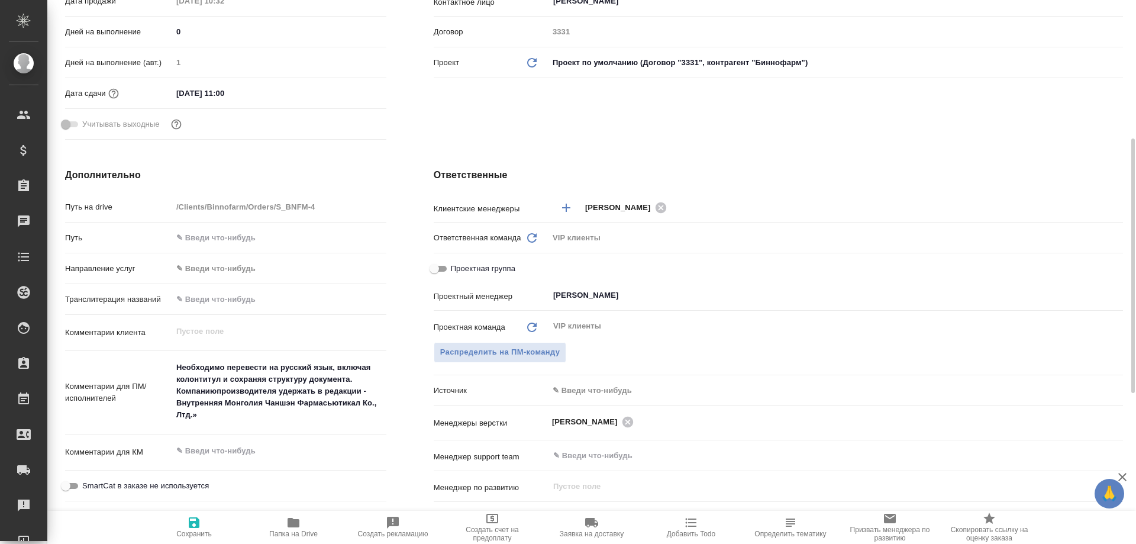
type textarea "x"
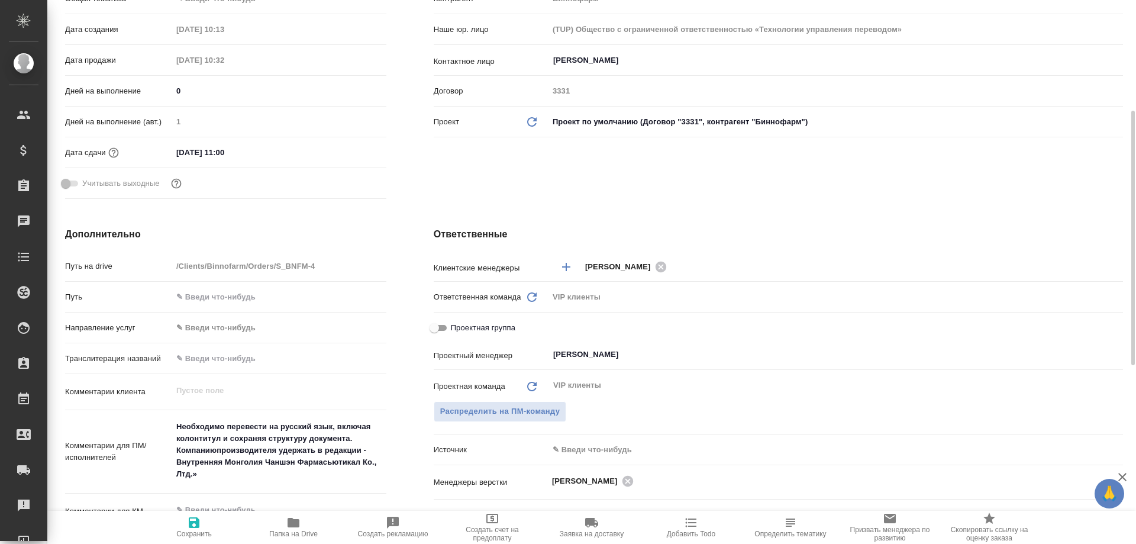
scroll to position [0, 0]
